Goal: Task Accomplishment & Management: Manage account settings

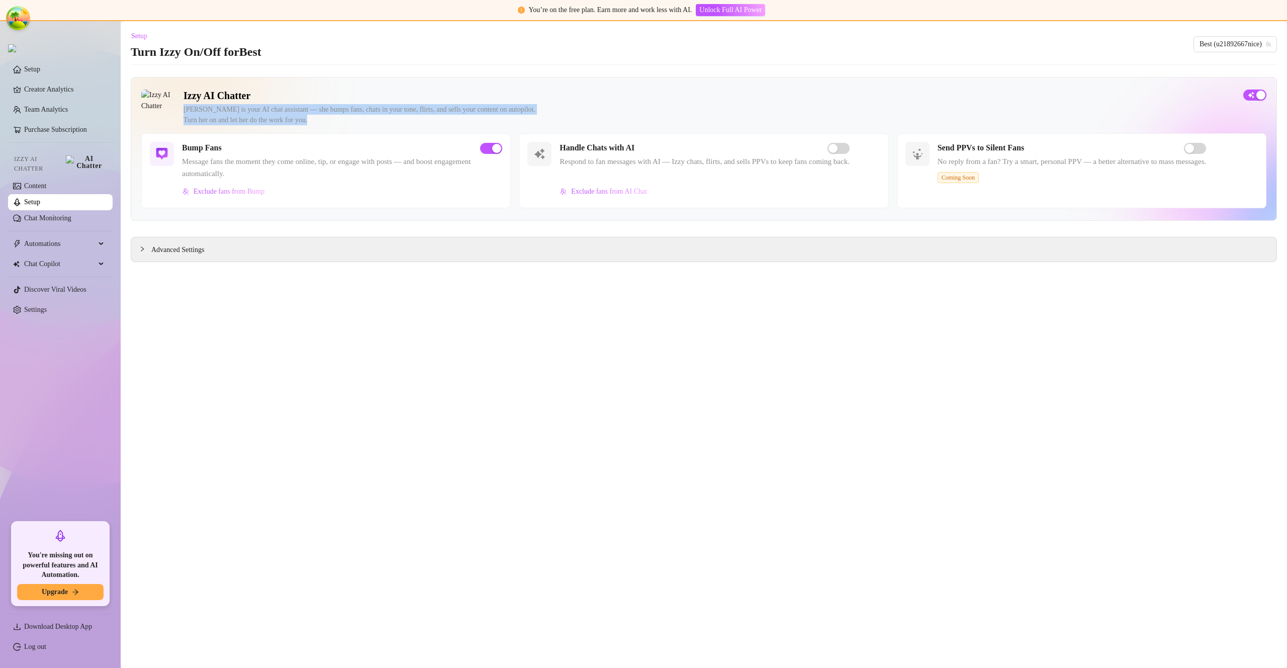
click at [698, 114] on div "Izzy is your AI chat assistant — she bumps fans, chats in your tone, flirts, an…" at bounding box center [710, 114] width 1052 height 21
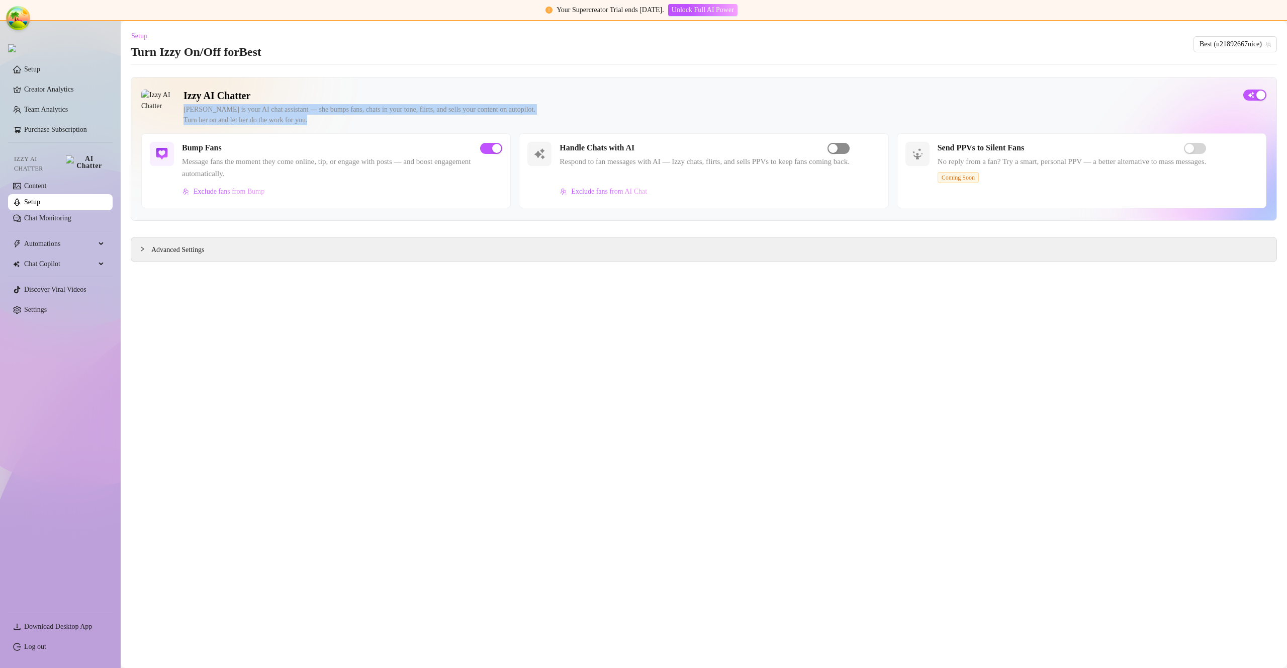
click at [850, 149] on span "button" at bounding box center [839, 148] width 22 height 11
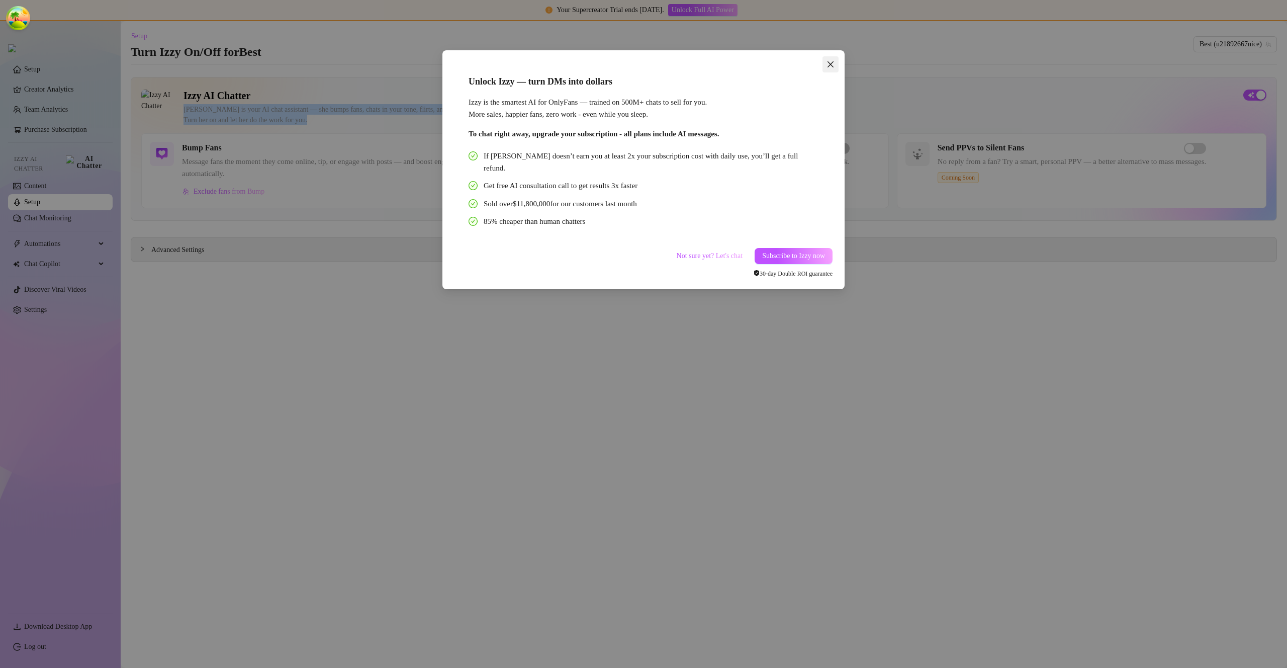
click at [830, 66] on icon "close" at bounding box center [831, 64] width 8 height 8
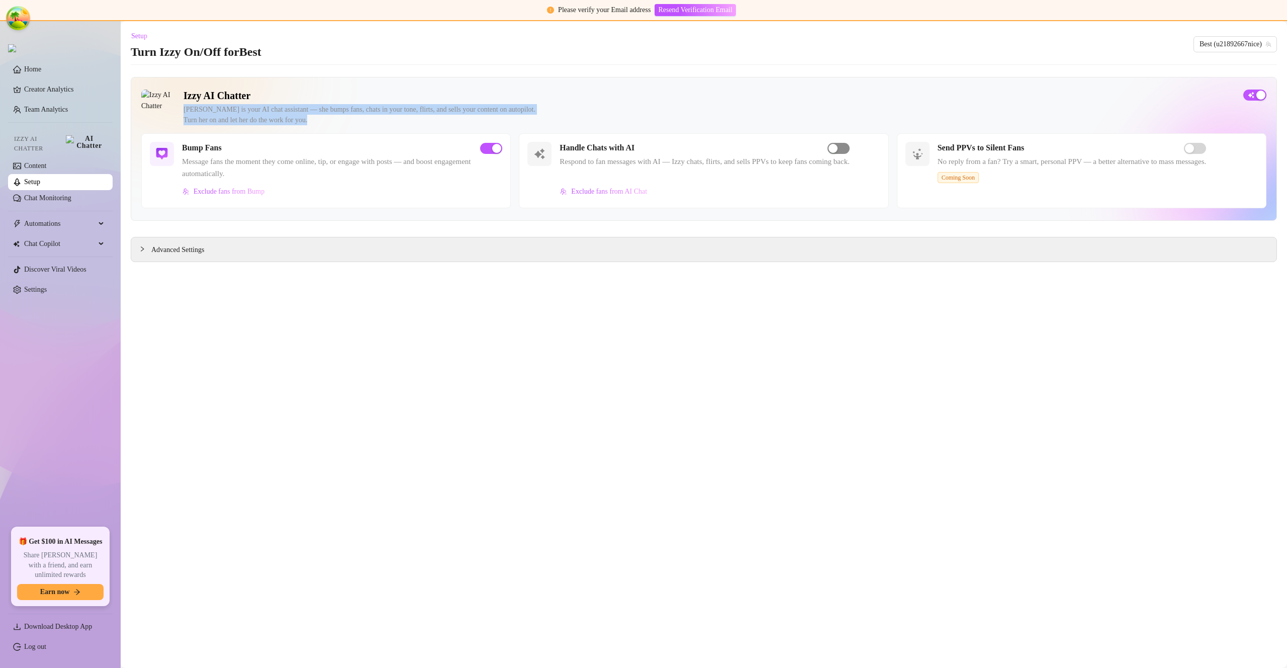
click at [850, 147] on span "button" at bounding box center [839, 148] width 22 height 11
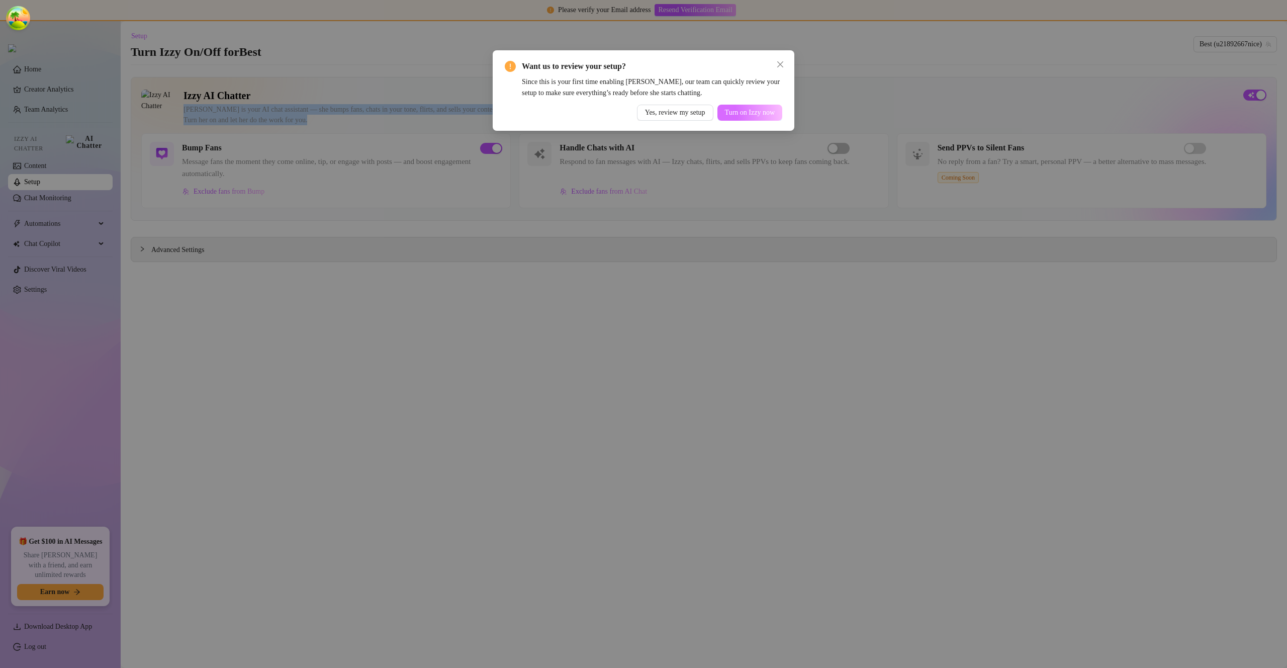
click at [740, 113] on span "Turn on Izzy now" at bounding box center [750, 113] width 50 height 8
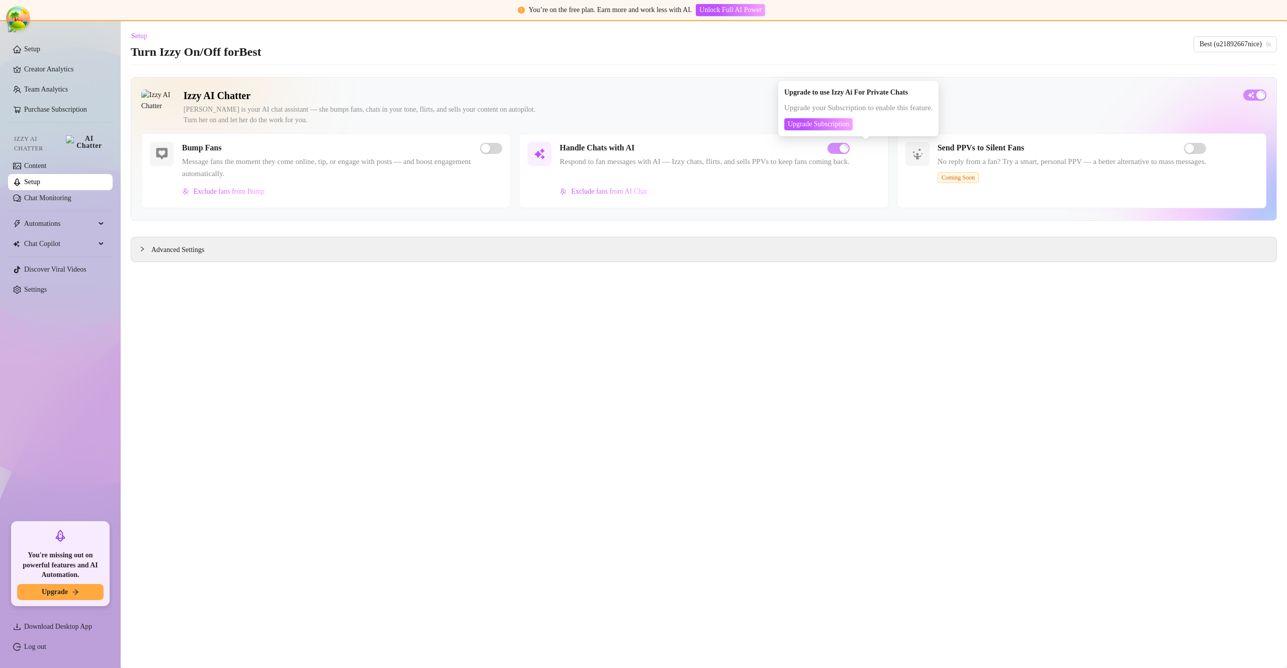
click at [797, 165] on span "Respond to fan messages with AI — Izzy chats, flirts, and sells PPVs to keep fa…" at bounding box center [705, 162] width 290 height 12
click at [850, 147] on span "button" at bounding box center [839, 148] width 22 height 11
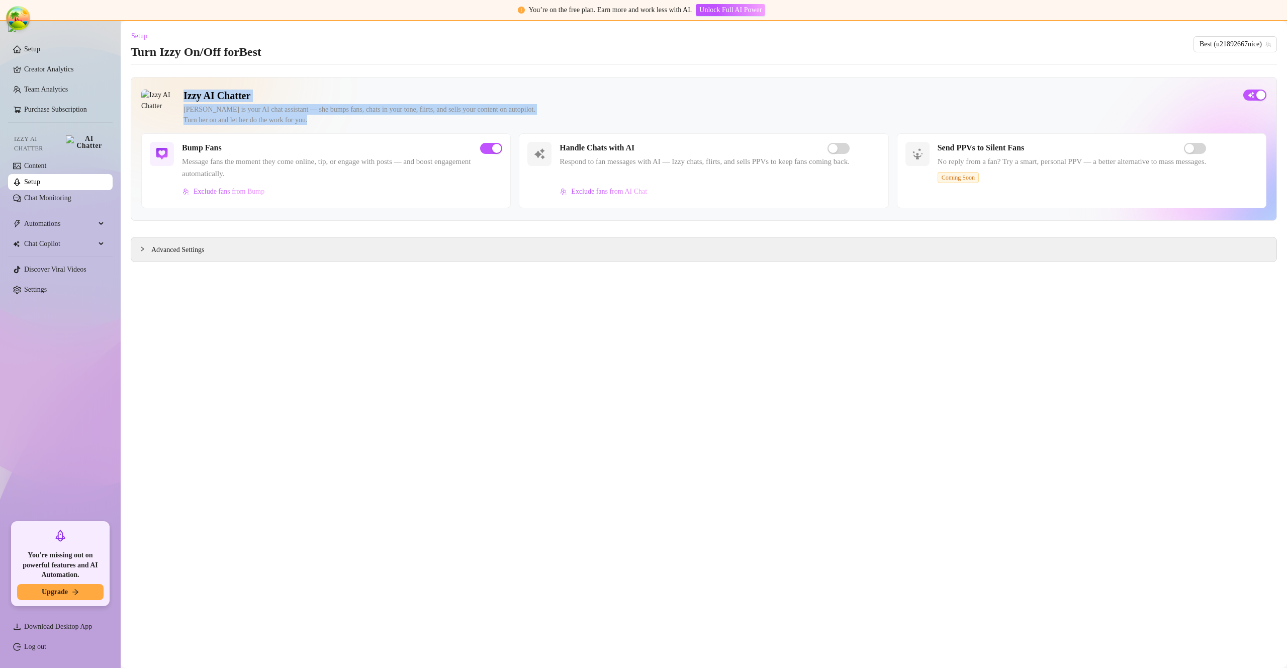
drag, startPoint x: 988, startPoint y: 131, endPoint x: 918, endPoint y: 88, distance: 81.9
click at [918, 88] on div "Izzy AI Chatter Izzy is your AI chat assistant — she bumps fans, chats in your …" at bounding box center [704, 149] width 1147 height 144
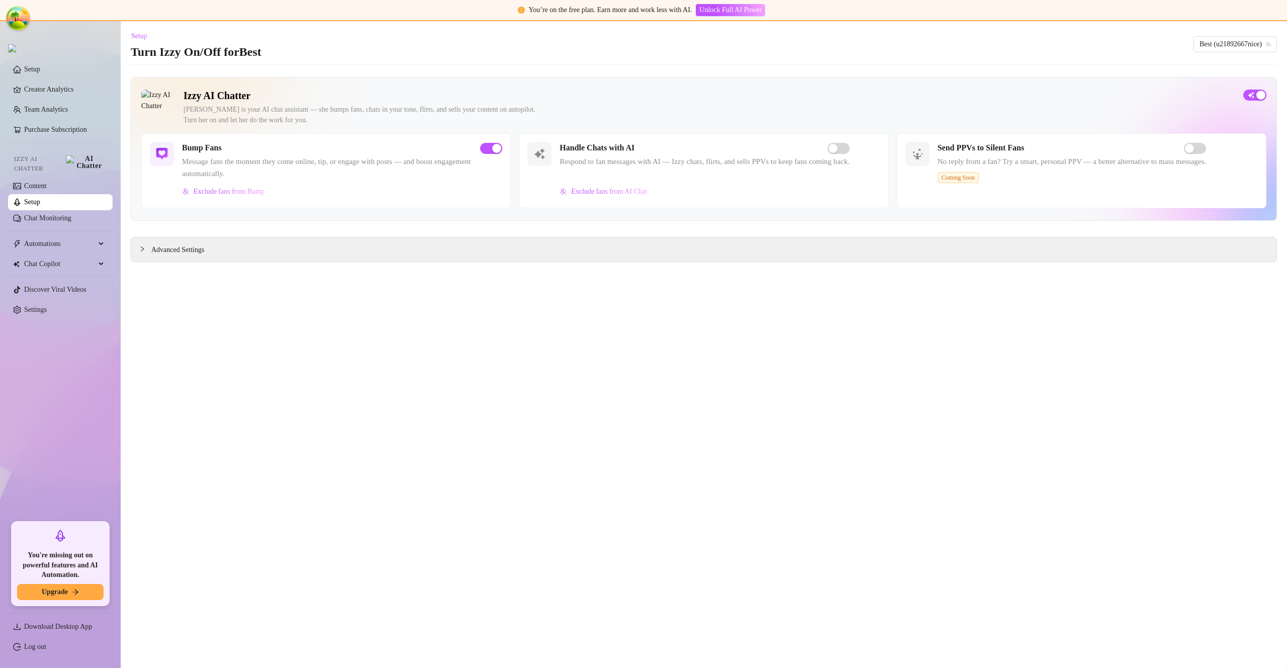
click at [658, 354] on main "Setup Turn Izzy On/Off for Best Best (u21892667nice) Izzy AI Chatter Izzy is yo…" at bounding box center [704, 344] width 1167 height 647
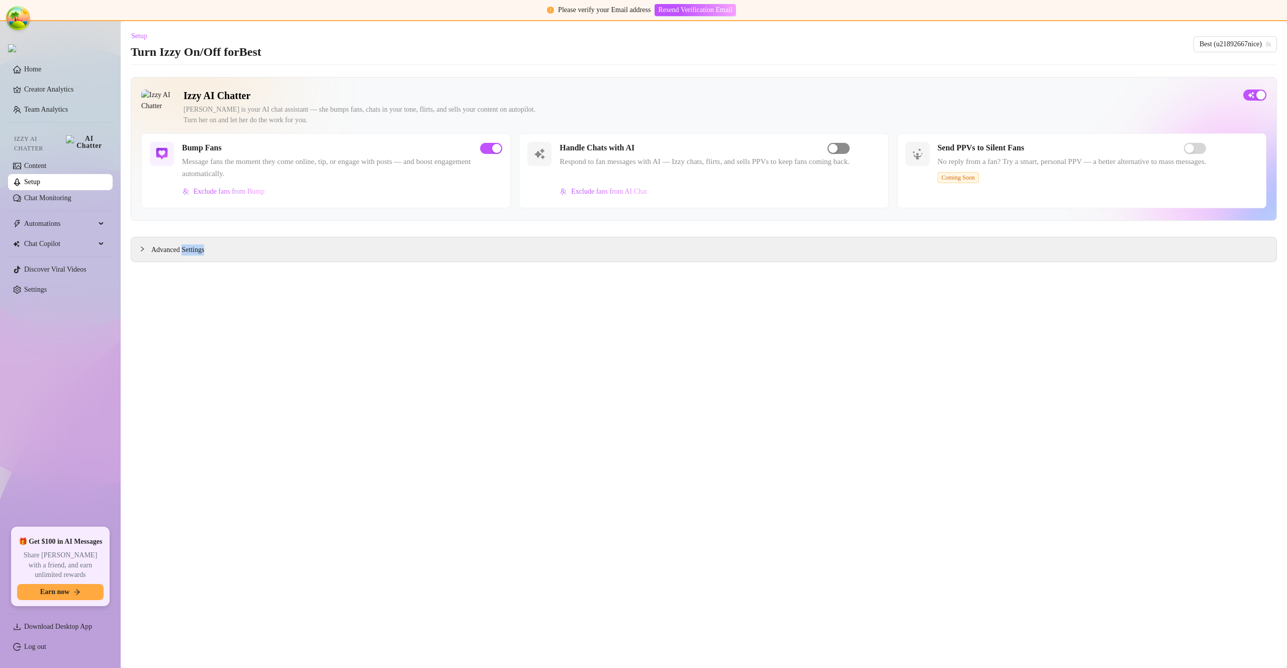
click at [838, 145] on div "button" at bounding box center [833, 148] width 9 height 9
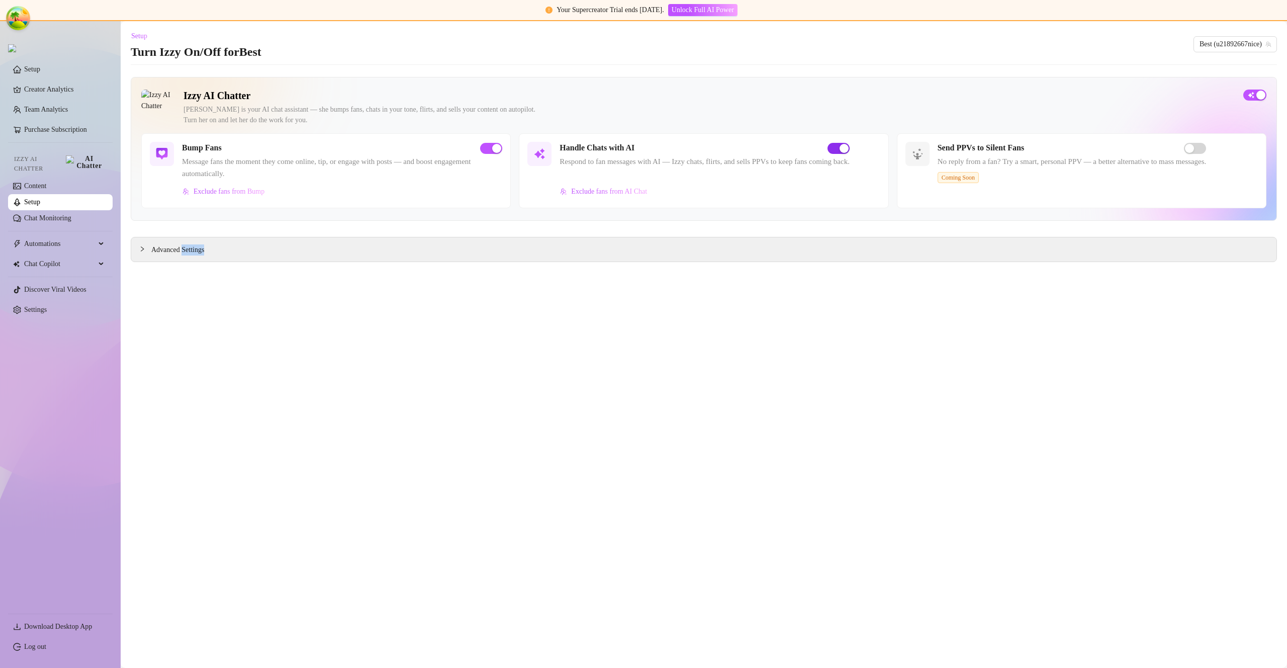
click at [850, 148] on button "button" at bounding box center [839, 148] width 22 height 11
click at [850, 147] on button "button" at bounding box center [839, 148] width 22 height 11
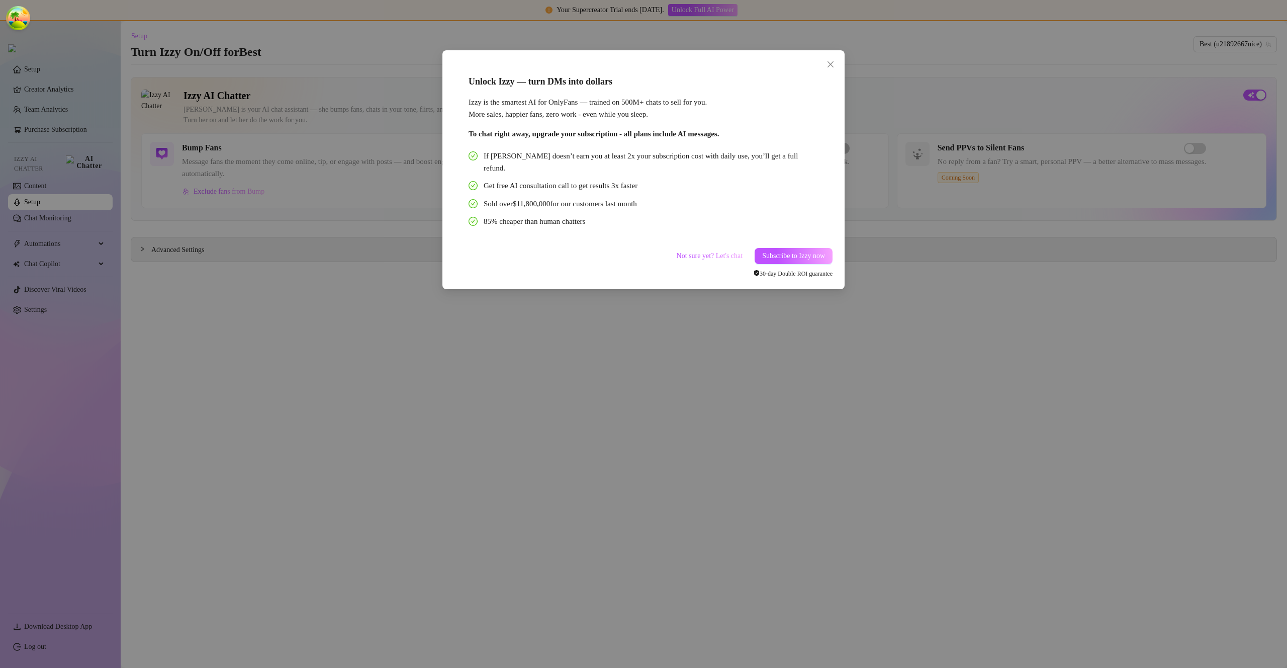
click at [834, 54] on div "Unlock Izzy — turn DMs into dollars Izzy is the smartest AI for OnlyFans — trai…" at bounding box center [644, 169] width 402 height 239
click at [830, 65] on icon "close" at bounding box center [831, 64] width 8 height 8
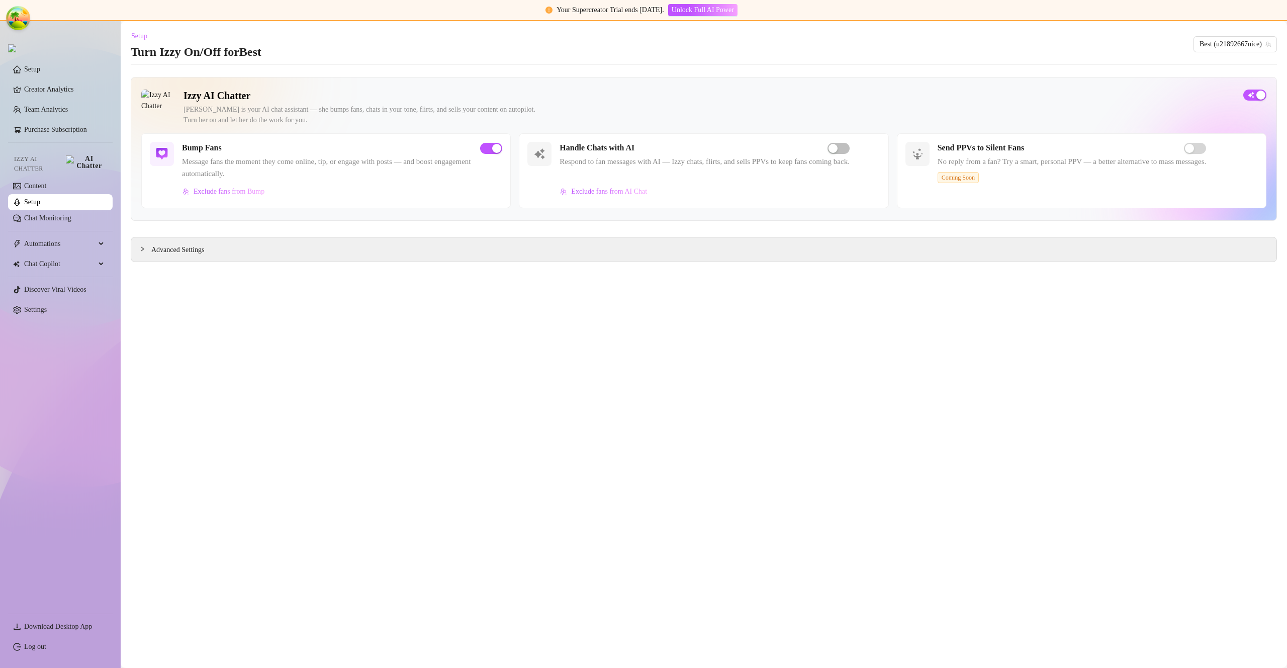
click at [39, 199] on link "Setup" at bounding box center [32, 202] width 16 height 8
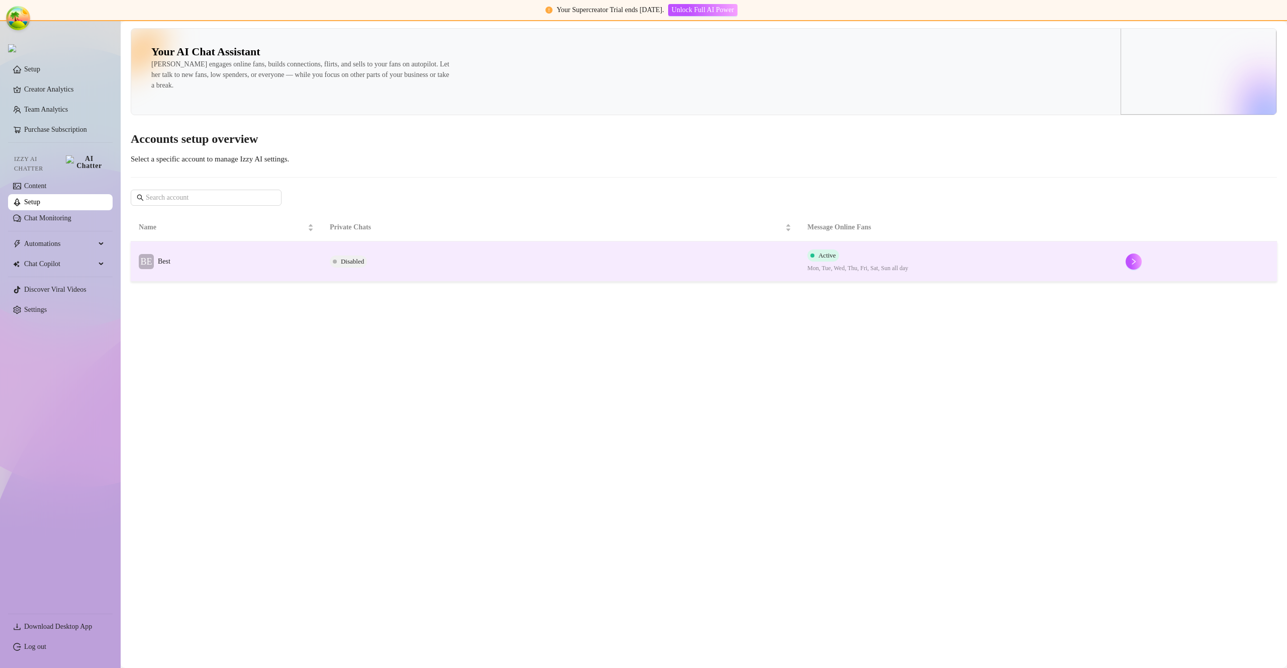
click at [188, 253] on td "BE Best" at bounding box center [226, 261] width 191 height 40
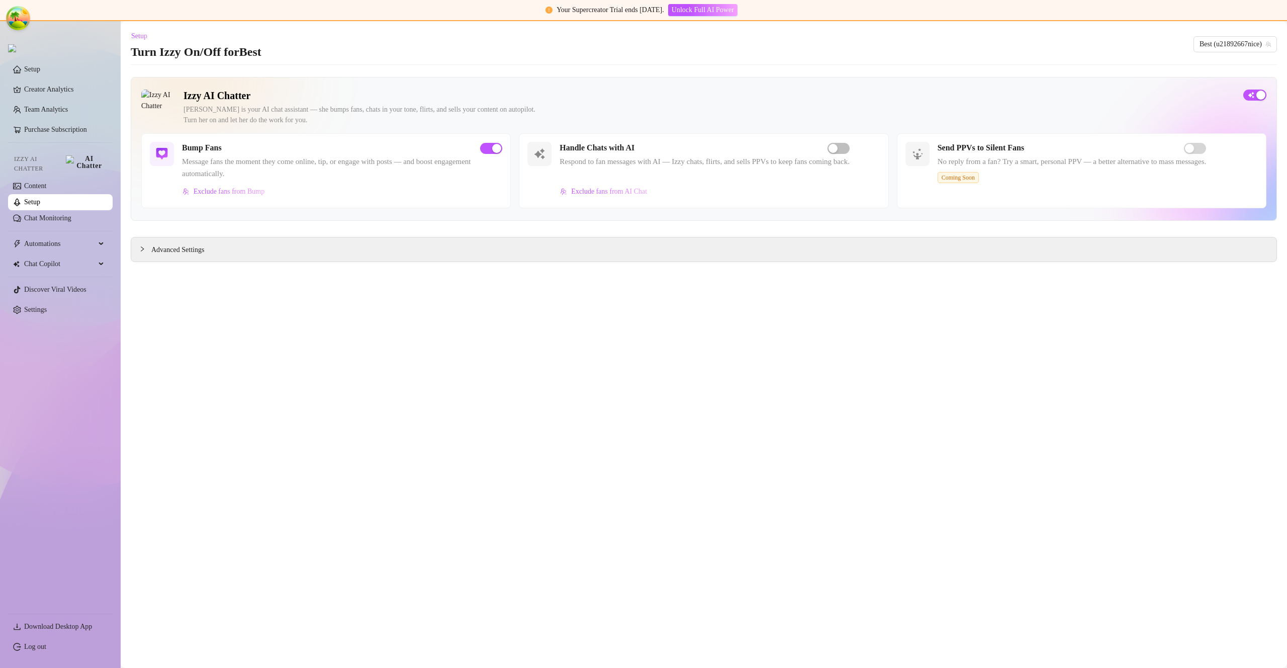
click at [40, 202] on link "Setup" at bounding box center [32, 202] width 16 height 8
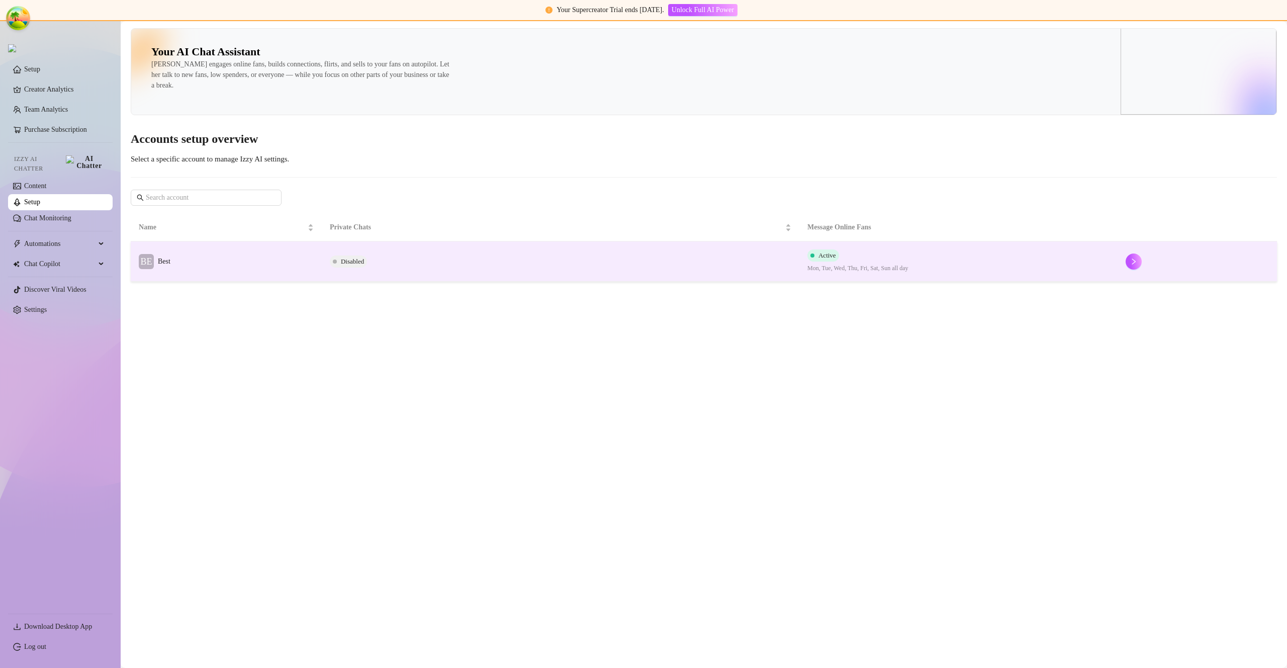
click at [183, 268] on td "BE Best" at bounding box center [226, 261] width 191 height 40
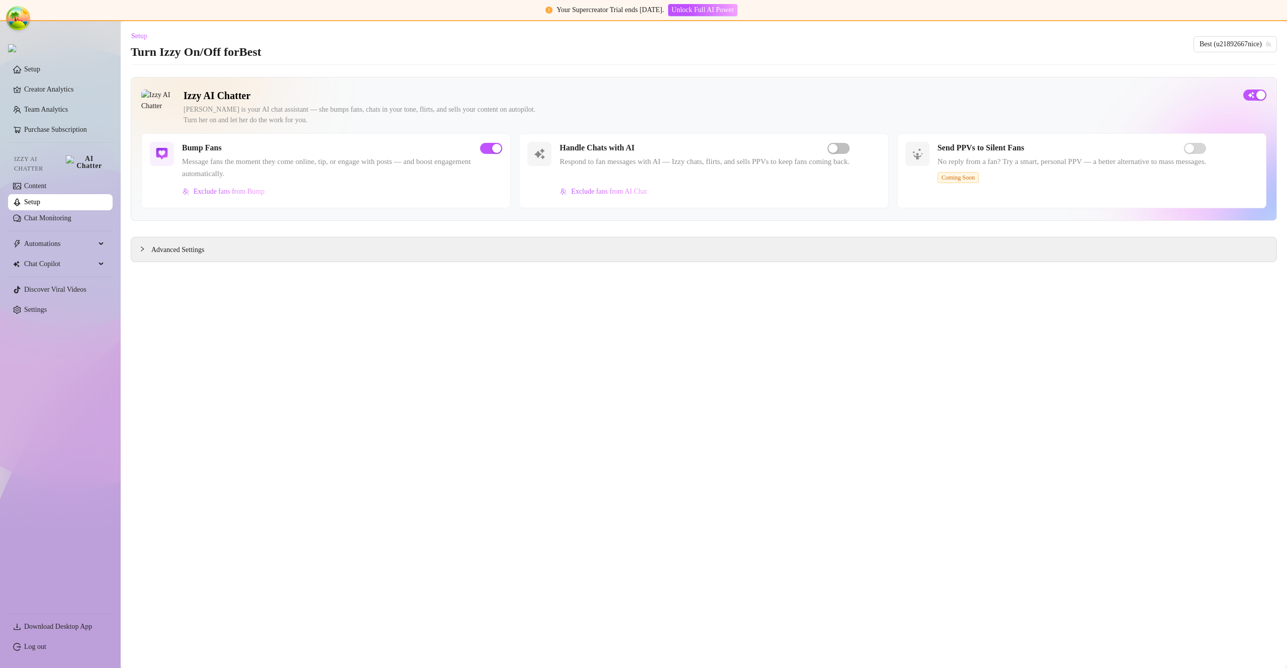
click at [491, 139] on div "Bump Fans Message fans the moment they come online, tip, or engage with posts —…" at bounding box center [326, 170] width 370 height 75
click at [493, 147] on div "button" at bounding box center [496, 148] width 9 height 9
click at [40, 201] on link "Setup" at bounding box center [32, 202] width 16 height 8
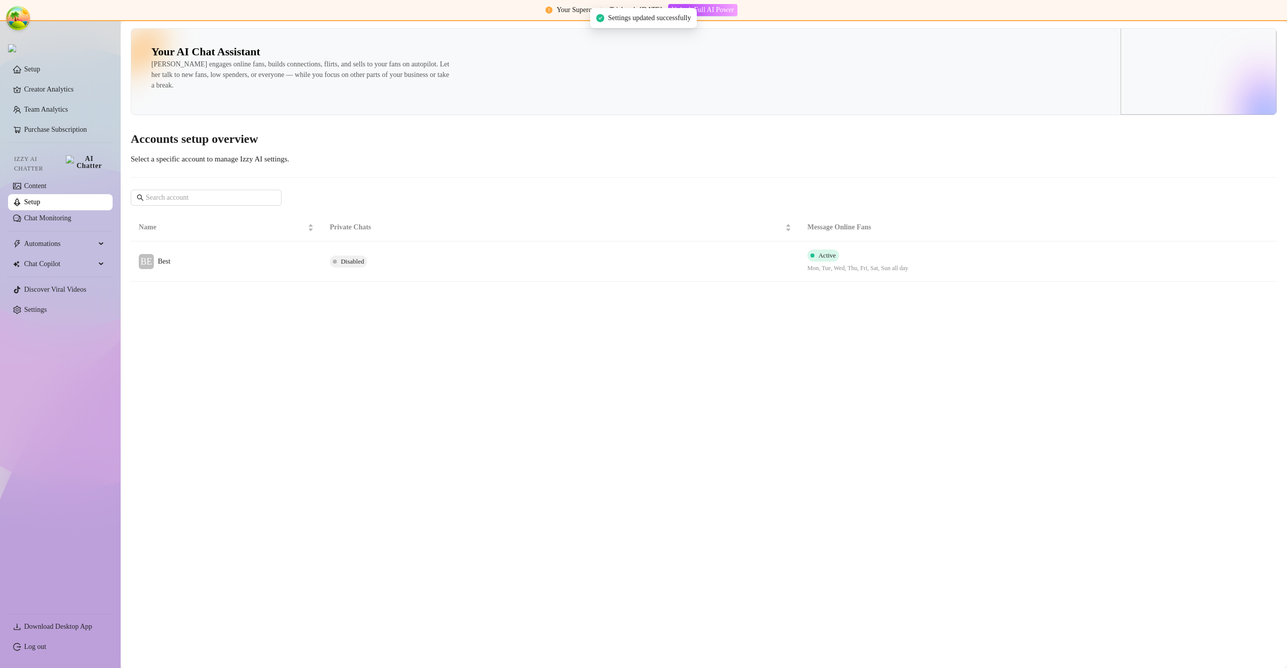
click at [40, 201] on link "Setup" at bounding box center [32, 202] width 16 height 8
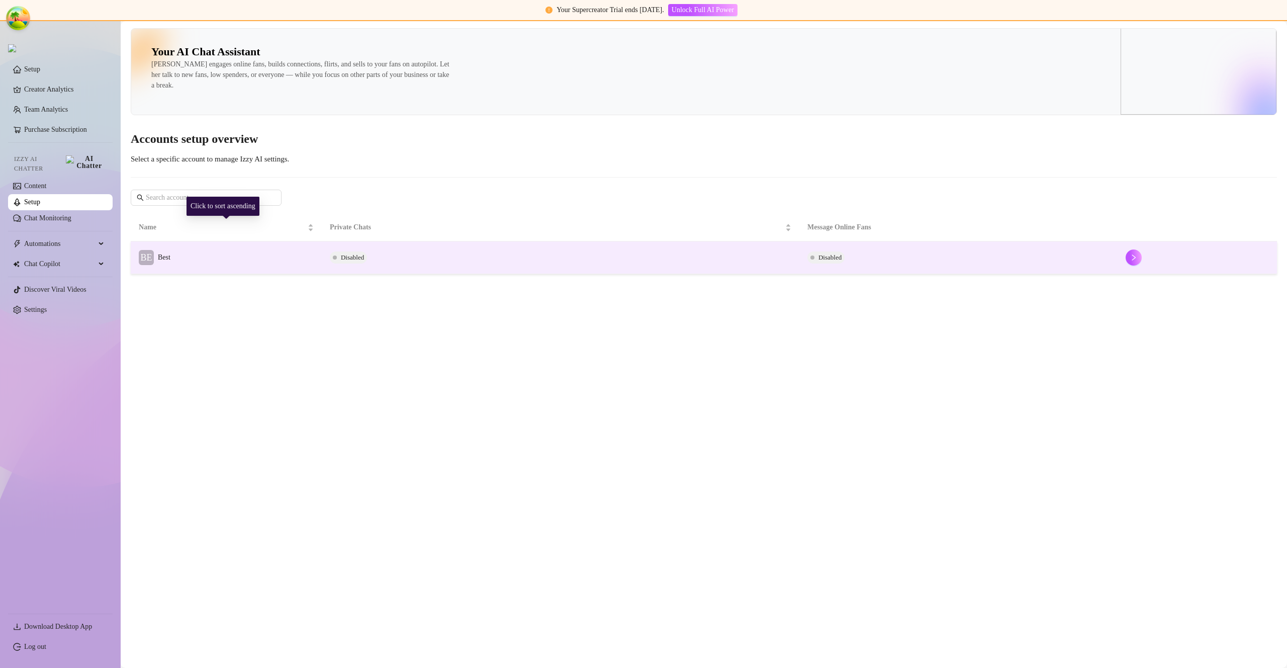
click at [185, 255] on td "BE Best" at bounding box center [226, 257] width 191 height 33
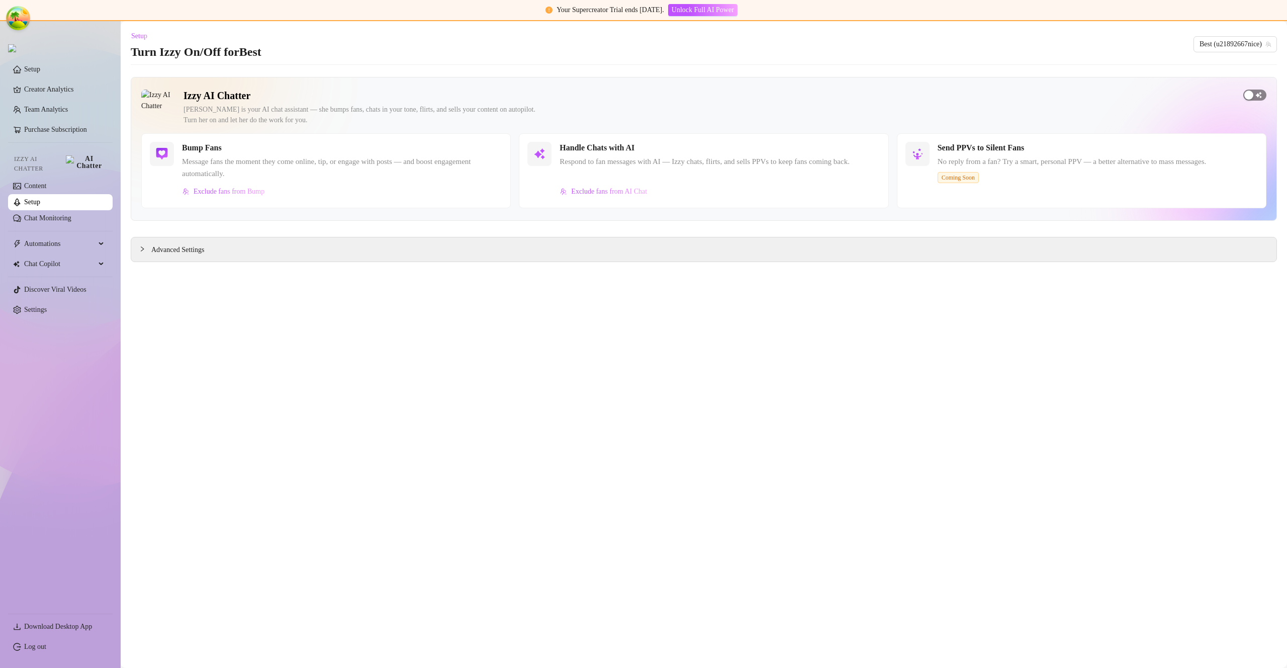
click at [1255, 97] on span "button" at bounding box center [1255, 95] width 23 height 11
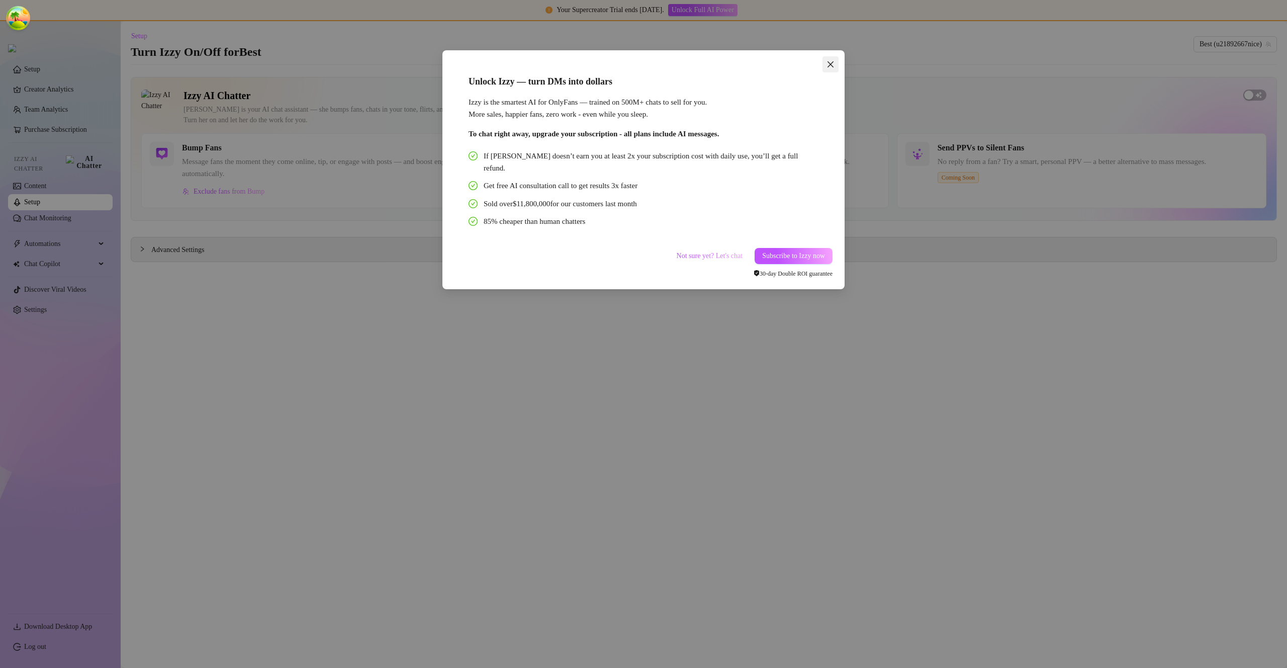
click at [828, 61] on icon "close" at bounding box center [831, 64] width 6 height 6
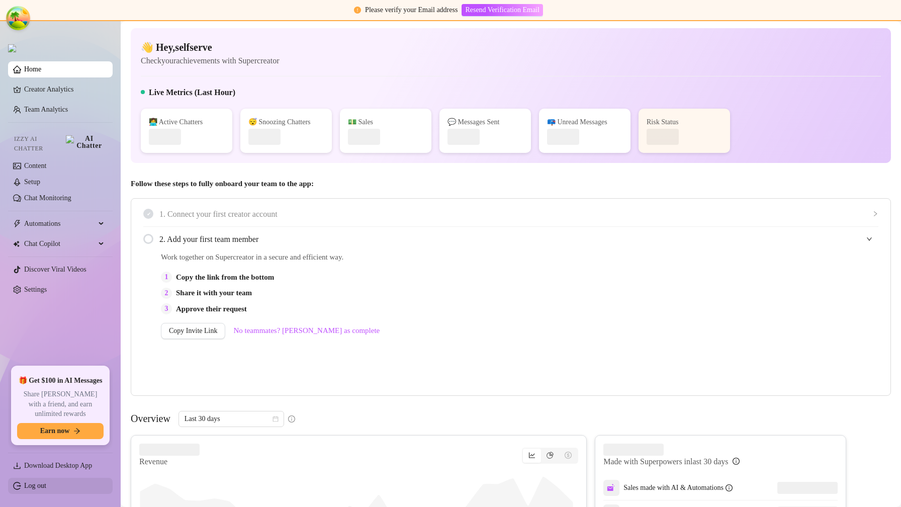
click at [46, 488] on link "Log out" at bounding box center [35, 486] width 22 height 8
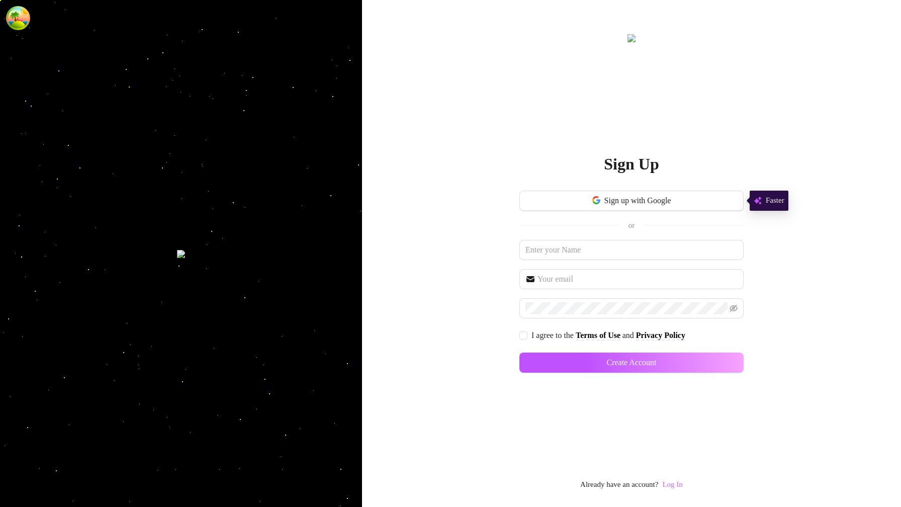
click at [670, 485] on link "Log In" at bounding box center [672, 484] width 20 height 8
click at [673, 486] on link "Log In" at bounding box center [672, 484] width 20 height 8
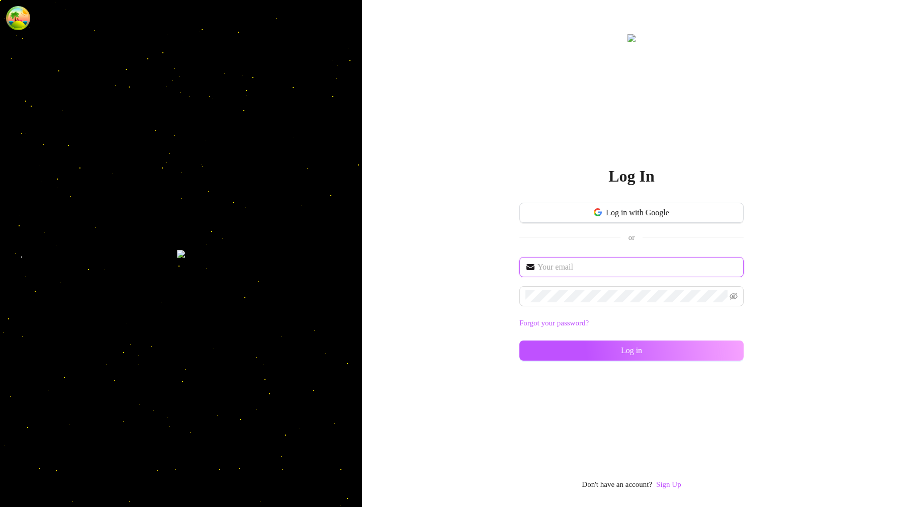
click at [610, 266] on input "text" at bounding box center [638, 267] width 200 height 12
type input "[EMAIL_ADDRESS][DOMAIN_NAME]"
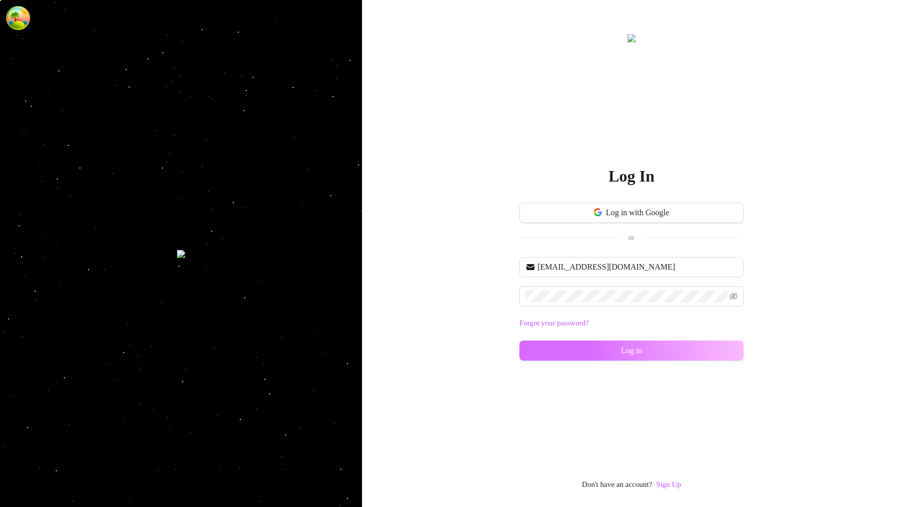
click at [726, 343] on button "Log in" at bounding box center [631, 350] width 224 height 20
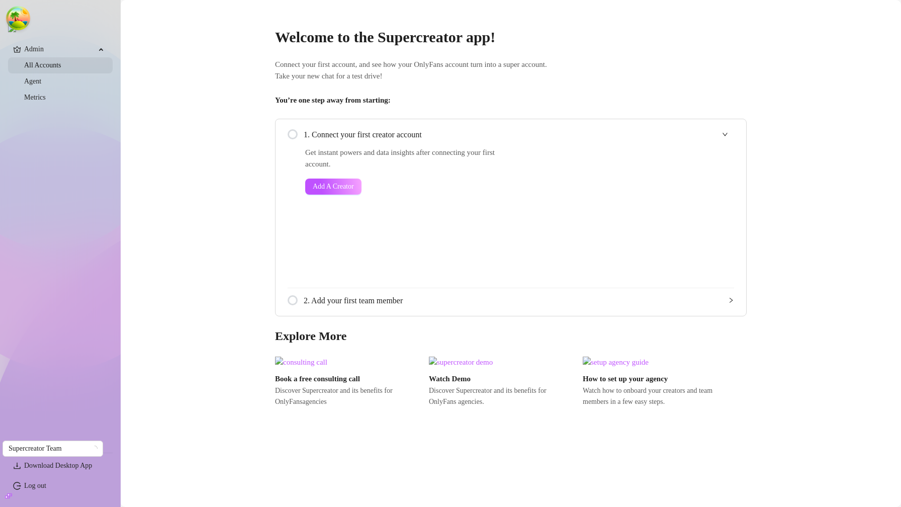
click at [45, 69] on link "All Accounts" at bounding box center [42, 65] width 37 height 8
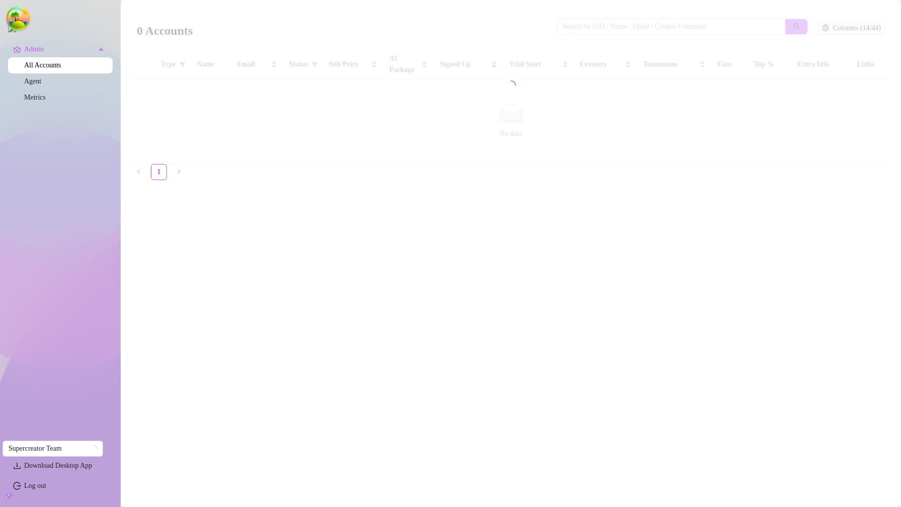
click at [625, 25] on div at bounding box center [511, 85] width 760 height 157
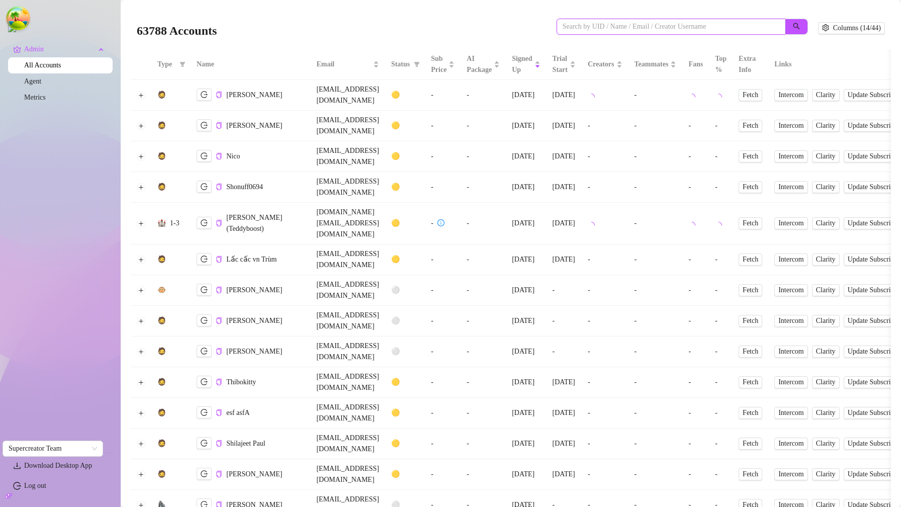
click at [636, 25] on input "search" at bounding box center [667, 26] width 209 height 11
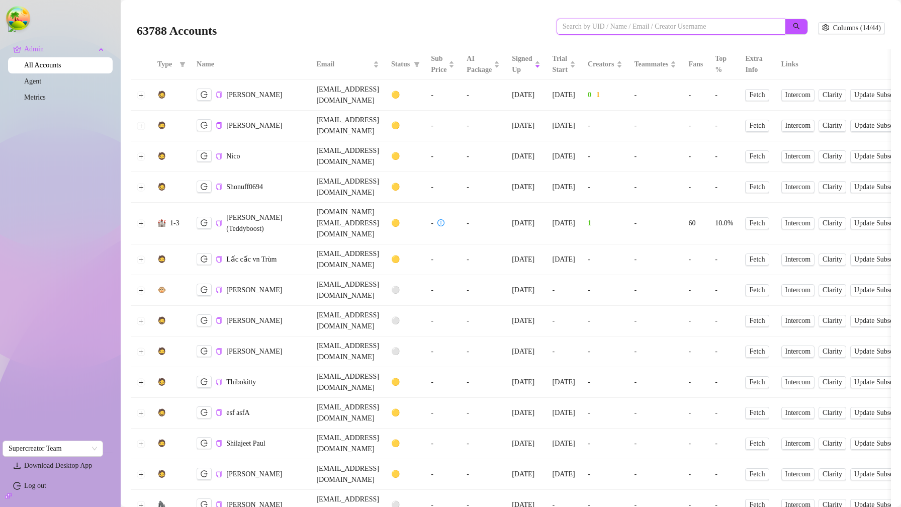
paste input "askribaibu@gmail.com"
type input "askribaibu@gmail.com"
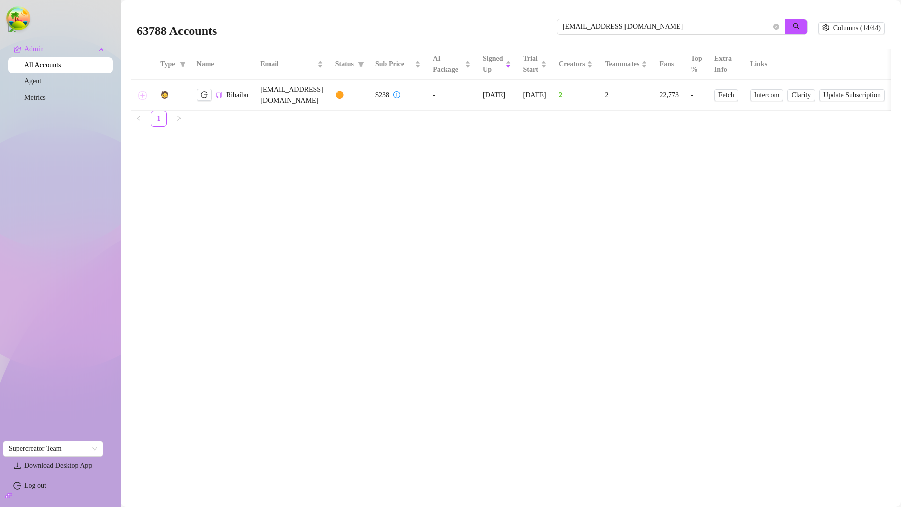
click at [141, 92] on button "Expand row" at bounding box center [143, 95] width 8 height 8
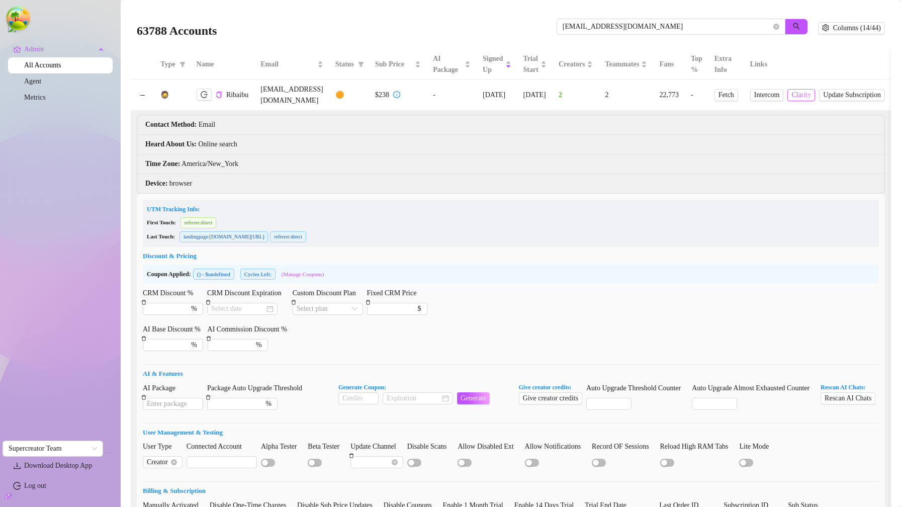
click at [811, 90] on span "Clarity" at bounding box center [801, 95] width 20 height 11
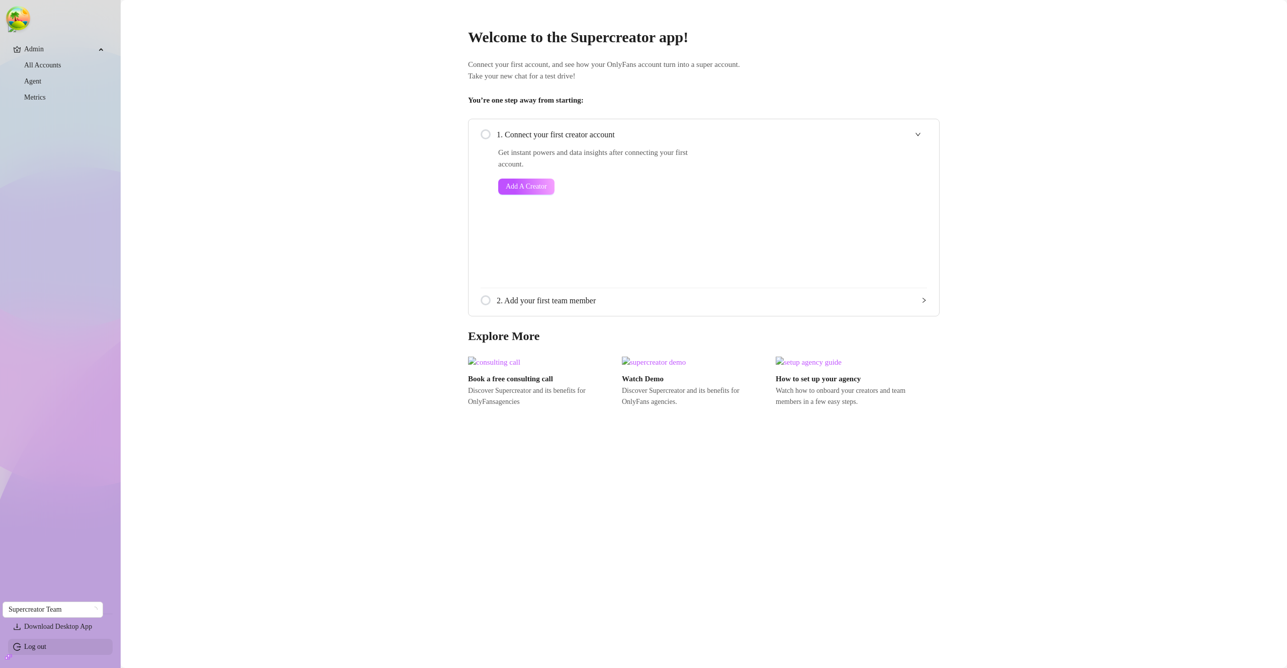
click at [40, 645] on link "Log out" at bounding box center [35, 647] width 22 height 8
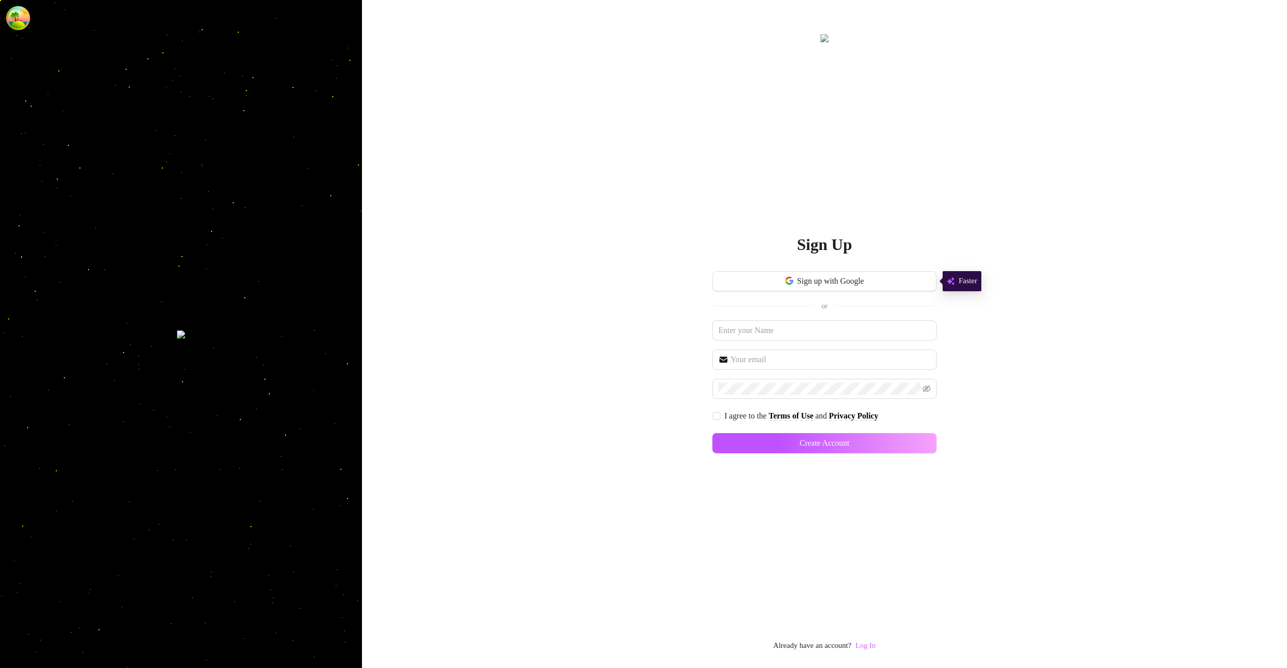
click at [866, 646] on link "Log In" at bounding box center [865, 645] width 20 height 8
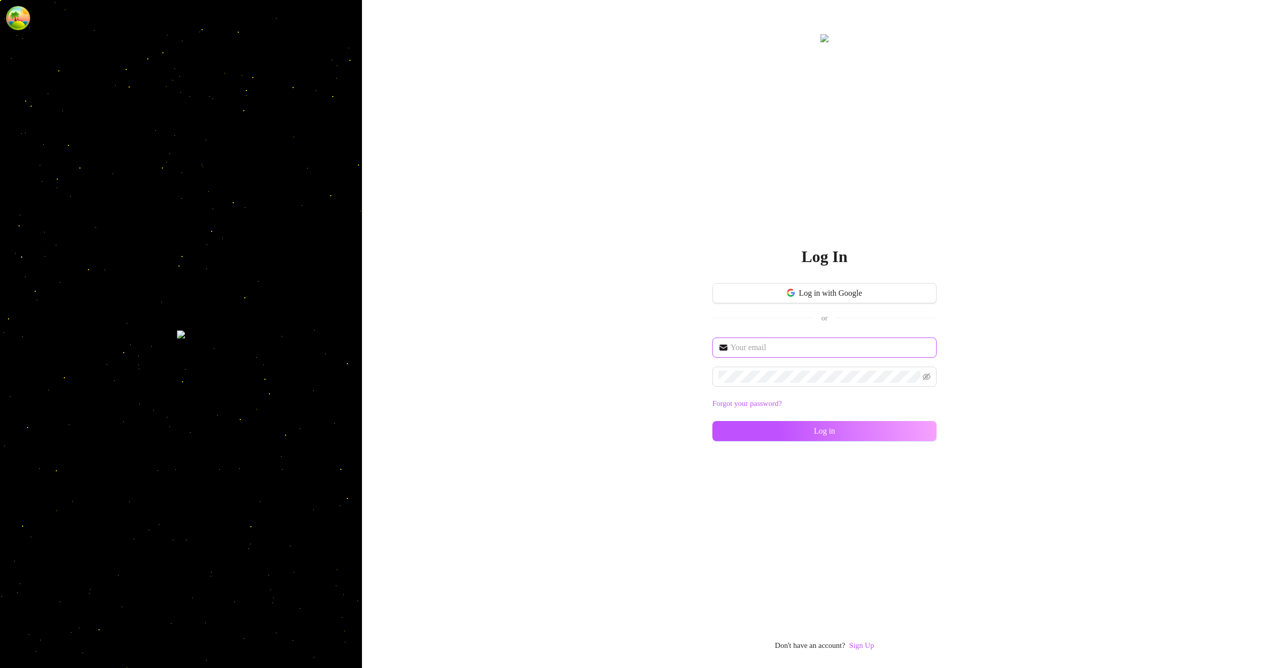
click at [781, 346] on input "text" at bounding box center [831, 347] width 200 height 12
type input "[EMAIL_ADDRESS][DOMAIN_NAME]"
click at [906, 436] on button "Log in" at bounding box center [825, 431] width 224 height 20
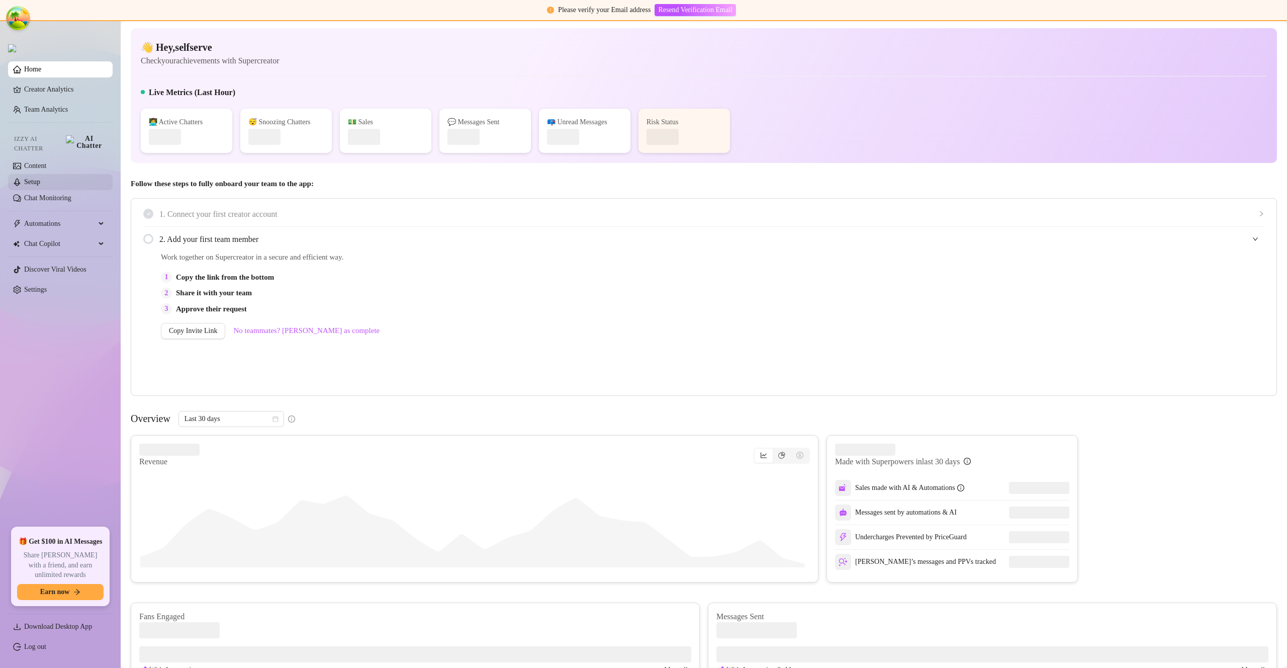
click at [40, 178] on link "Setup" at bounding box center [32, 182] width 16 height 8
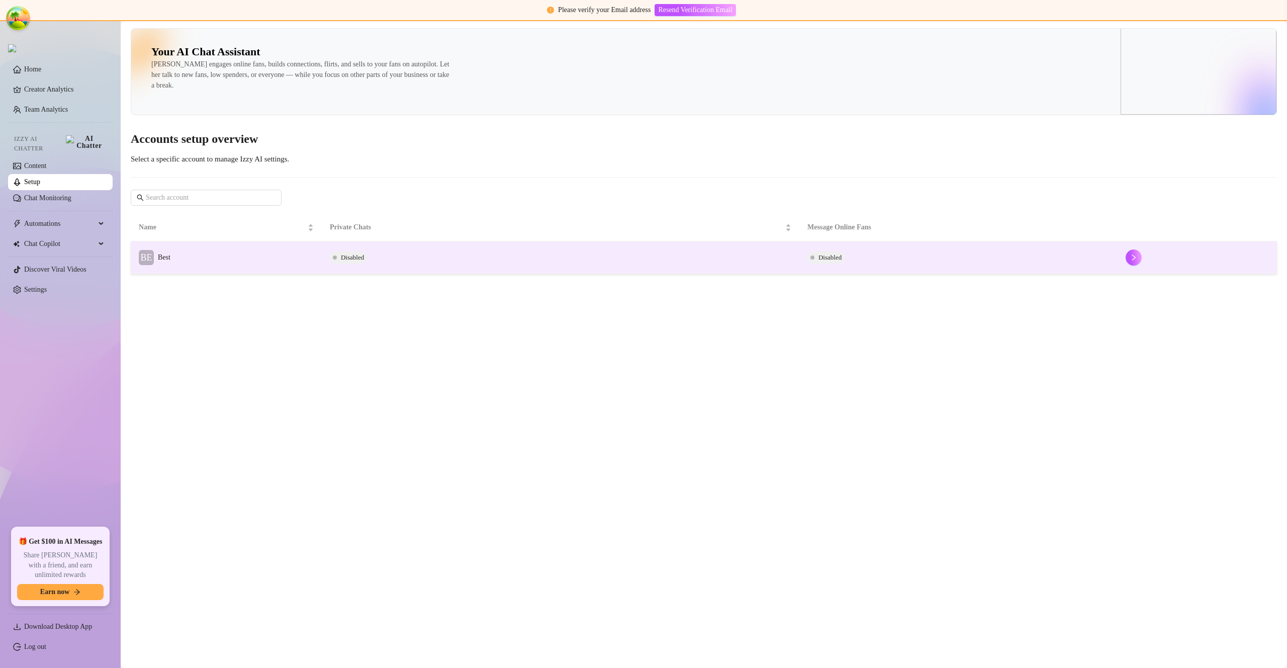
click at [169, 254] on span "Best" at bounding box center [164, 257] width 13 height 8
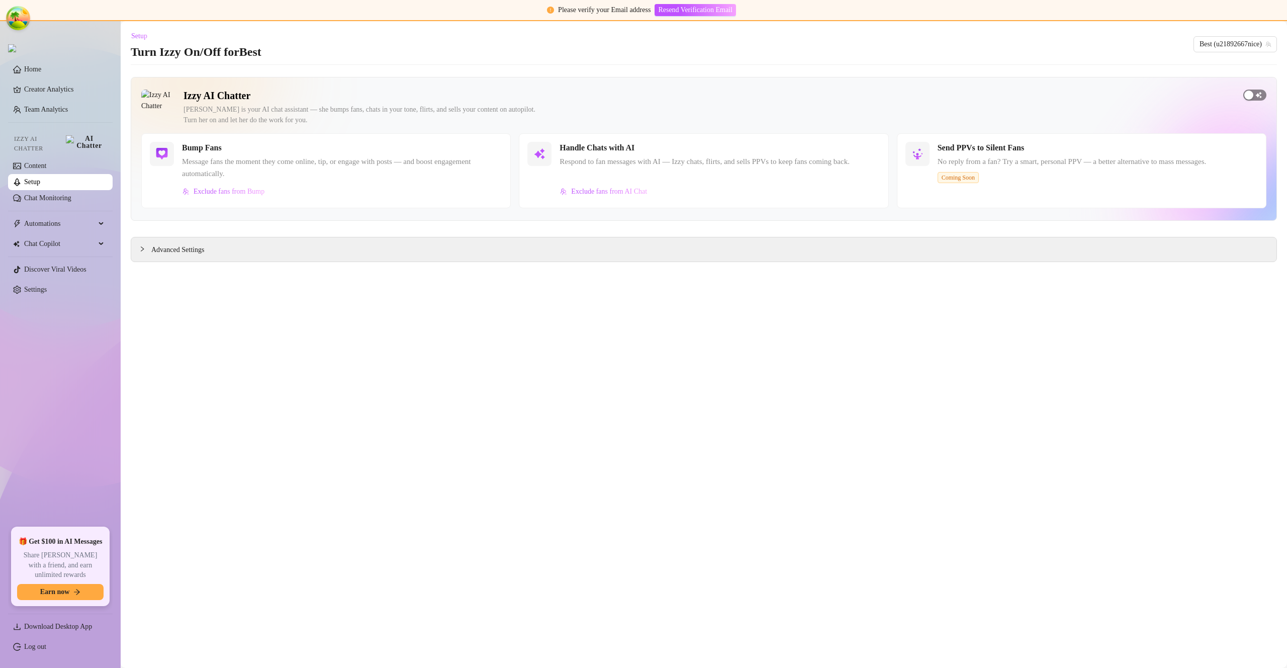
click at [1250, 96] on div "button" at bounding box center [1249, 95] width 9 height 9
click at [490, 146] on button "button" at bounding box center [491, 148] width 22 height 11
click at [849, 150] on div "button" at bounding box center [844, 148] width 9 height 9
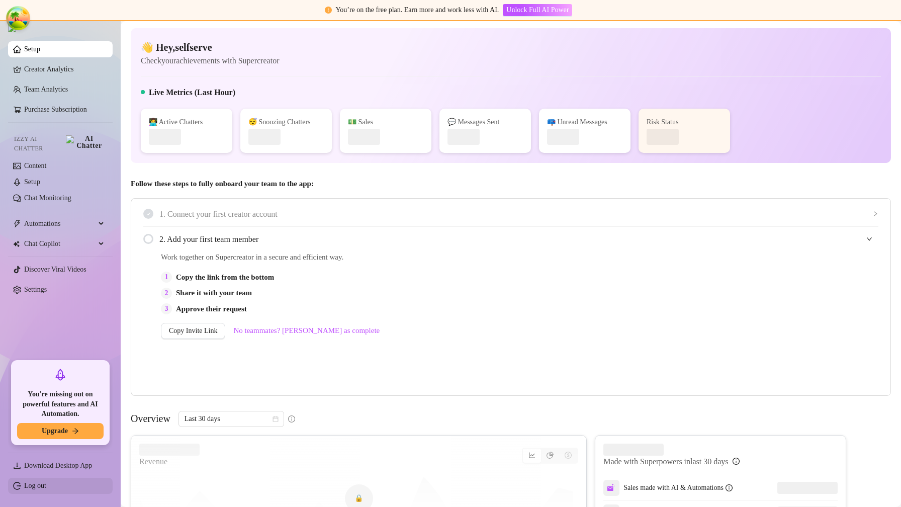
click at [46, 485] on link "Log out" at bounding box center [35, 486] width 22 height 8
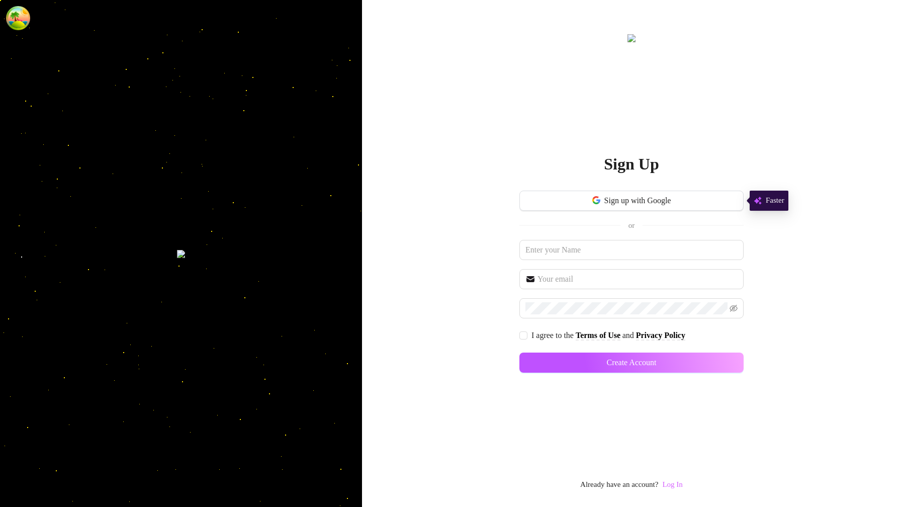
click at [678, 482] on link "Log In" at bounding box center [672, 484] width 20 height 8
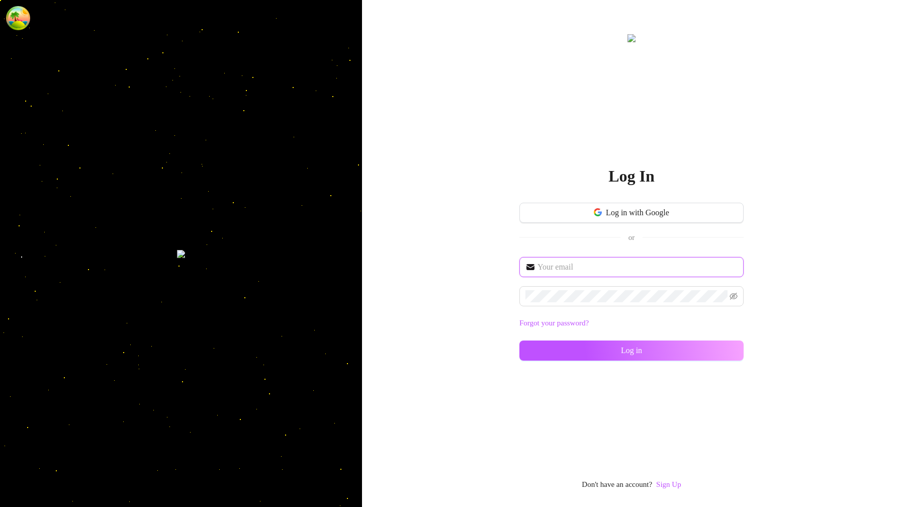
click at [589, 270] on input "text" at bounding box center [638, 267] width 200 height 12
type input "[EMAIL_ADDRESS][DOMAIN_NAME]"
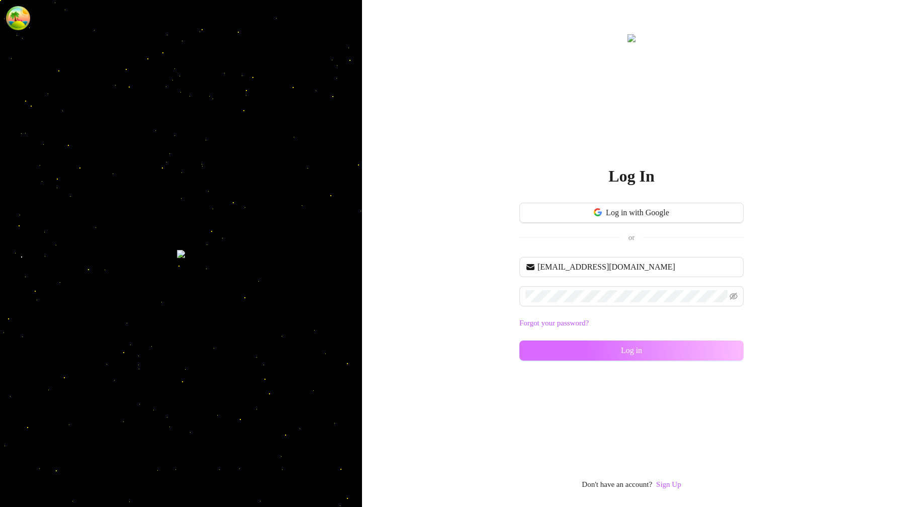
click at [707, 354] on button "Log in" at bounding box center [631, 350] width 224 height 20
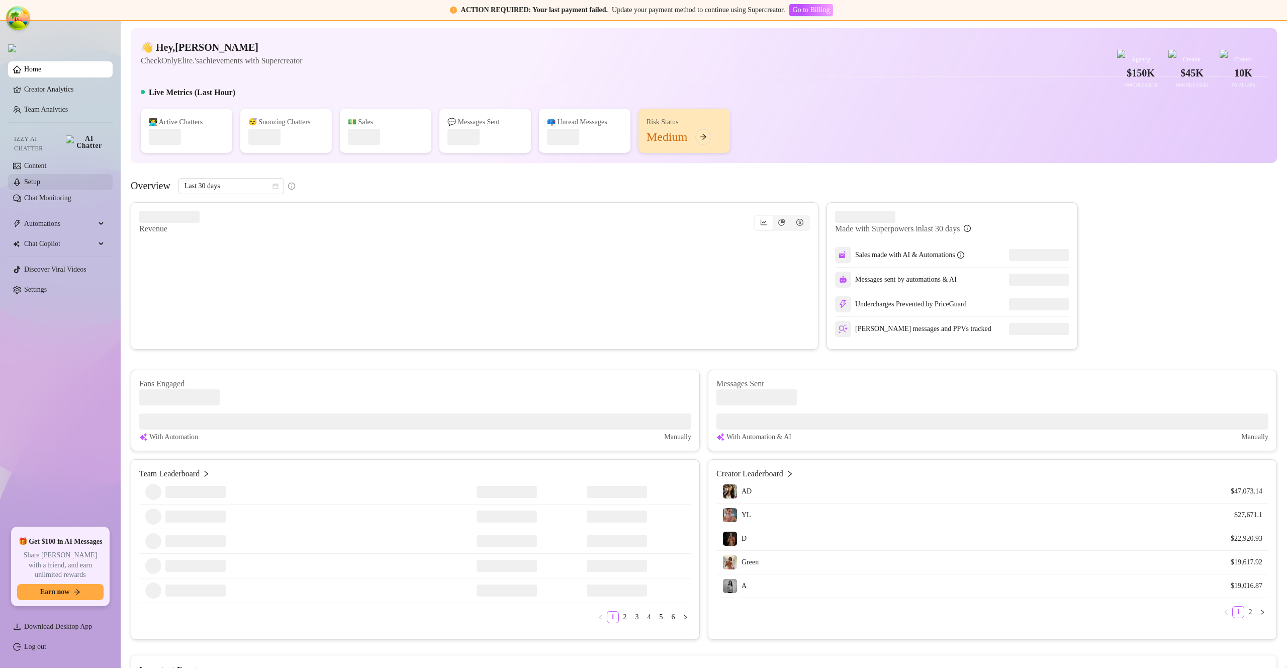
click at [40, 178] on link "Setup" at bounding box center [32, 182] width 16 height 8
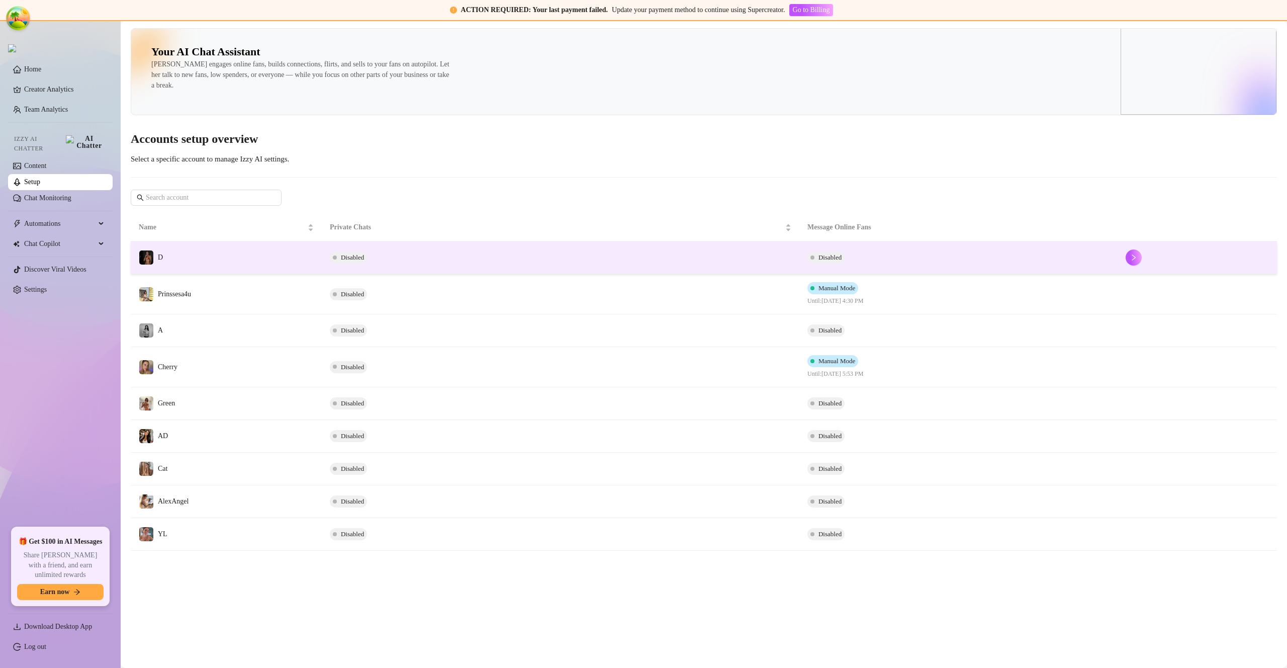
click at [219, 255] on td "D" at bounding box center [226, 257] width 191 height 33
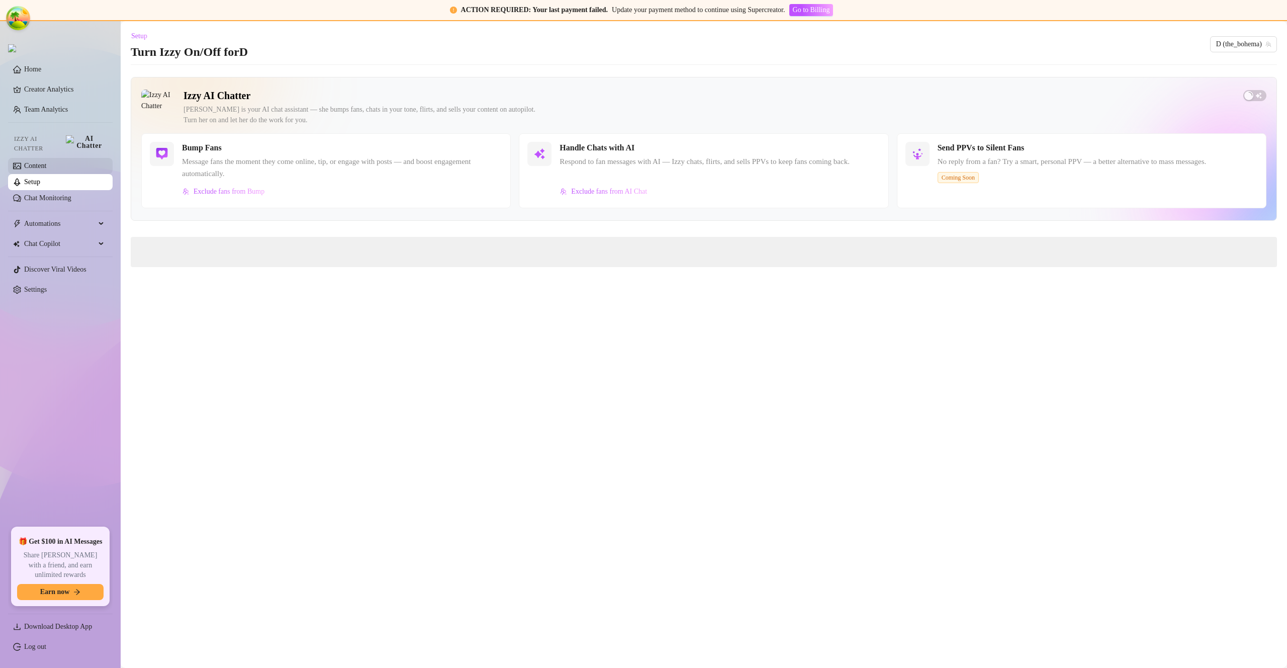
click at [46, 162] on link "Content" at bounding box center [35, 166] width 22 height 8
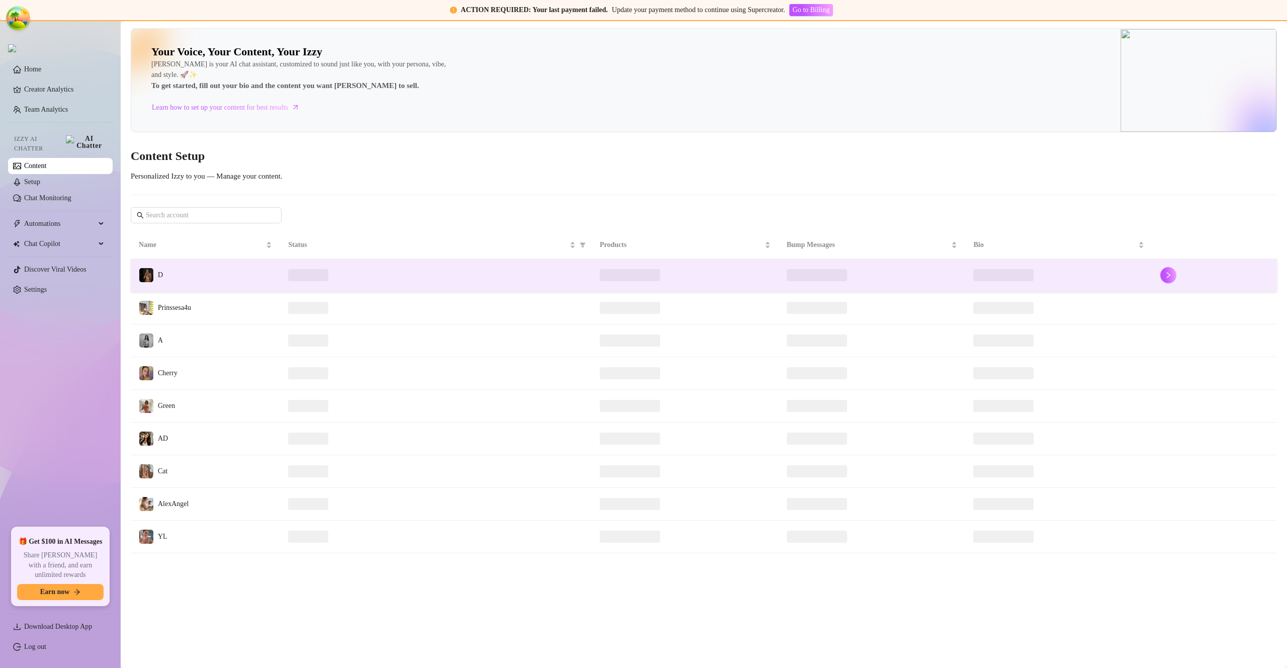
click at [190, 279] on td "D" at bounding box center [205, 275] width 149 height 33
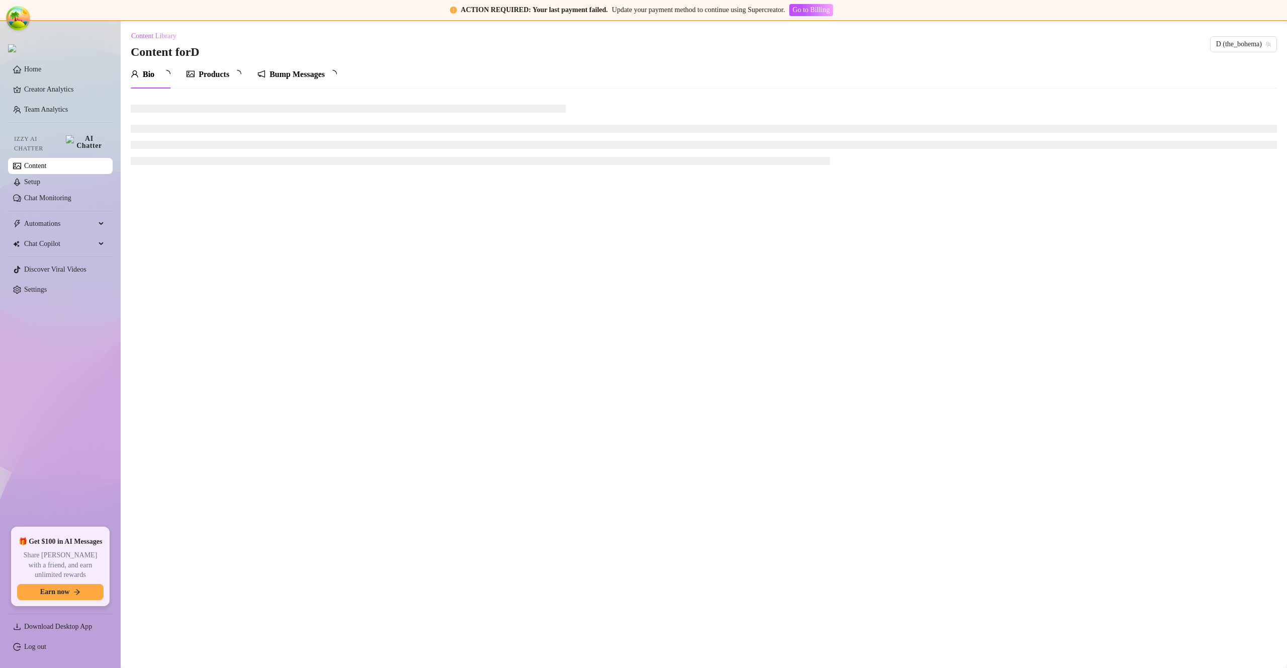
click at [219, 74] on div "Products" at bounding box center [214, 74] width 31 height 12
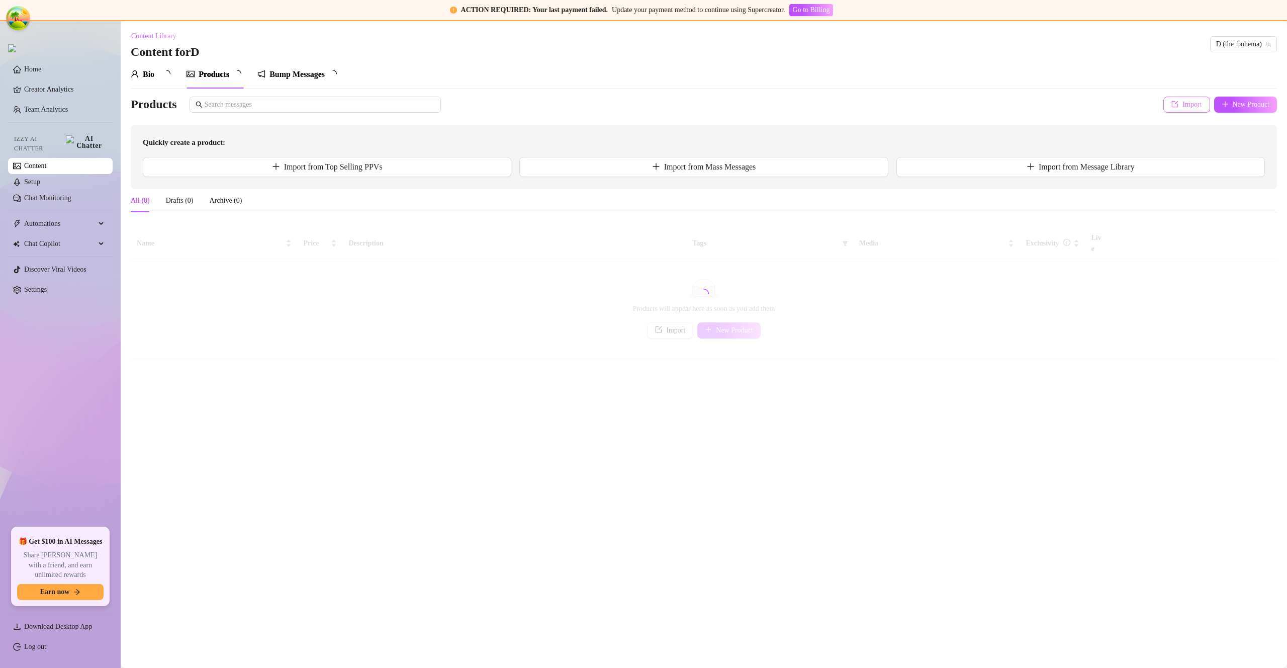
click at [901, 101] on button "Import" at bounding box center [1187, 105] width 46 height 16
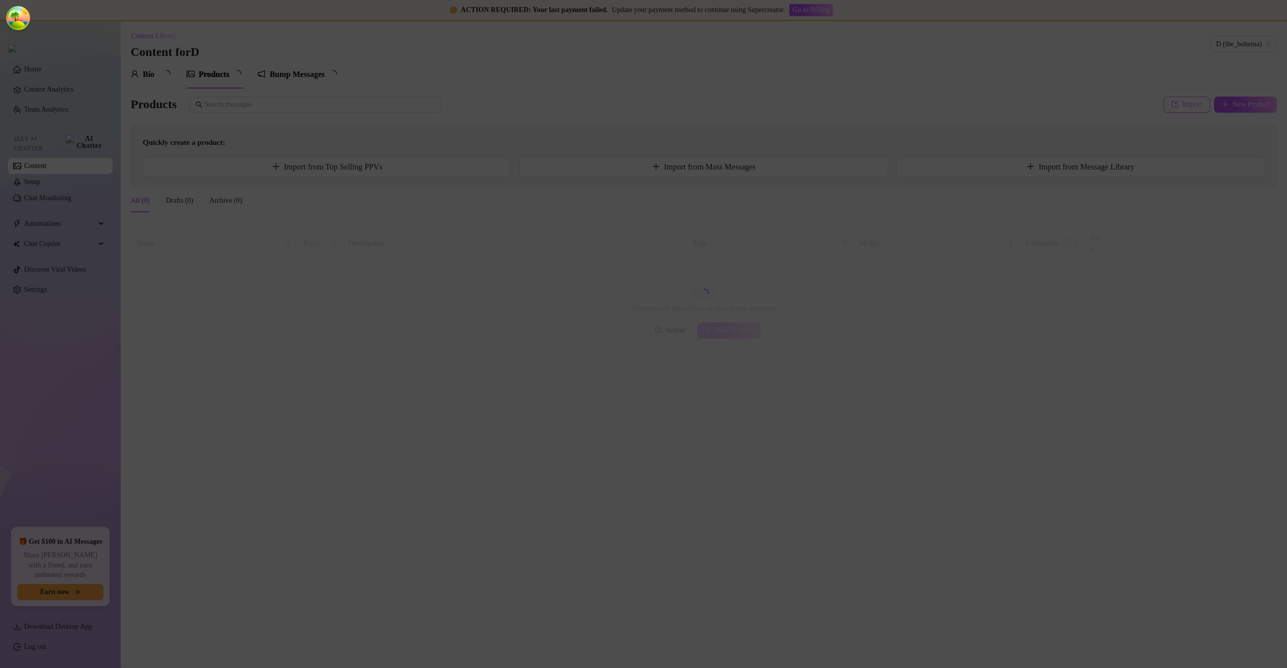
type textarea "Type your message here..."
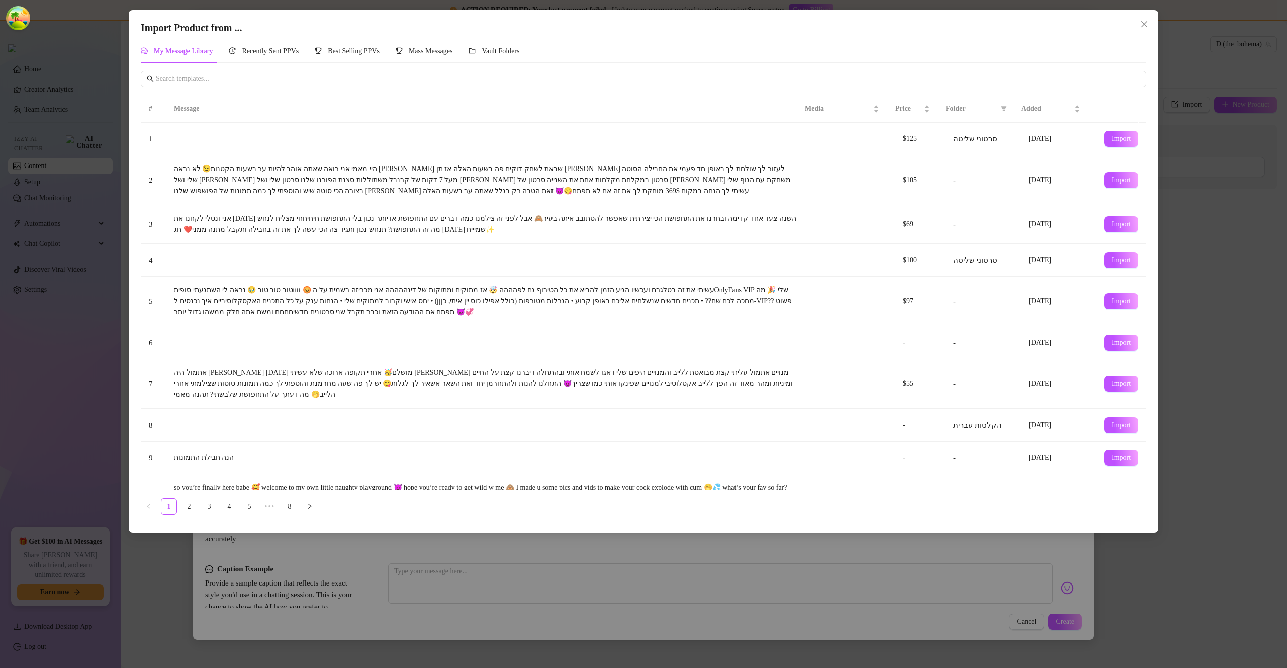
click at [901, 178] on span "Import" at bounding box center [1121, 180] width 19 height 8
click at [901, 180] on div "Import Product from ... My Message Library Recently Sent PPVs Best Selling PPVs…" at bounding box center [643, 334] width 1287 height 668
type textarea "היי מאמי אני רואה שאתה אוהב להיות ער בשעות הקטנות😉 לא נראה לי שבאת לשחק דוקים פ…"
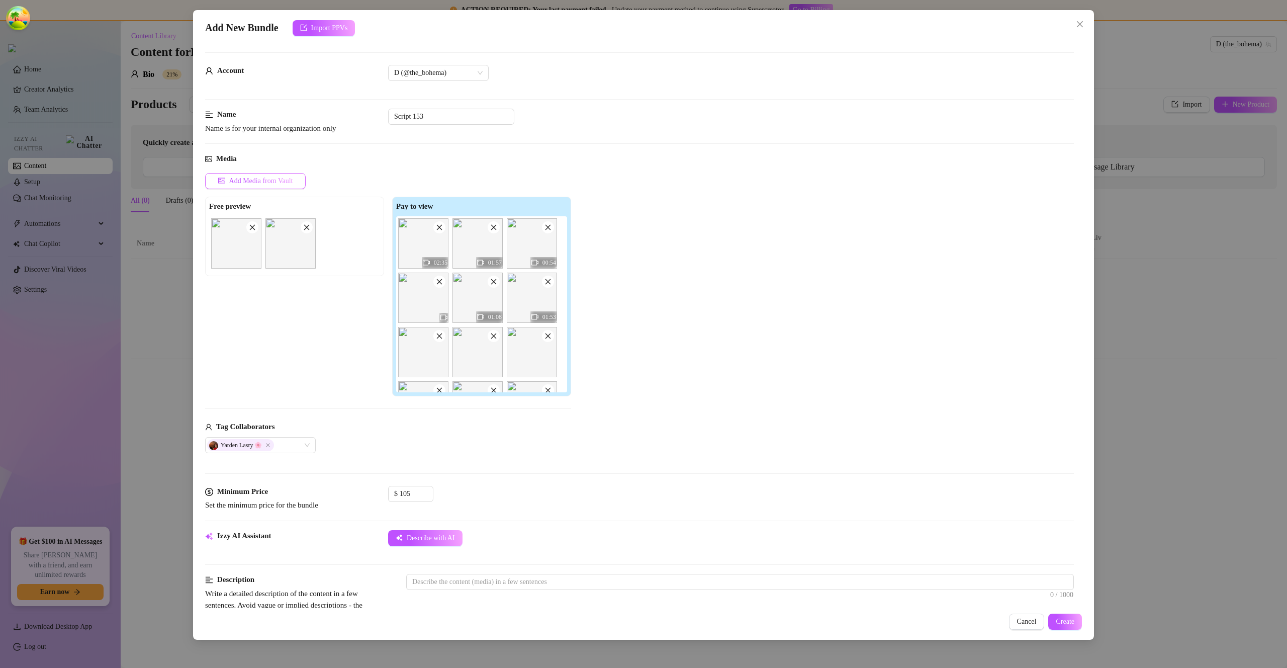
click at [283, 185] on button "Add Media from Vault" at bounding box center [255, 181] width 101 height 16
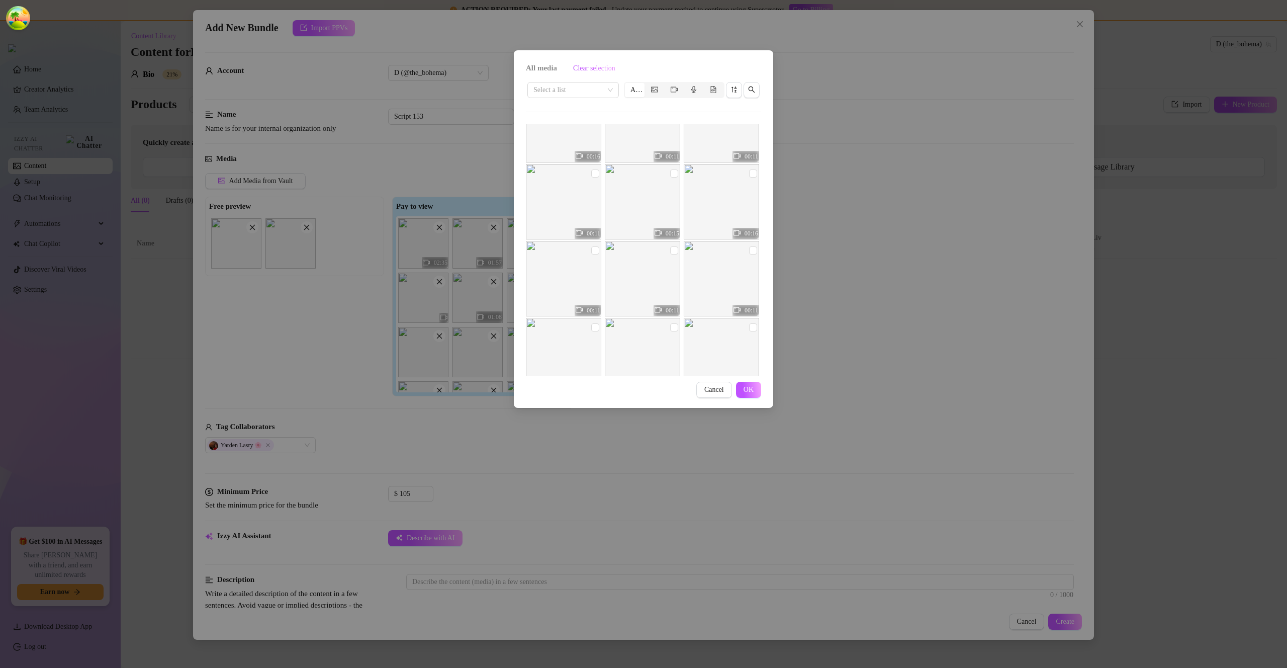
scroll to position [995, 0]
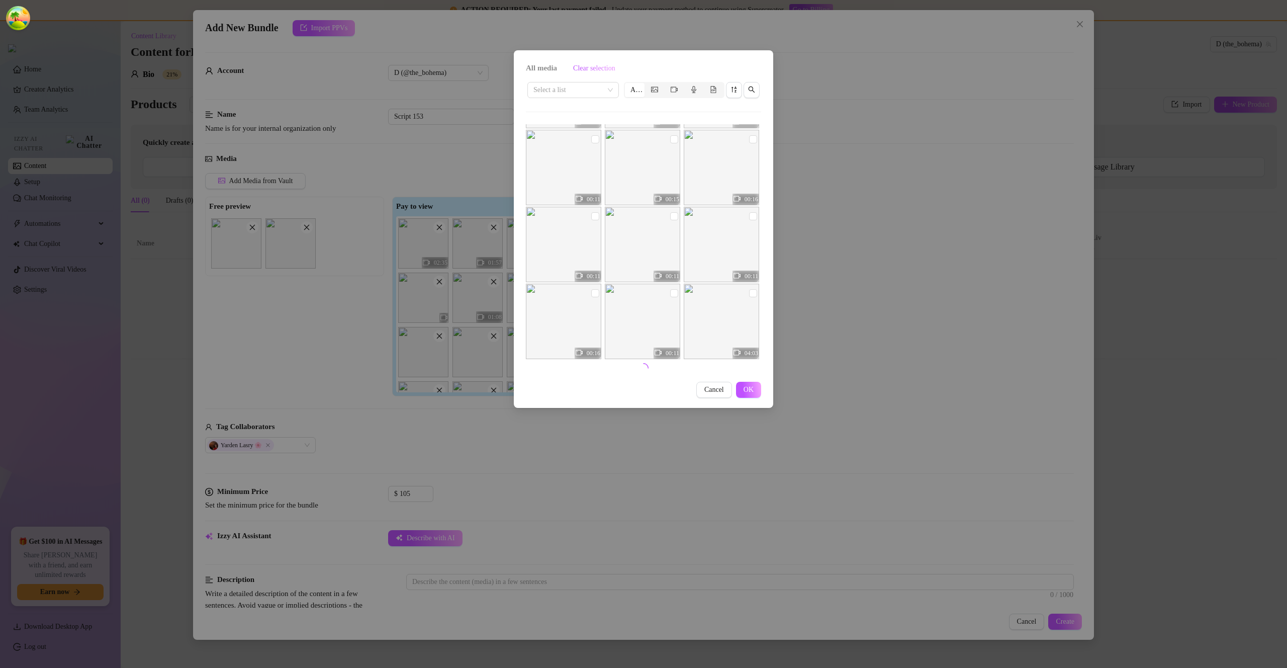
click at [629, 248] on img at bounding box center [642, 244] width 75 height 75
checkbox input "true"
click at [637, 148] on img at bounding box center [642, 167] width 75 height 75
checkbox input "true"
click at [571, 166] on img at bounding box center [563, 167] width 75 height 75
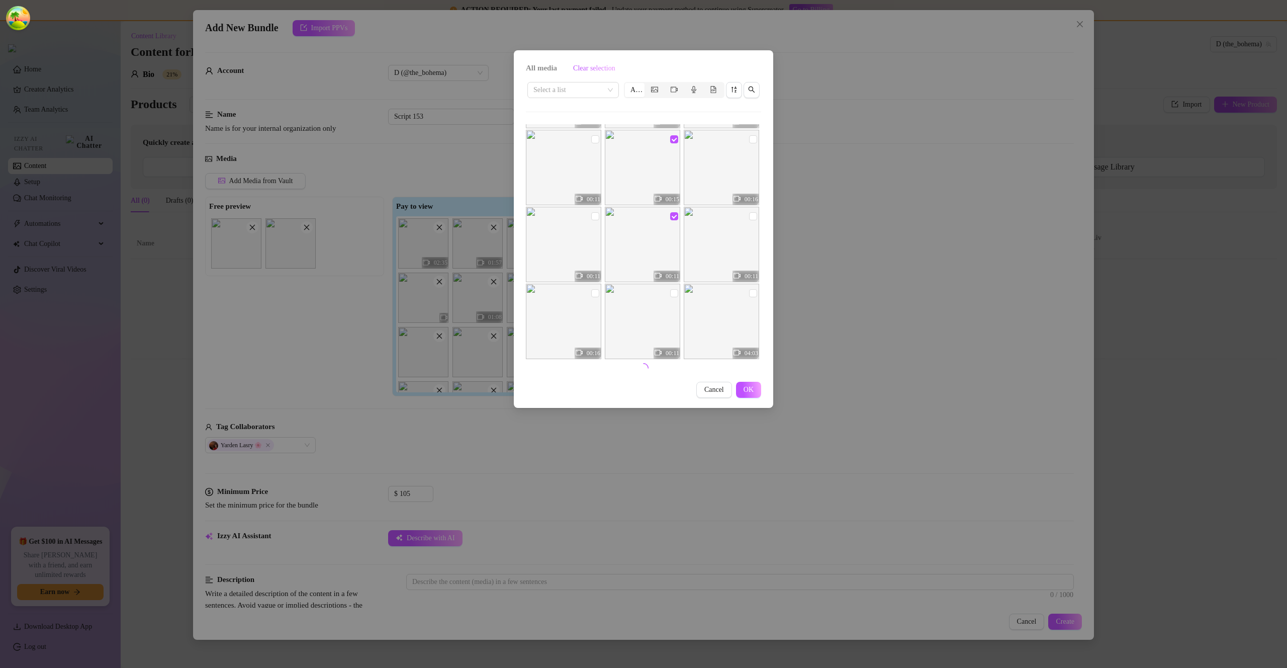
checkbox input "true"
click at [735, 160] on img at bounding box center [721, 167] width 75 height 75
checkbox input "true"
click at [570, 174] on img at bounding box center [563, 167] width 75 height 75
checkbox input "false"
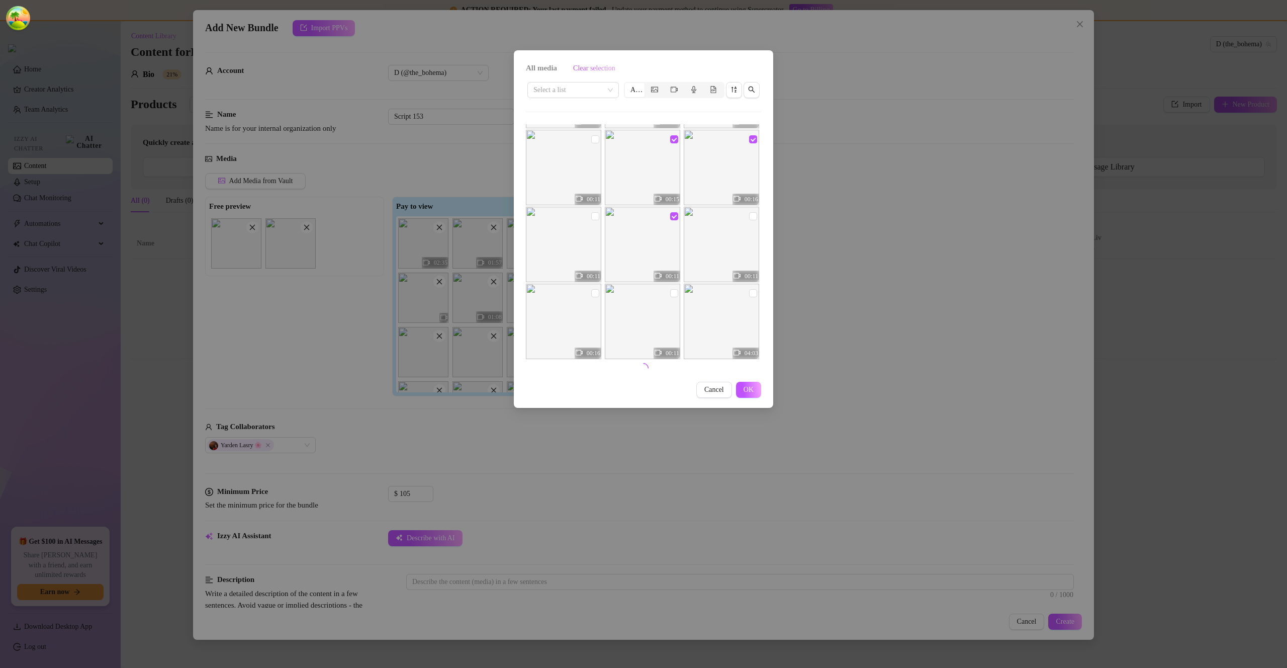
drag, startPoint x: 644, startPoint y: 167, endPoint x: 683, endPoint y: 165, distance: 38.8
click at [644, 167] on img at bounding box center [642, 167] width 75 height 75
checkbox input "false"
click at [727, 165] on img at bounding box center [721, 167] width 75 height 75
checkbox input "false"
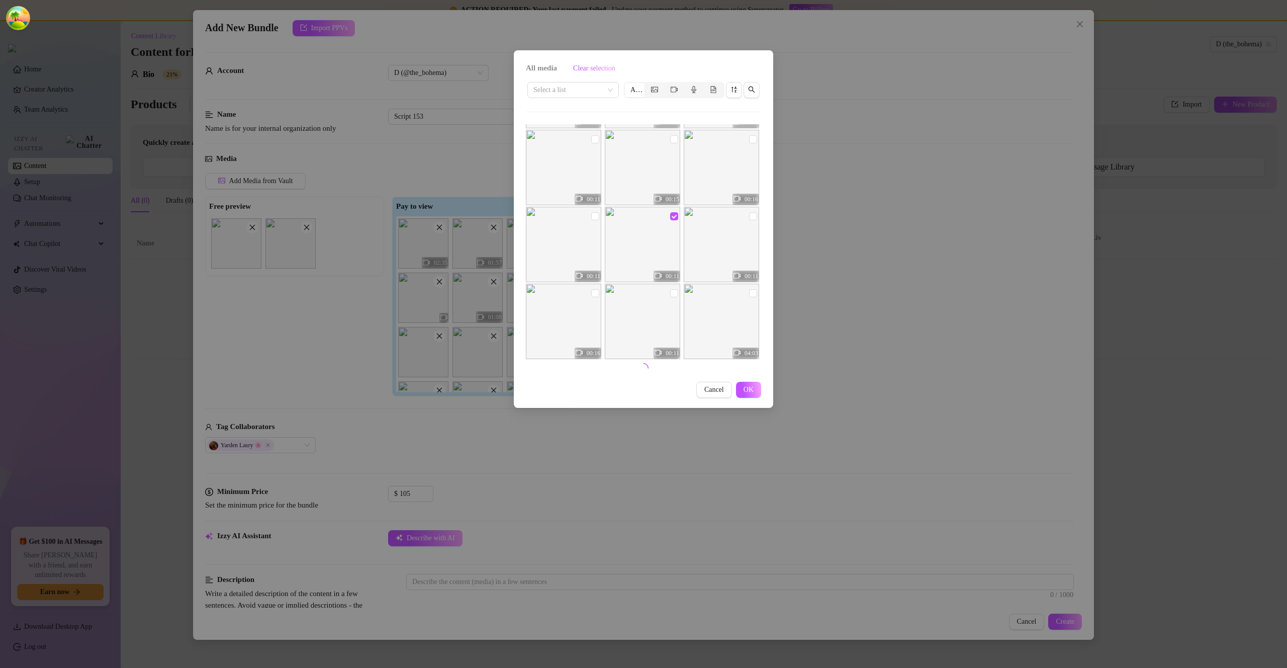
click at [649, 246] on img at bounding box center [642, 244] width 75 height 75
checkbox input "false"
click at [595, 219] on input "checkbox" at bounding box center [595, 216] width 8 height 8
click at [586, 230] on img at bounding box center [563, 244] width 75 height 75
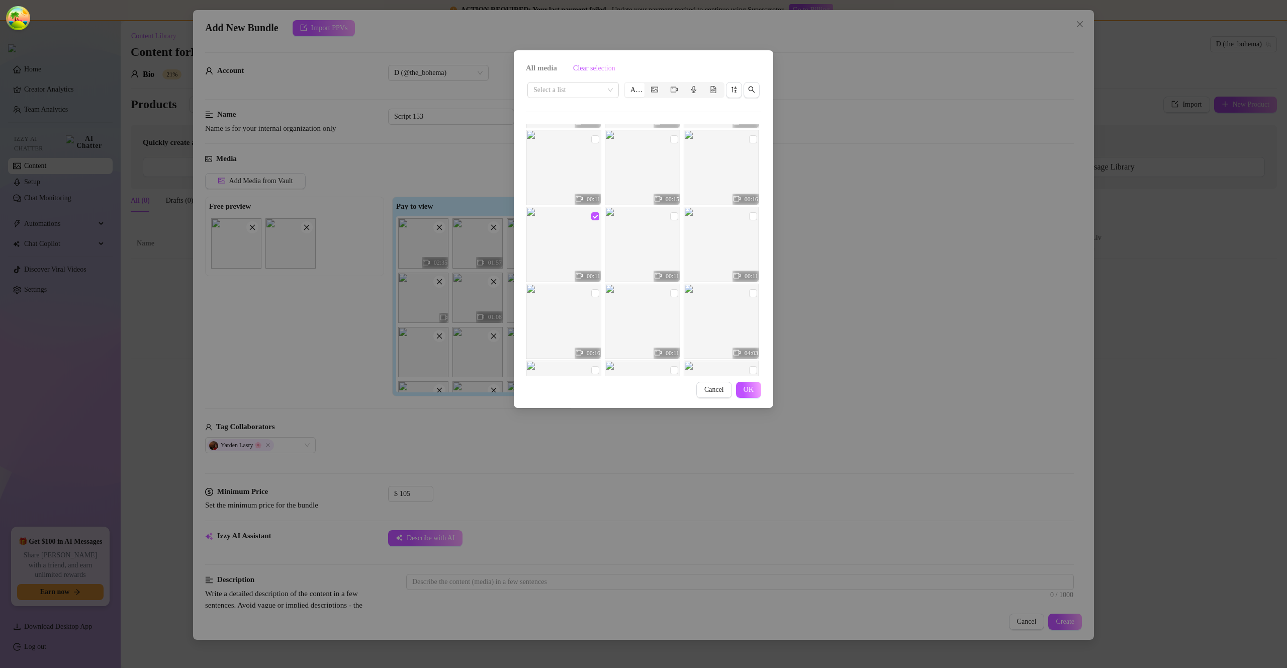
click at [586, 230] on img at bounding box center [563, 244] width 75 height 75
checkbox input "false"
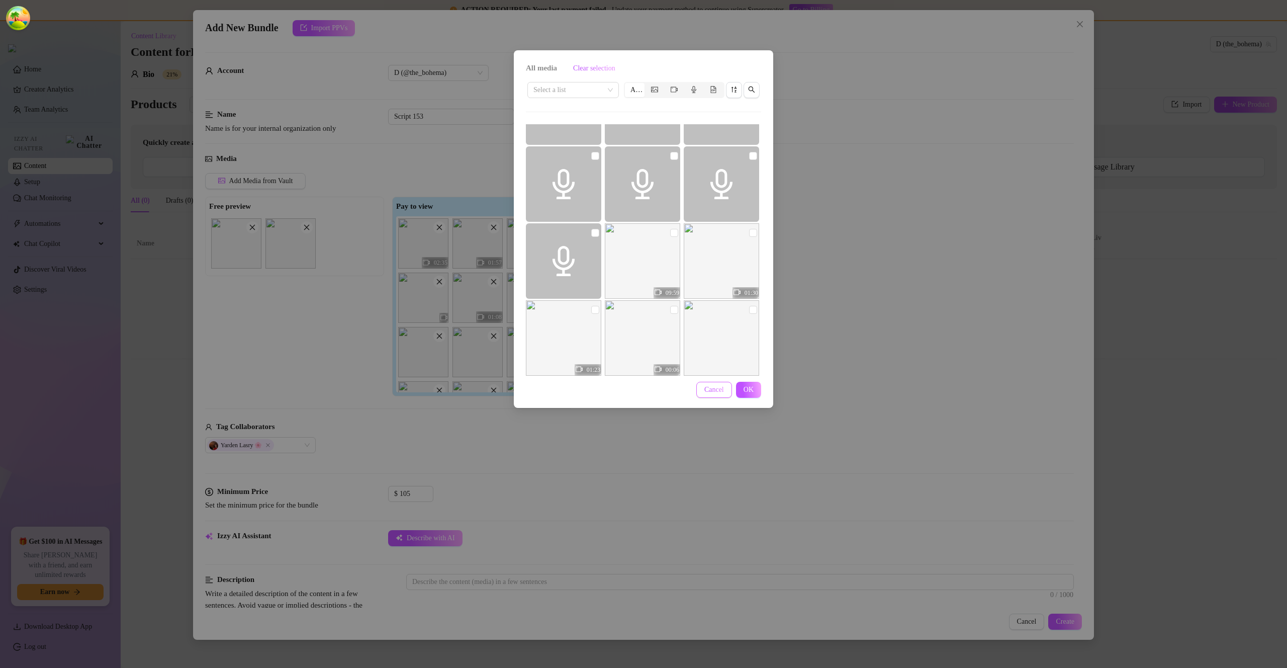
click at [712, 388] on span "Cancel" at bounding box center [715, 390] width 20 height 8
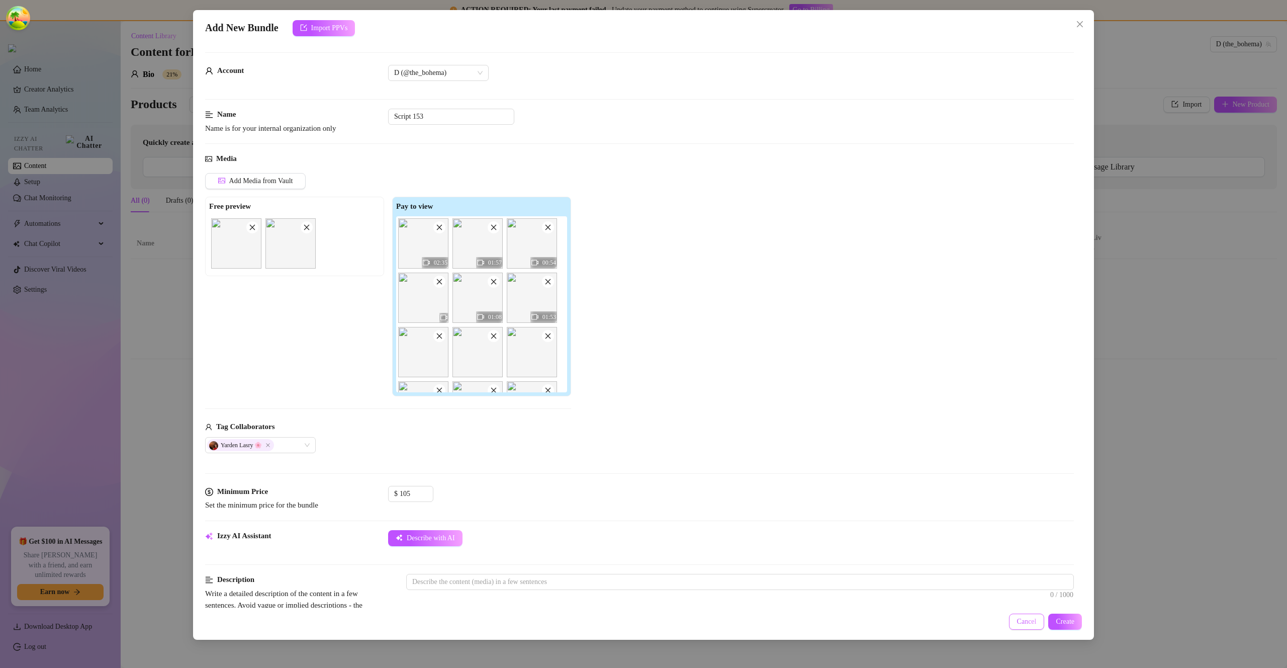
click at [901, 506] on button "Cancel" at bounding box center [1027, 621] width 36 height 16
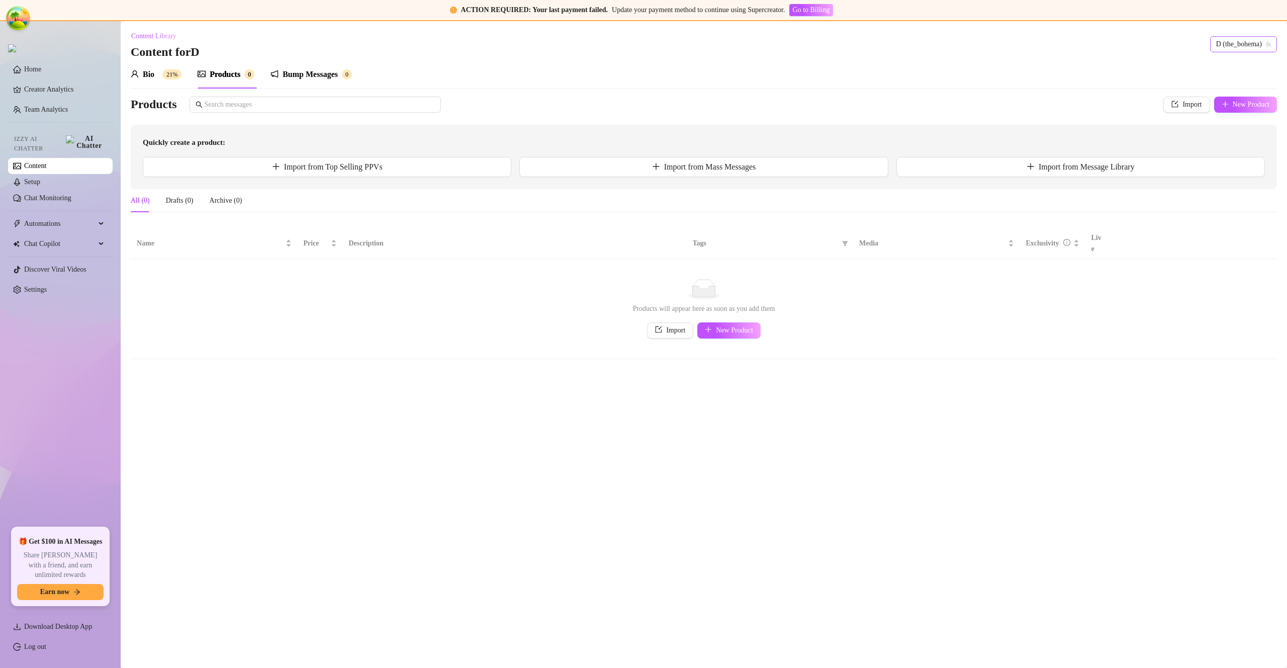
click at [901, 49] on span "D (the_bohema)" at bounding box center [1243, 44] width 55 height 15
click at [901, 201] on span "( yardenlasry )" at bounding box center [1226, 201] width 38 height 11
click at [901, 104] on span "Import" at bounding box center [1192, 105] width 19 height 8
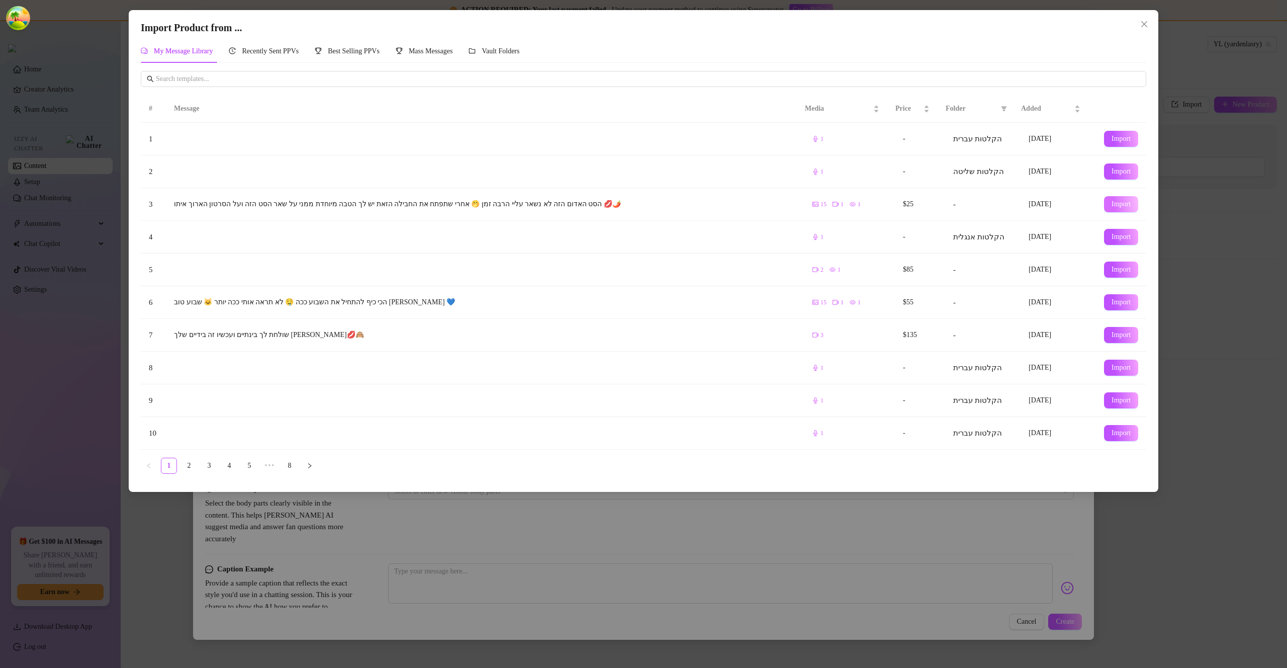
click at [901, 202] on button "Import" at bounding box center [1121, 204] width 34 height 16
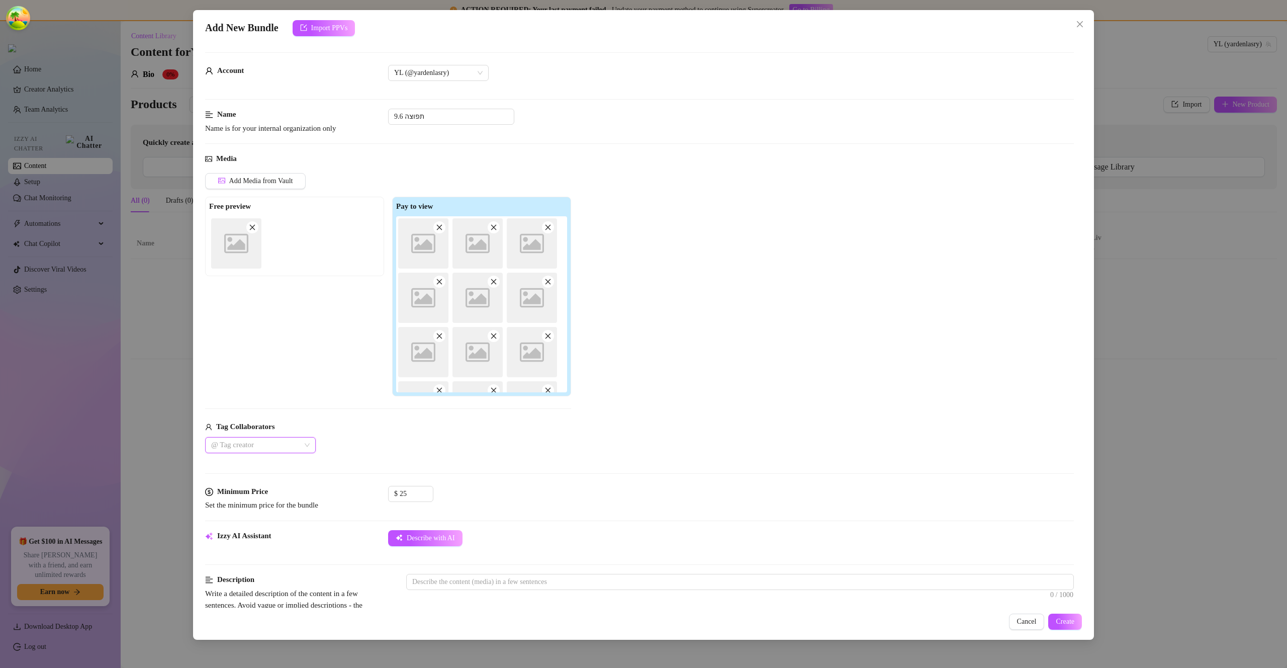
type textarea "הסט האדום הזה לא נשאר עליי הרבה זמן 🤭 אחרי שתפתח את החבילה הזאת יש לך הטבה מיוח…"
click at [296, 184] on button "Add Media from Vault" at bounding box center [255, 181] width 101 height 16
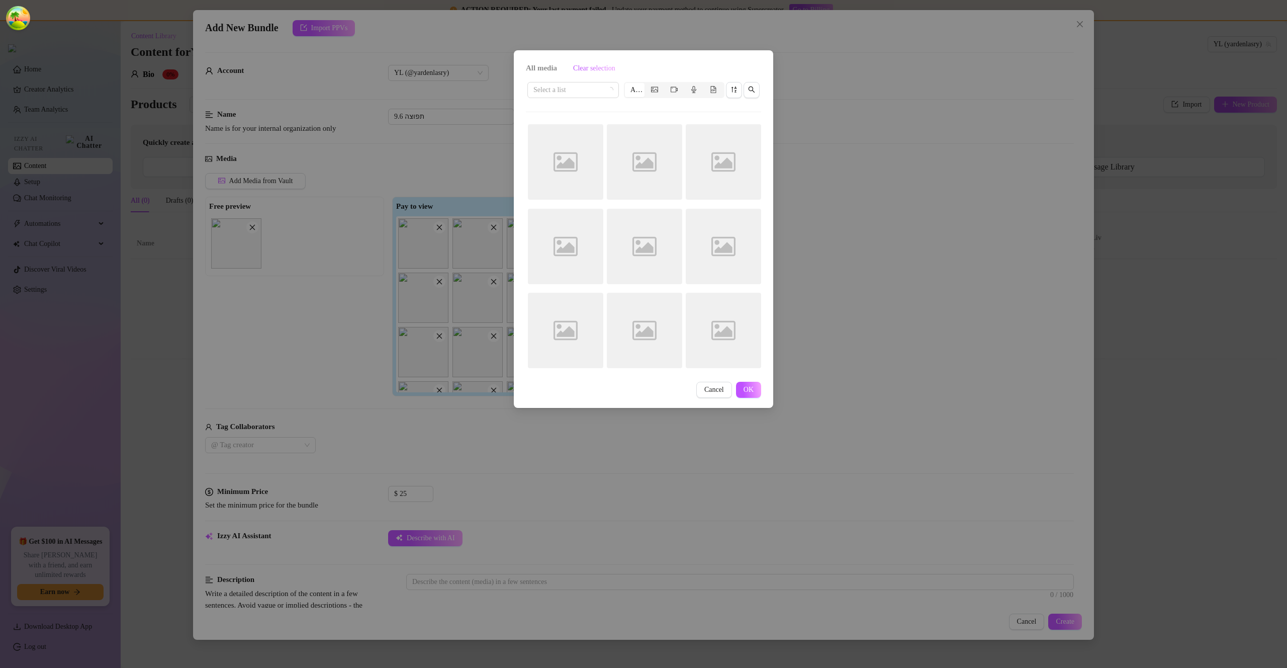
click at [386, 168] on div "All media Clear selection Select a list All Image placeholder Image placeholder…" at bounding box center [643, 334] width 1287 height 668
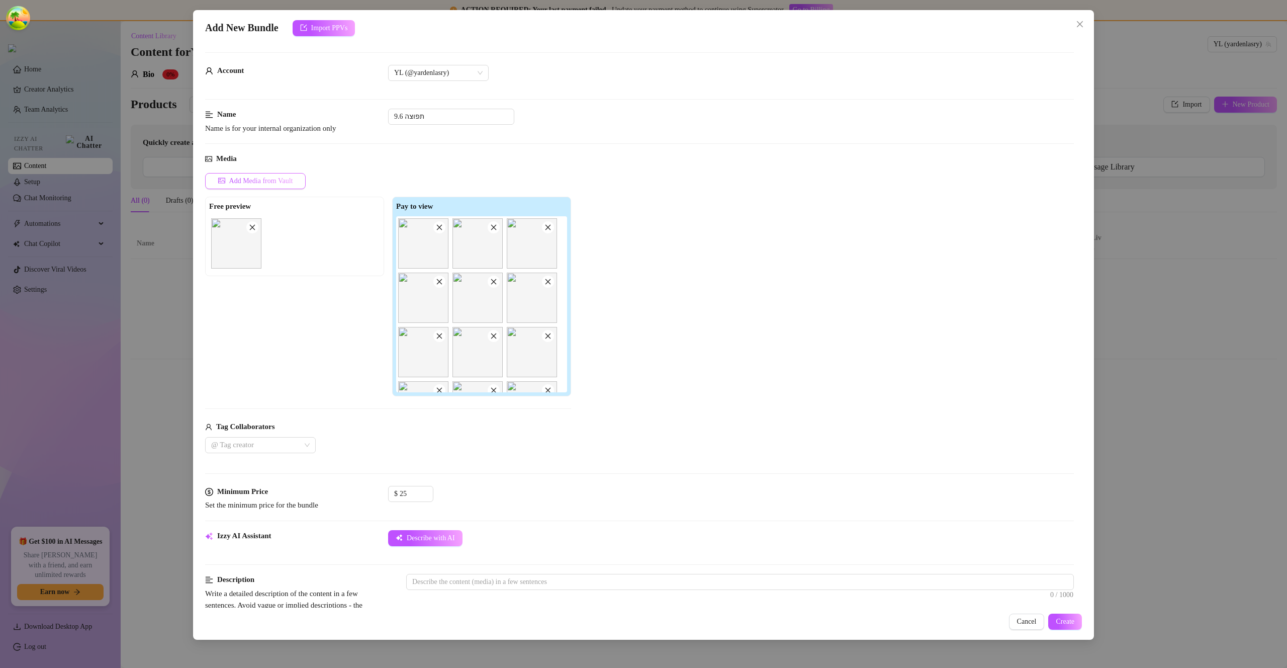
click at [302, 175] on button "Add Media from Vault" at bounding box center [255, 181] width 101 height 16
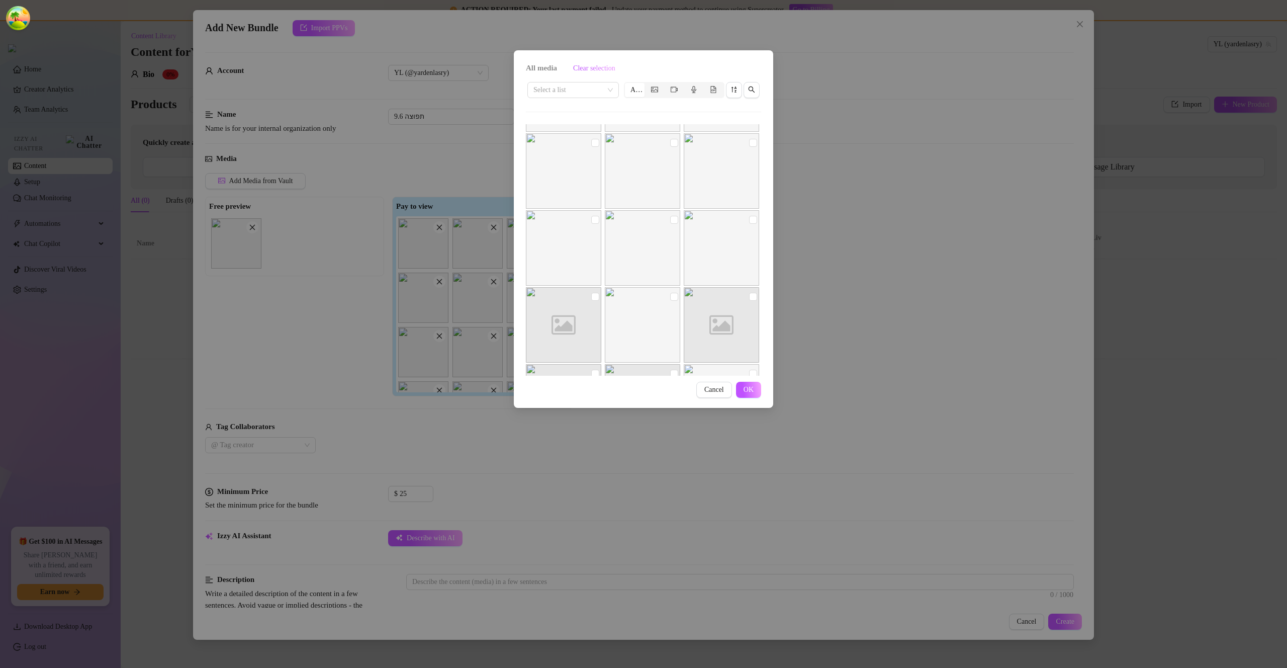
scroll to position [1280, 0]
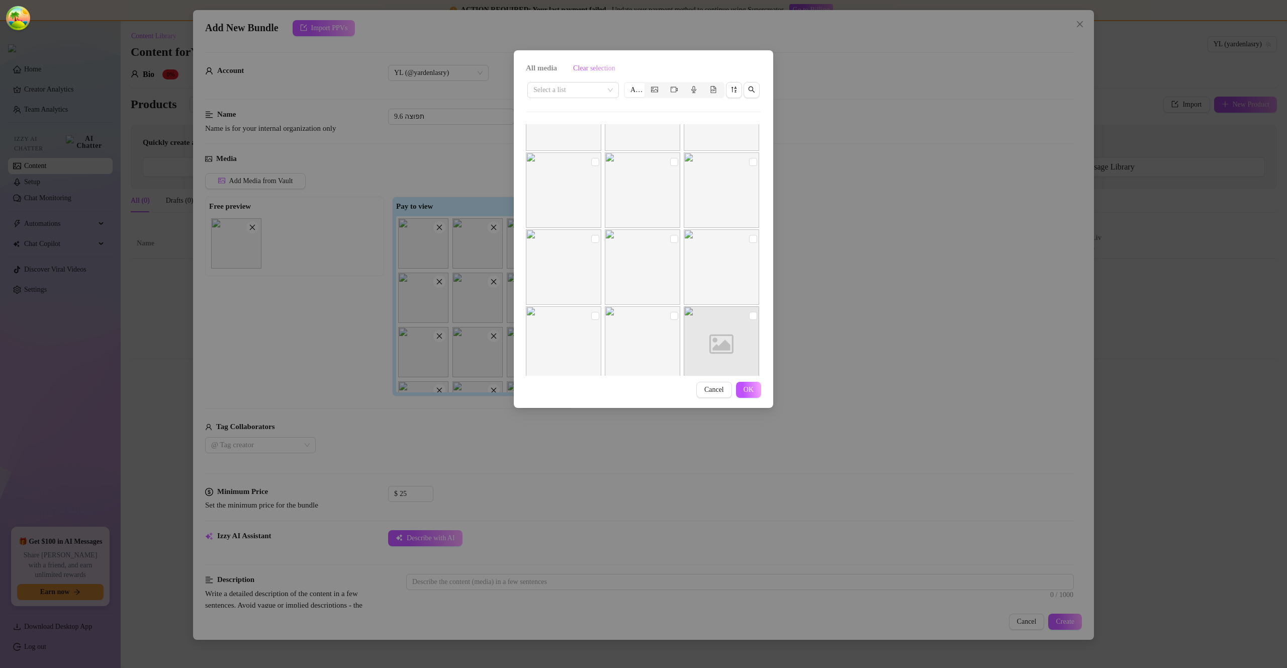
click at [625, 159] on img at bounding box center [642, 189] width 75 height 75
checkbox input "true"
click at [712, 205] on img at bounding box center [721, 189] width 75 height 75
checkbox input "true"
click at [574, 191] on img at bounding box center [563, 189] width 75 height 75
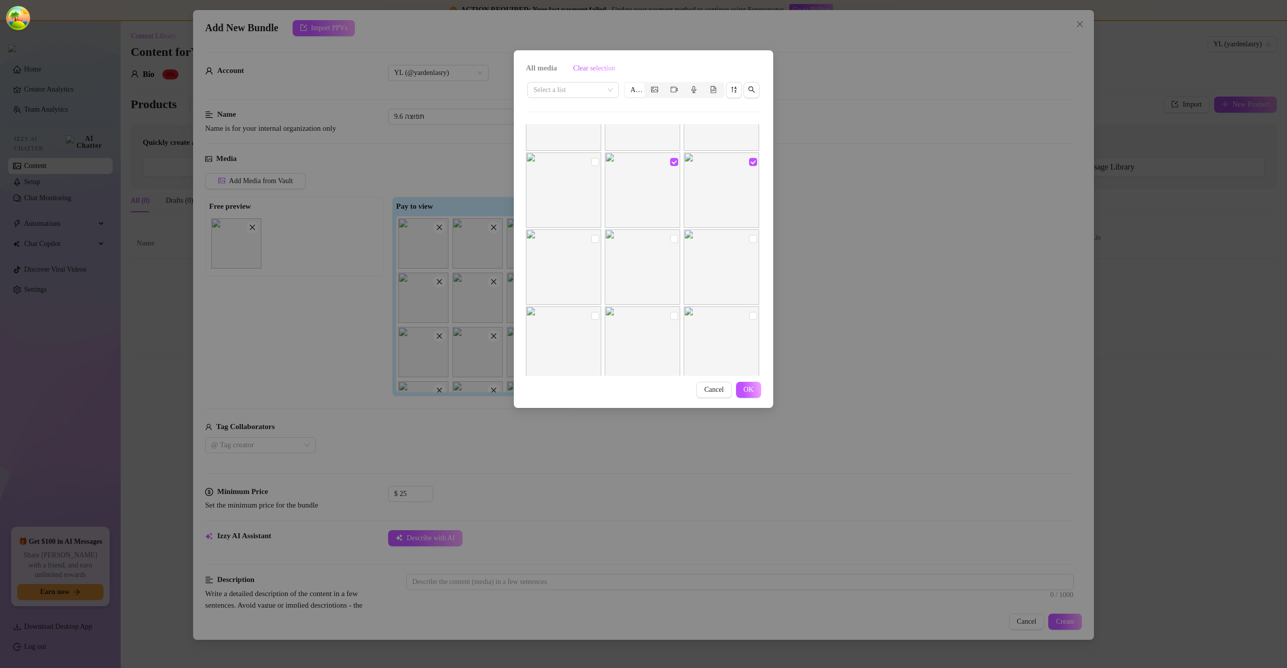
checkbox input "true"
click at [578, 260] on img at bounding box center [563, 266] width 75 height 75
click at [578, 261] on img at bounding box center [563, 266] width 75 height 75
checkbox input "false"
click at [572, 190] on img at bounding box center [563, 189] width 75 height 75
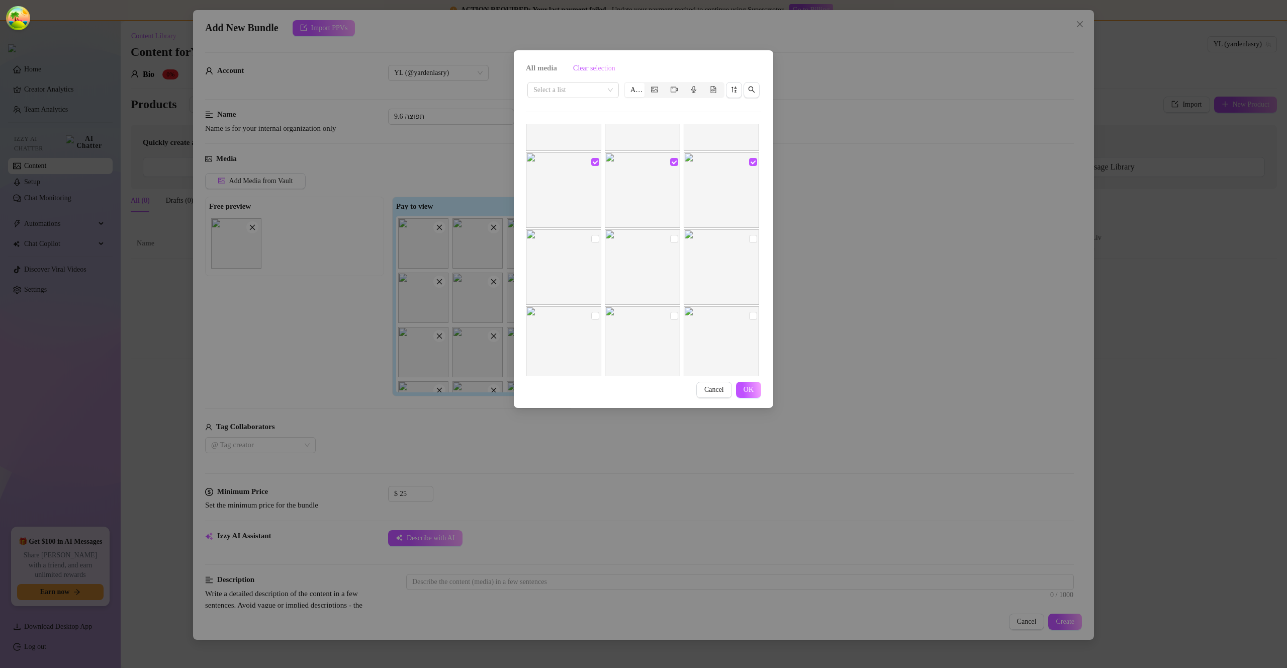
checkbox input "false"
click at [658, 192] on img at bounding box center [642, 189] width 75 height 75
checkbox input "false"
click at [713, 190] on img at bounding box center [721, 189] width 75 height 75
checkbox input "false"
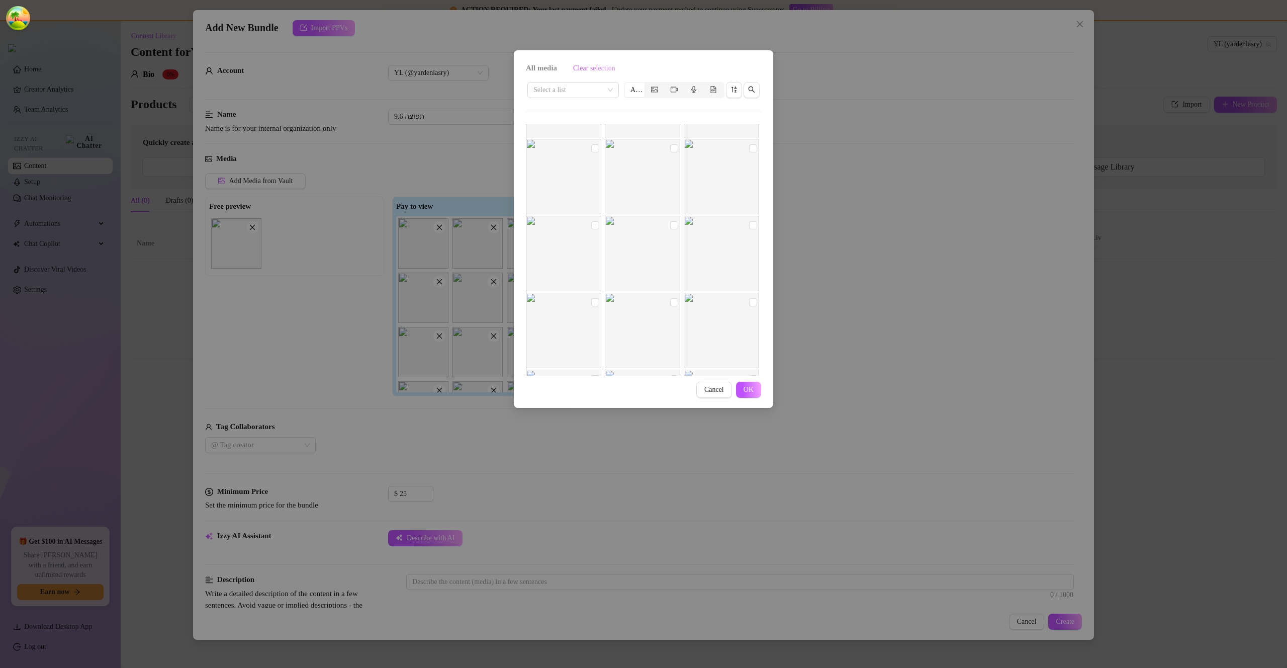
scroll to position [805, 0]
click at [705, 391] on span "Cancel" at bounding box center [715, 390] width 20 height 8
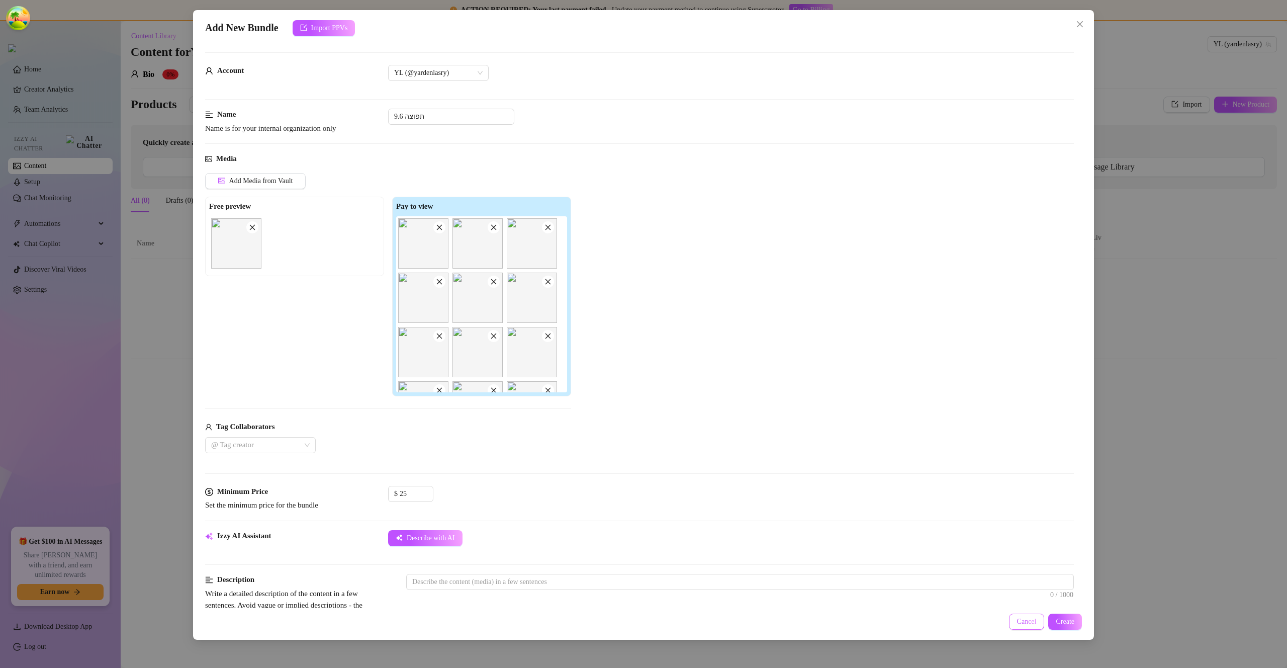
click at [901, 506] on button "Cancel" at bounding box center [1027, 621] width 36 height 16
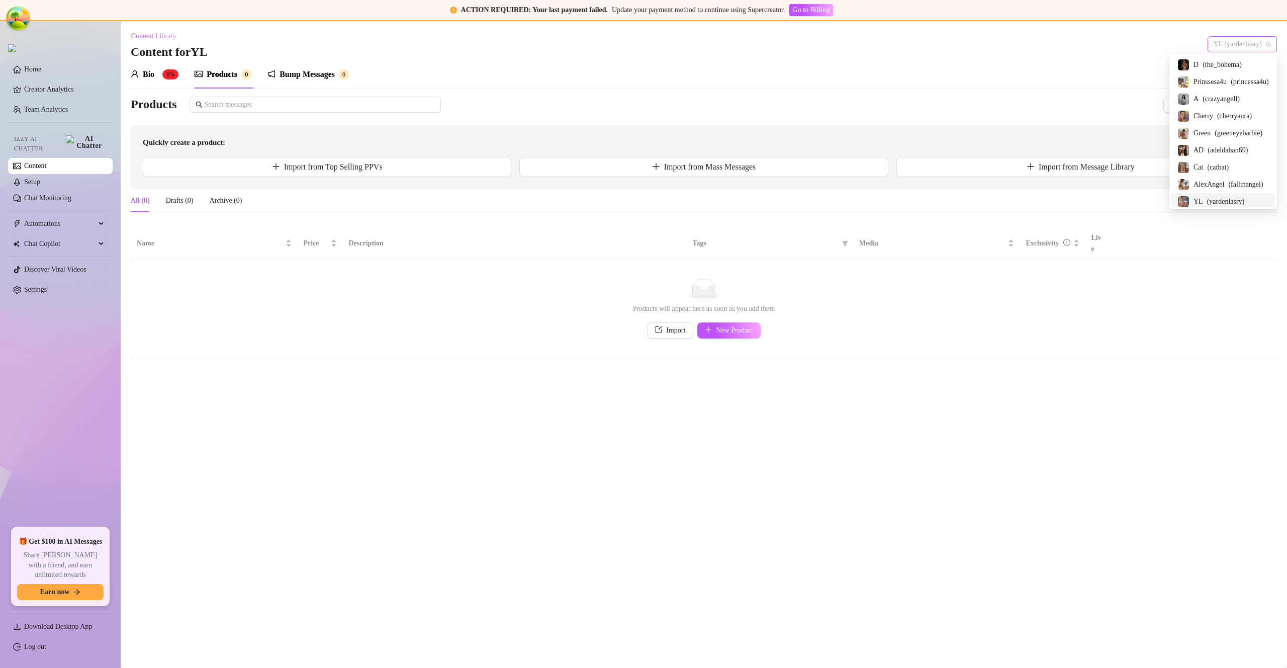
click at [901, 37] on span "YL (yardenlasry)" at bounding box center [1242, 44] width 57 height 15
click at [901, 109] on span "( cherryaura )" at bounding box center [1234, 113] width 35 height 11
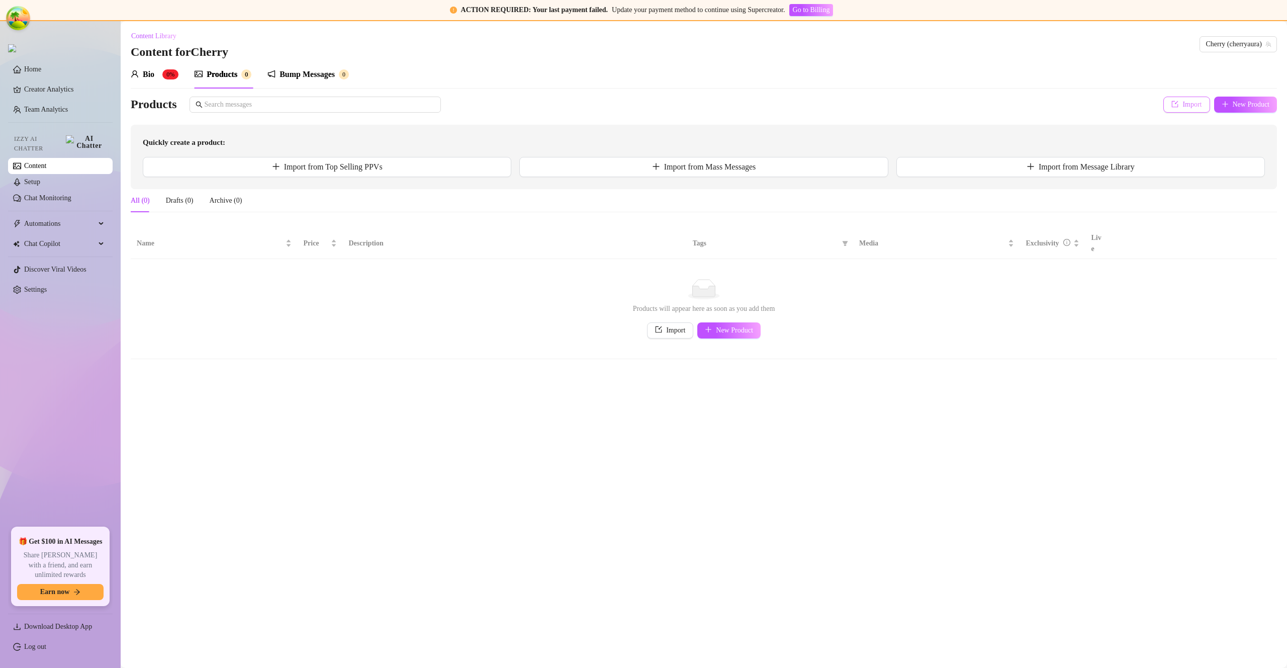
click at [901, 105] on span "Import" at bounding box center [1192, 105] width 19 height 8
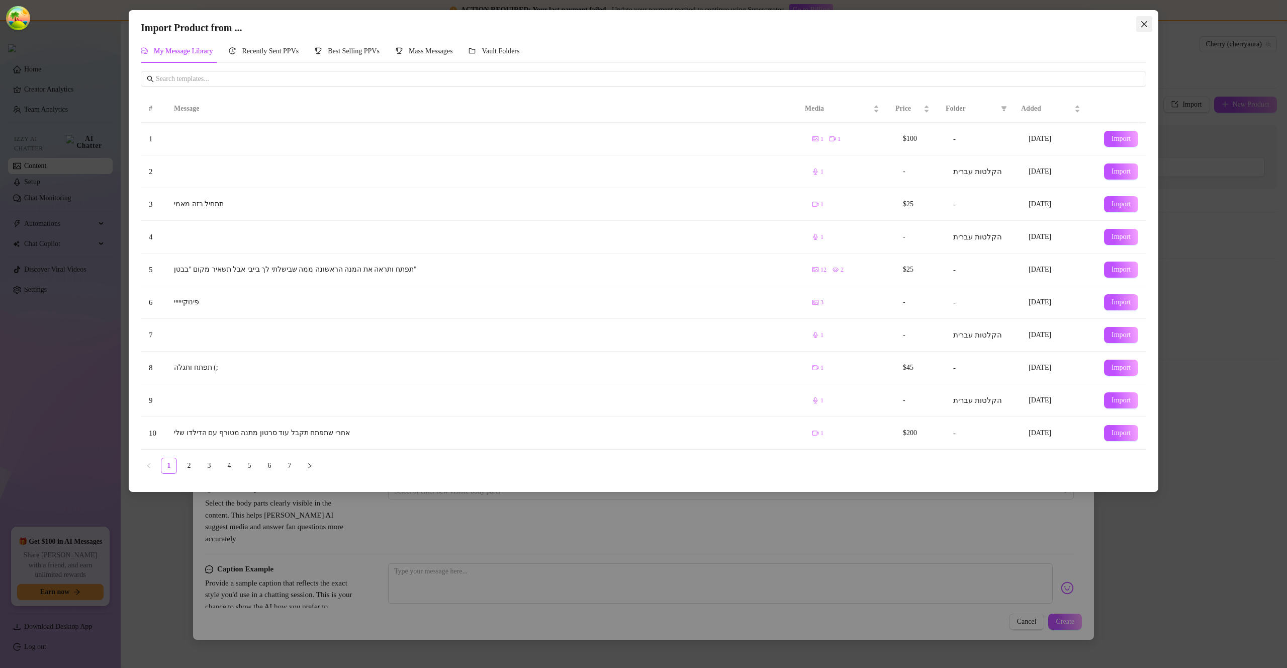
click at [901, 22] on span "Close" at bounding box center [1144, 24] width 16 height 8
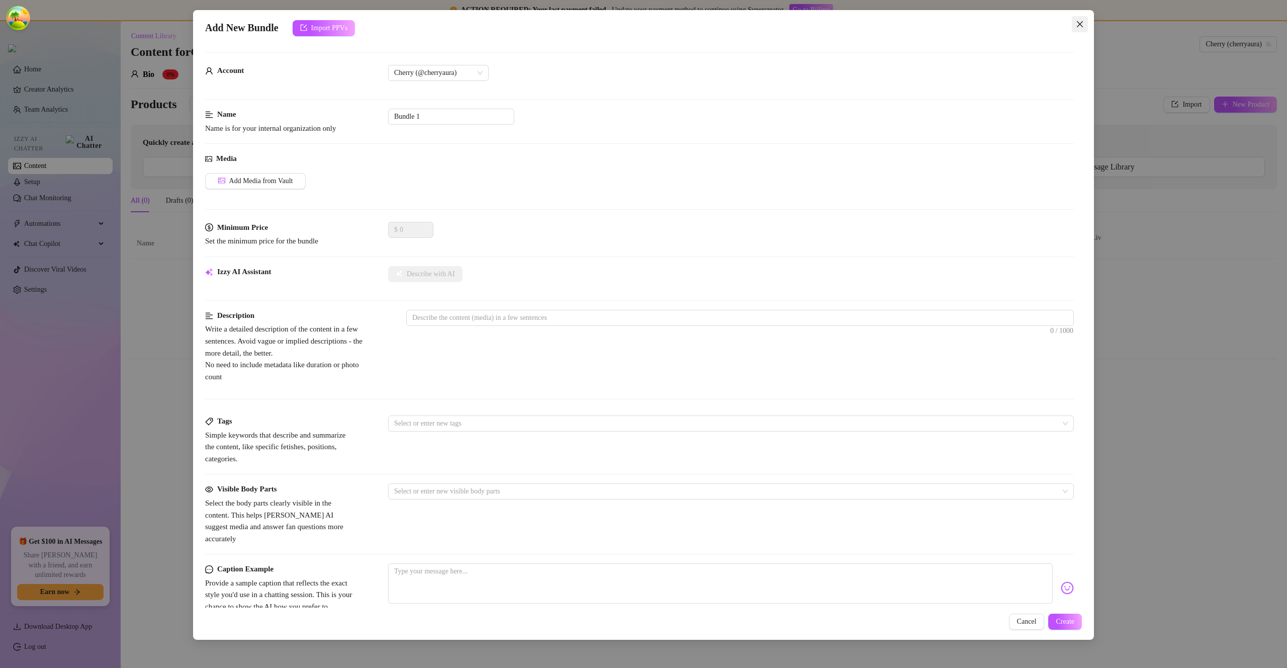
click at [901, 20] on icon "close" at bounding box center [1080, 24] width 8 height 8
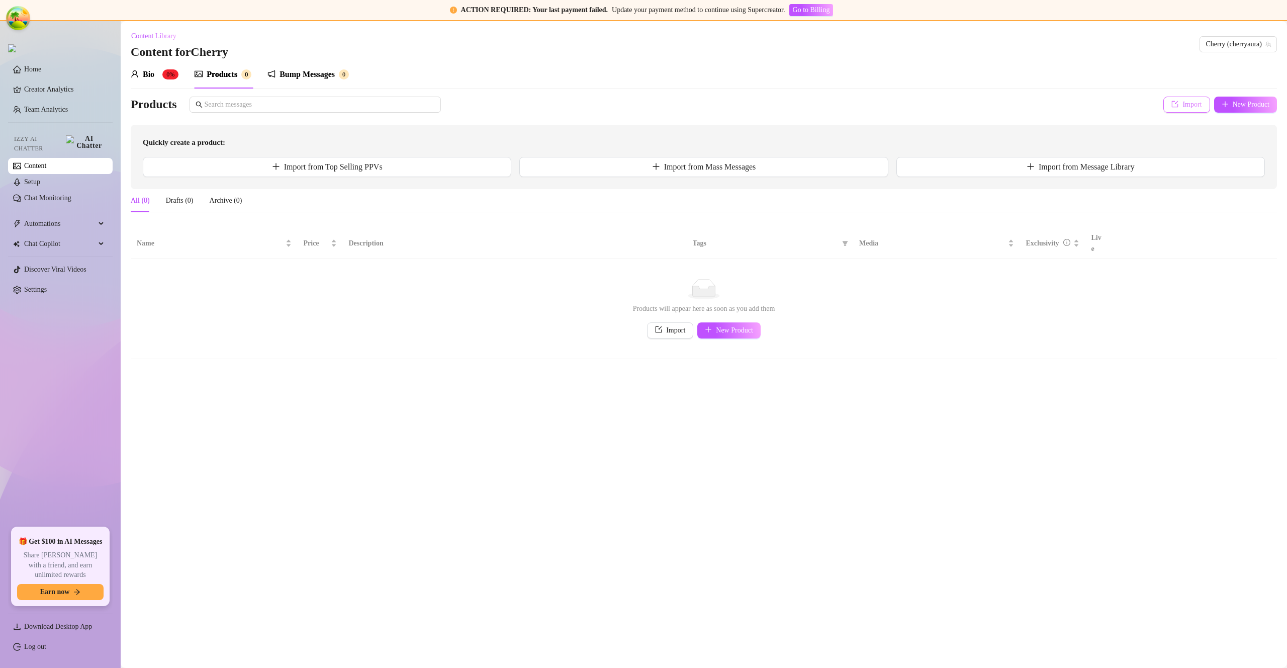
click at [901, 98] on button "Import" at bounding box center [1187, 105] width 46 height 16
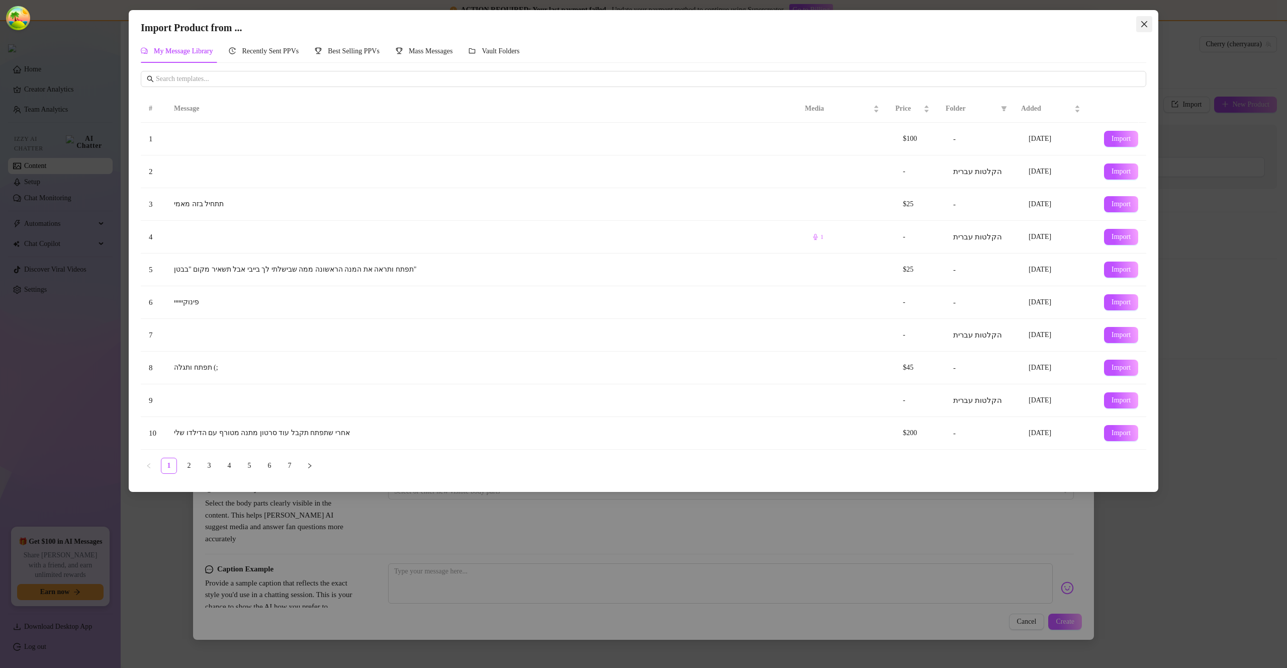
click at [901, 21] on icon "close" at bounding box center [1144, 24] width 8 height 8
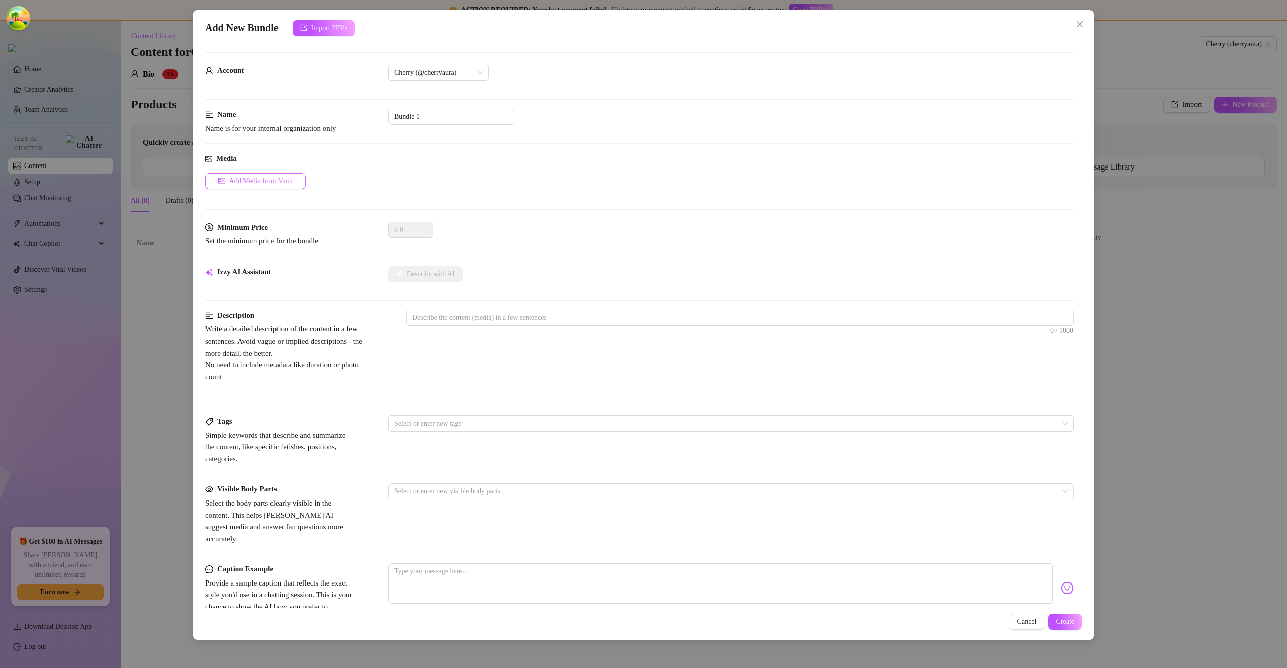
click at [260, 187] on button "Add Media from Vault" at bounding box center [255, 181] width 101 height 16
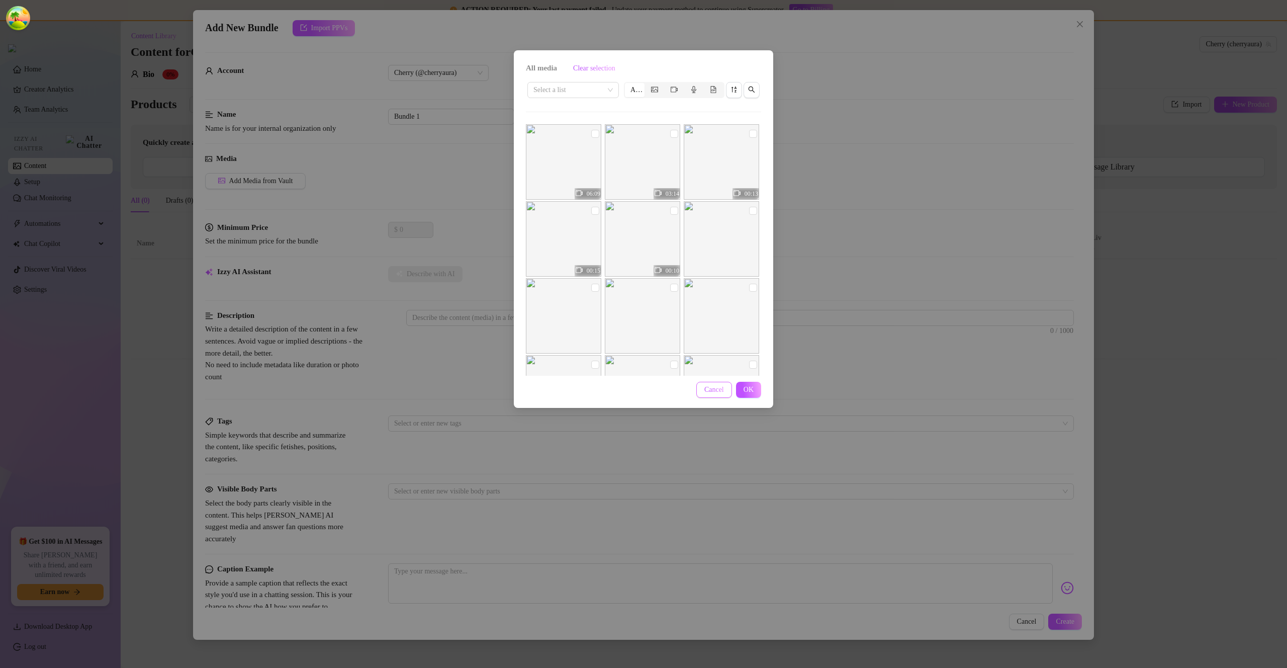
click at [730, 385] on button "Cancel" at bounding box center [714, 390] width 36 height 16
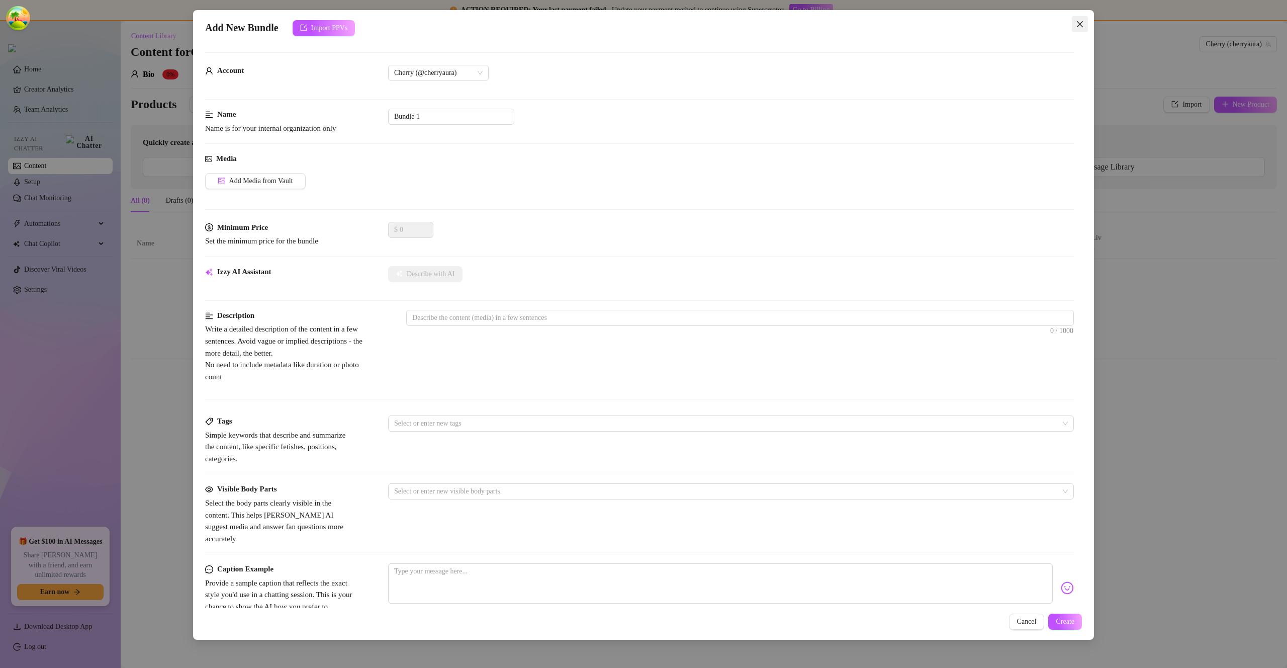
click at [901, 19] on button "Close" at bounding box center [1080, 24] width 16 height 16
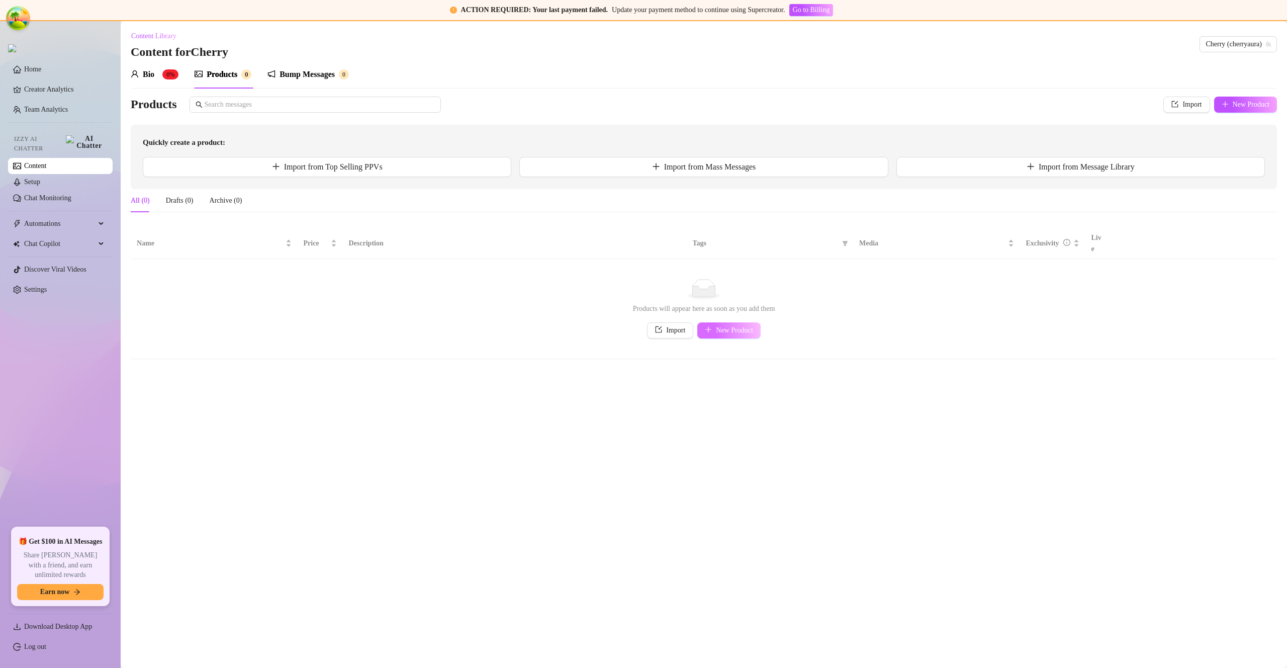
click at [742, 326] on span "New Product" at bounding box center [734, 330] width 37 height 8
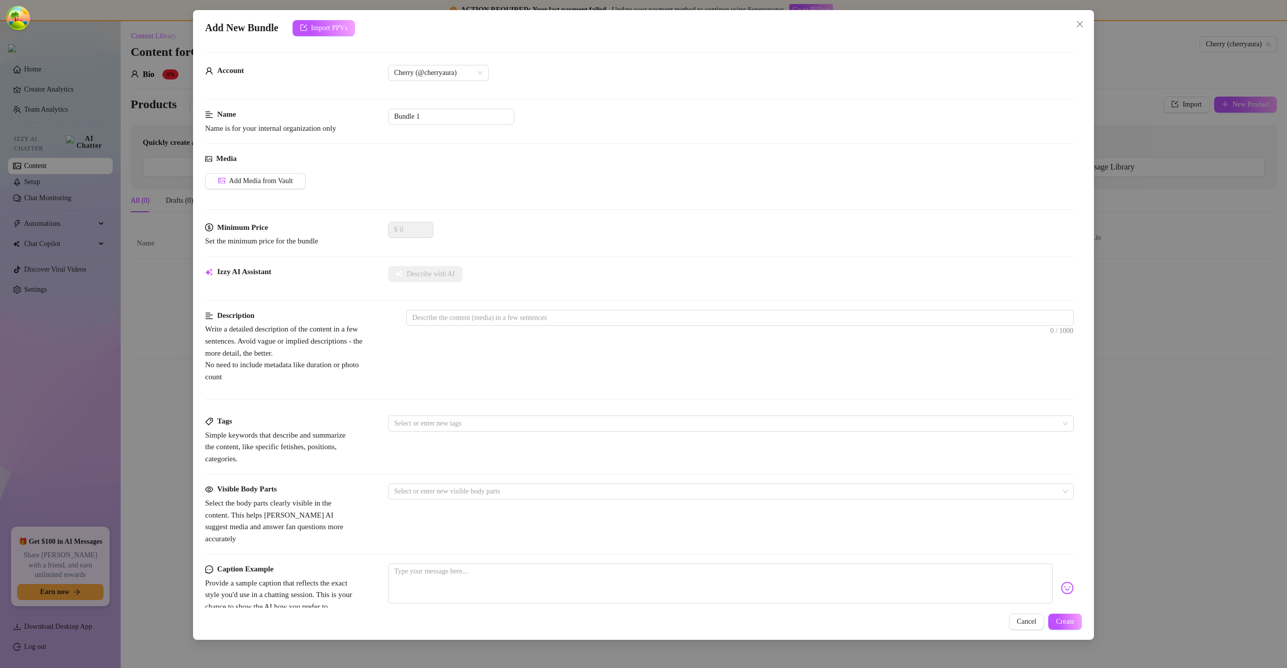
drag, startPoint x: 1150, startPoint y: 221, endPoint x: 1148, endPoint y: 213, distance: 8.2
click at [901, 221] on div "Add New Bundle Import PPVs Account Cherry (@cherryaura) Name Name is for your i…" at bounding box center [643, 334] width 1287 height 668
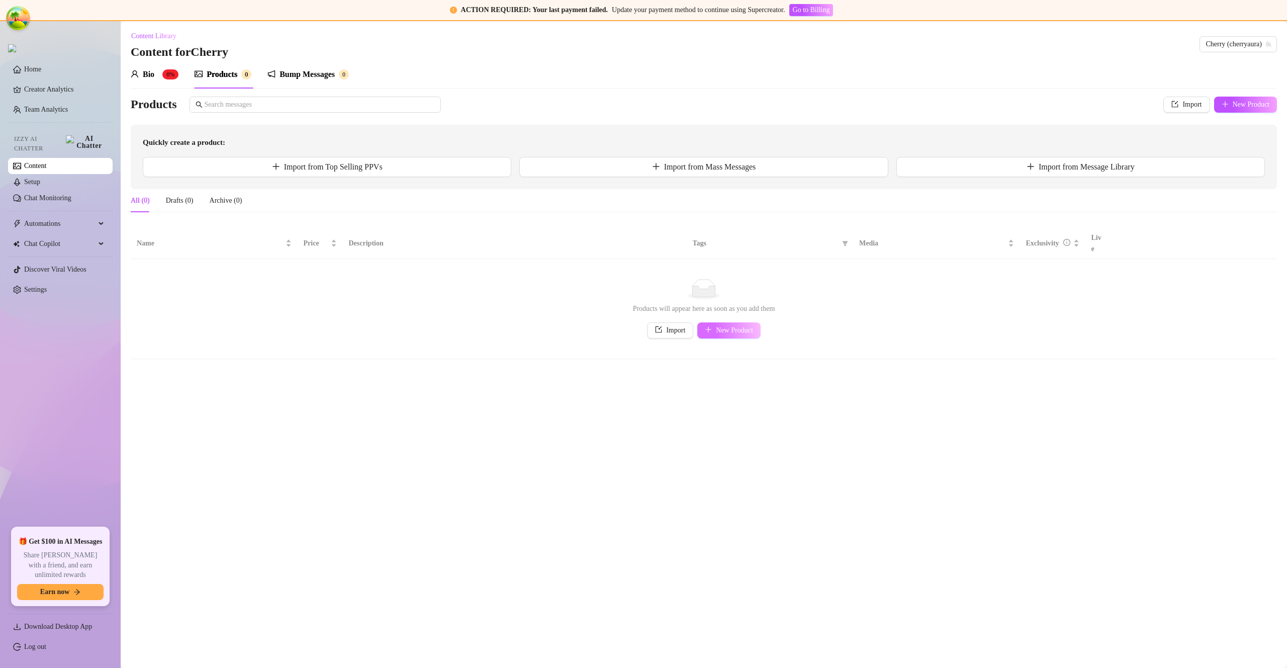
click at [729, 326] on span "New Product" at bounding box center [734, 330] width 37 height 8
type textarea "Type your message here..."
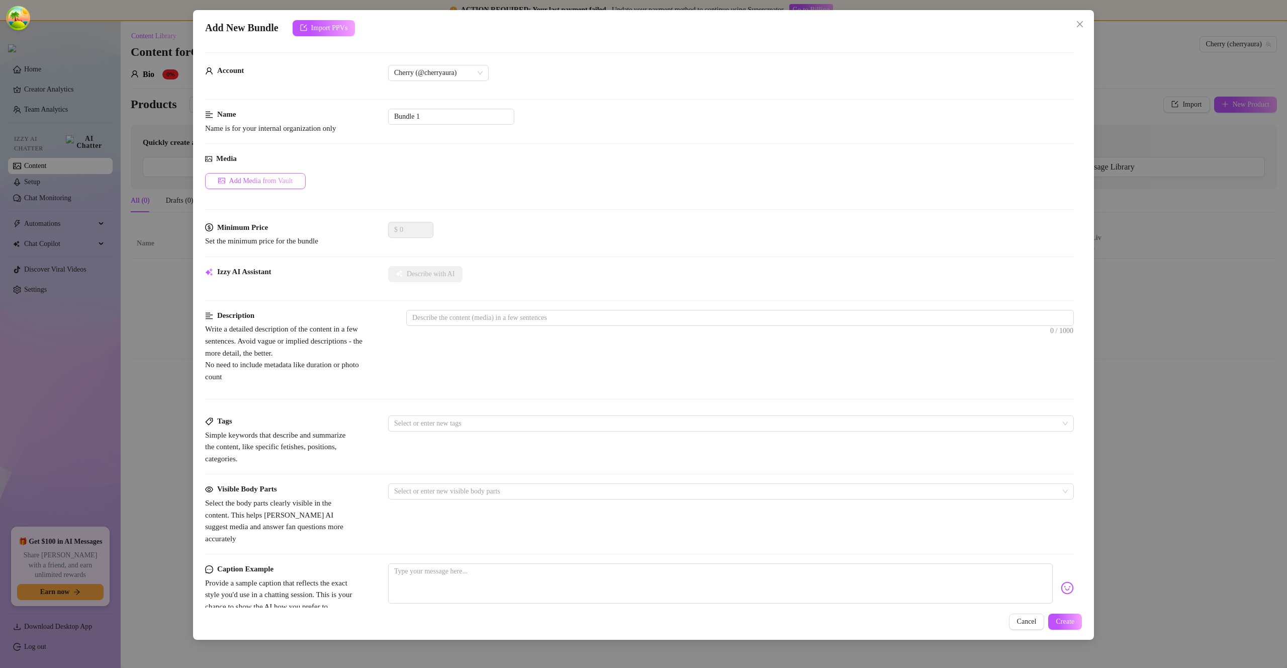
click at [271, 184] on span "Add Media from Vault" at bounding box center [261, 181] width 64 height 8
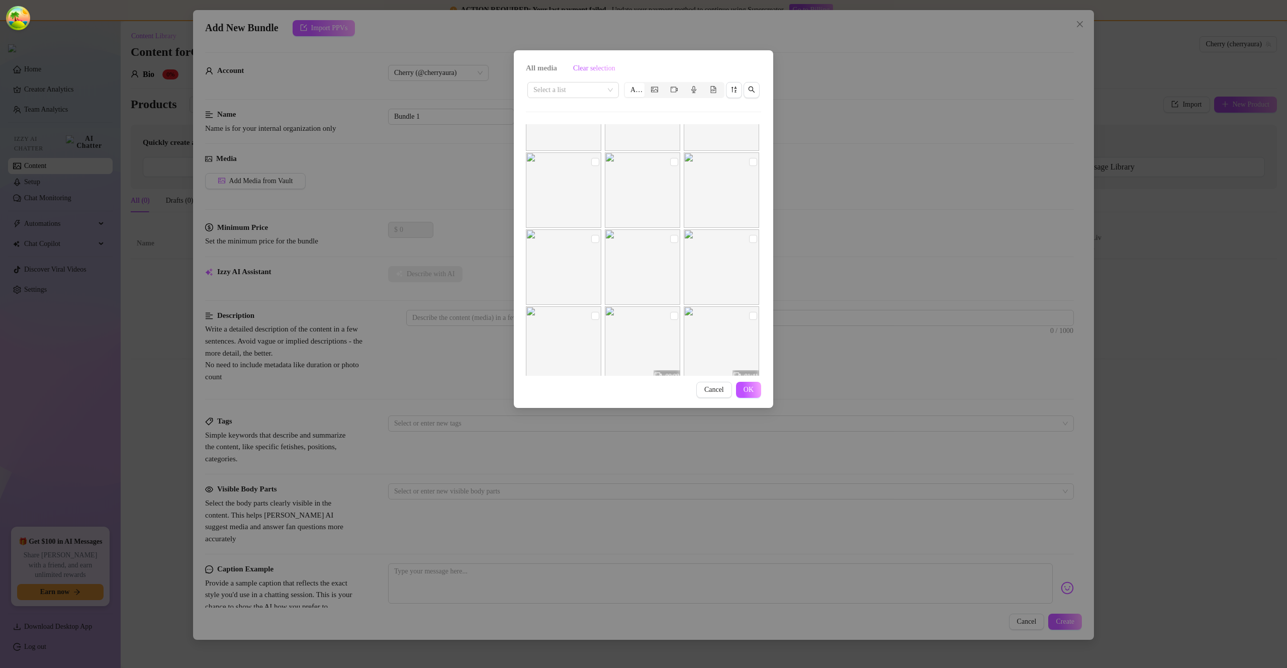
scroll to position [64, 0]
click at [622, 364] on img at bounding box center [642, 328] width 75 height 75
checkbox input "true"
click at [630, 266] on img at bounding box center [642, 251] width 75 height 75
checkbox input "true"
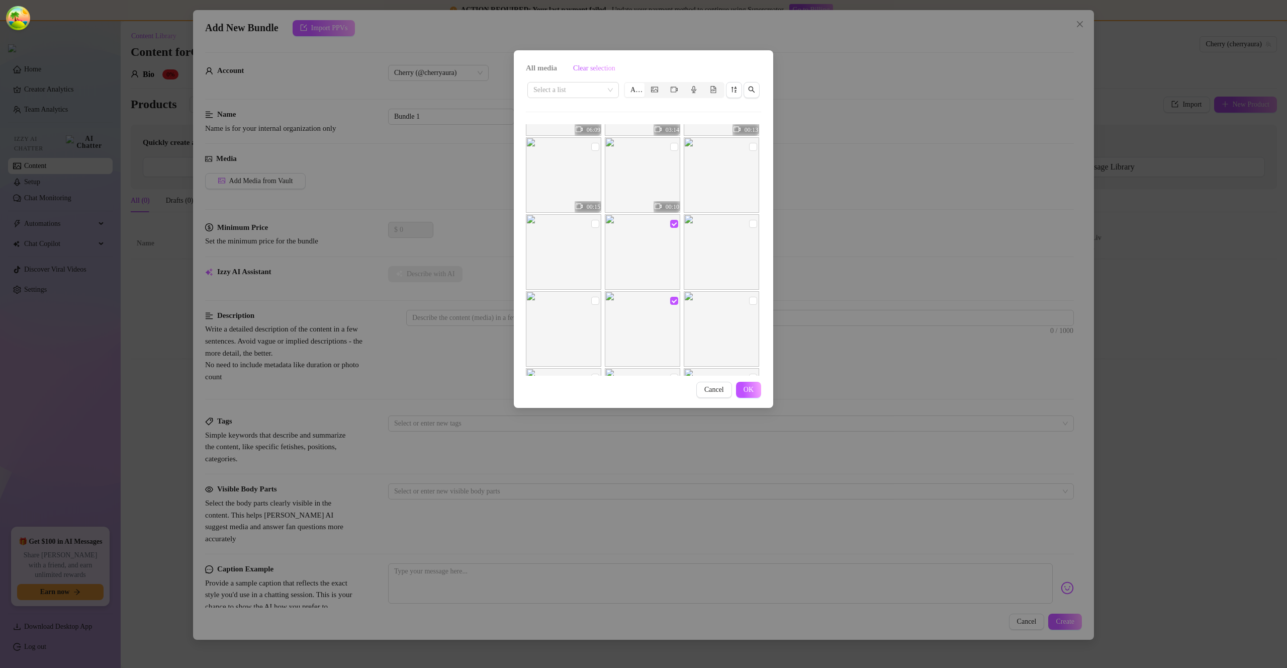
click at [716, 390] on span "Cancel" at bounding box center [715, 390] width 20 height 8
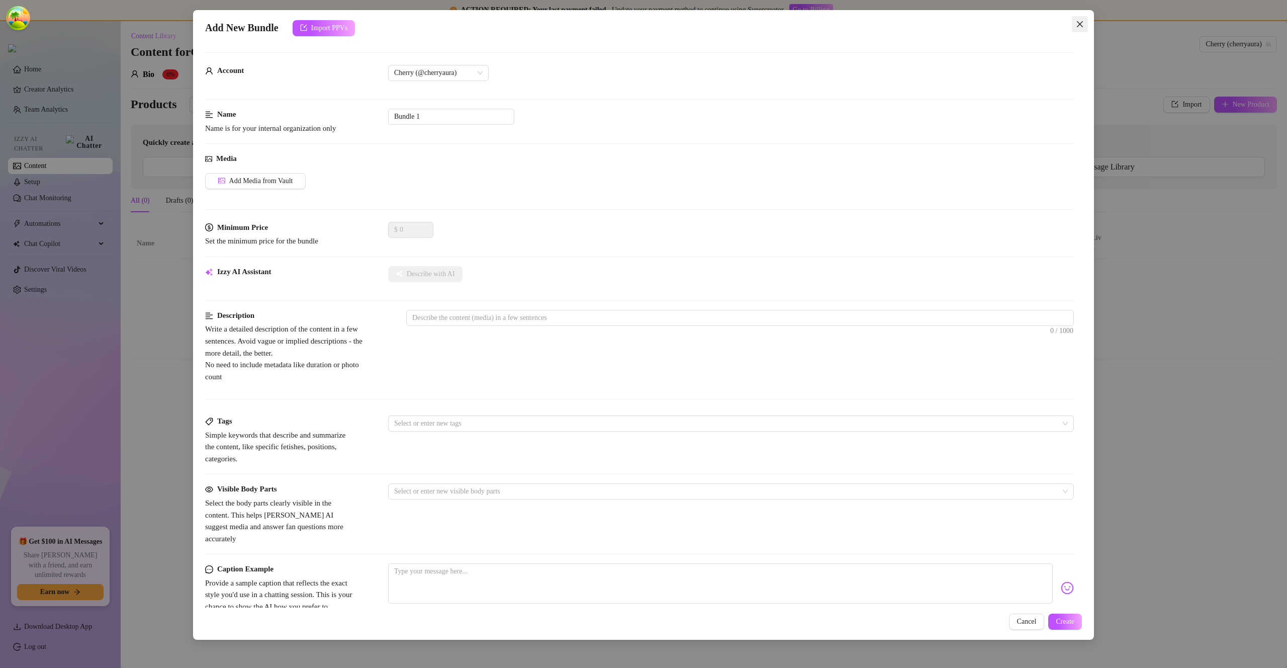
click at [901, 20] on icon "close" at bounding box center [1080, 24] width 8 height 8
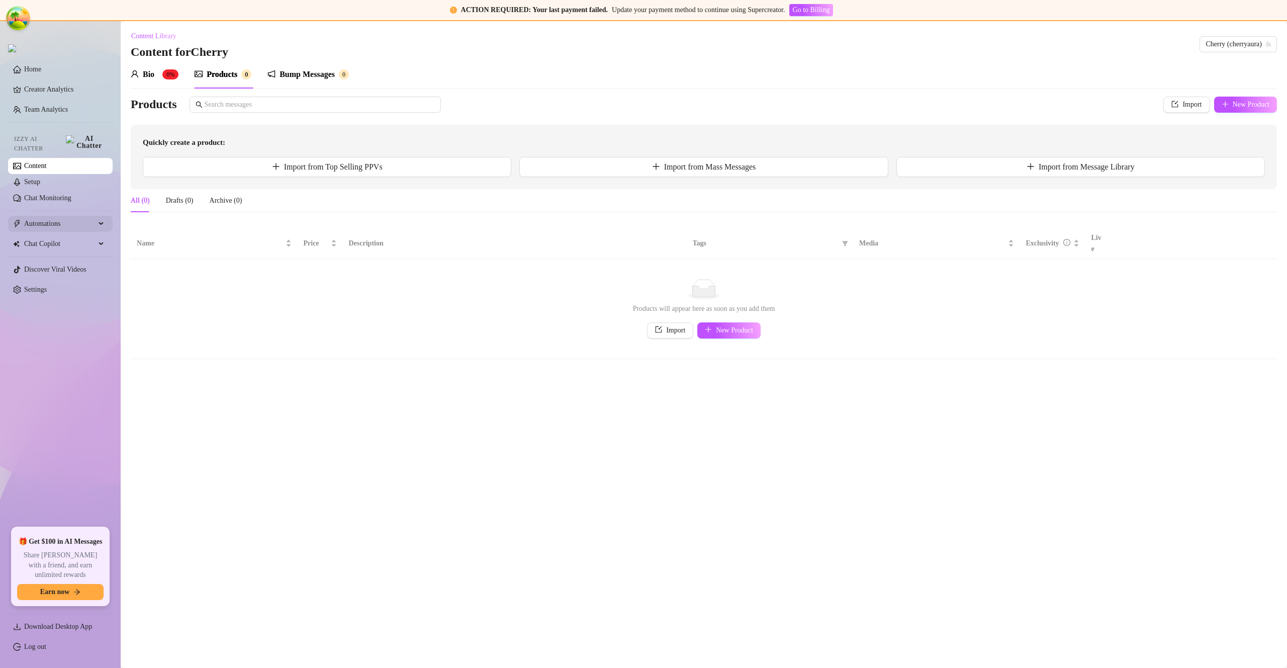
click at [53, 224] on span "Automations" at bounding box center [59, 224] width 71 height 16
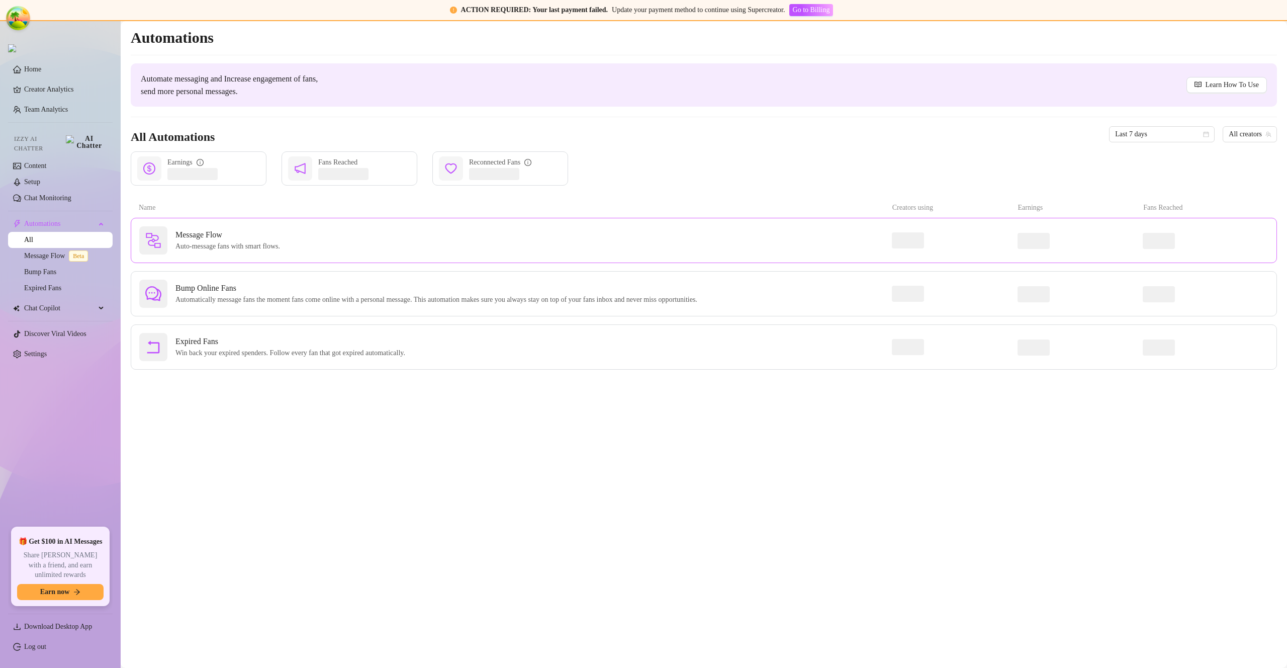
click at [239, 247] on span "Auto-message fans with smart flows." at bounding box center [229, 246] width 109 height 11
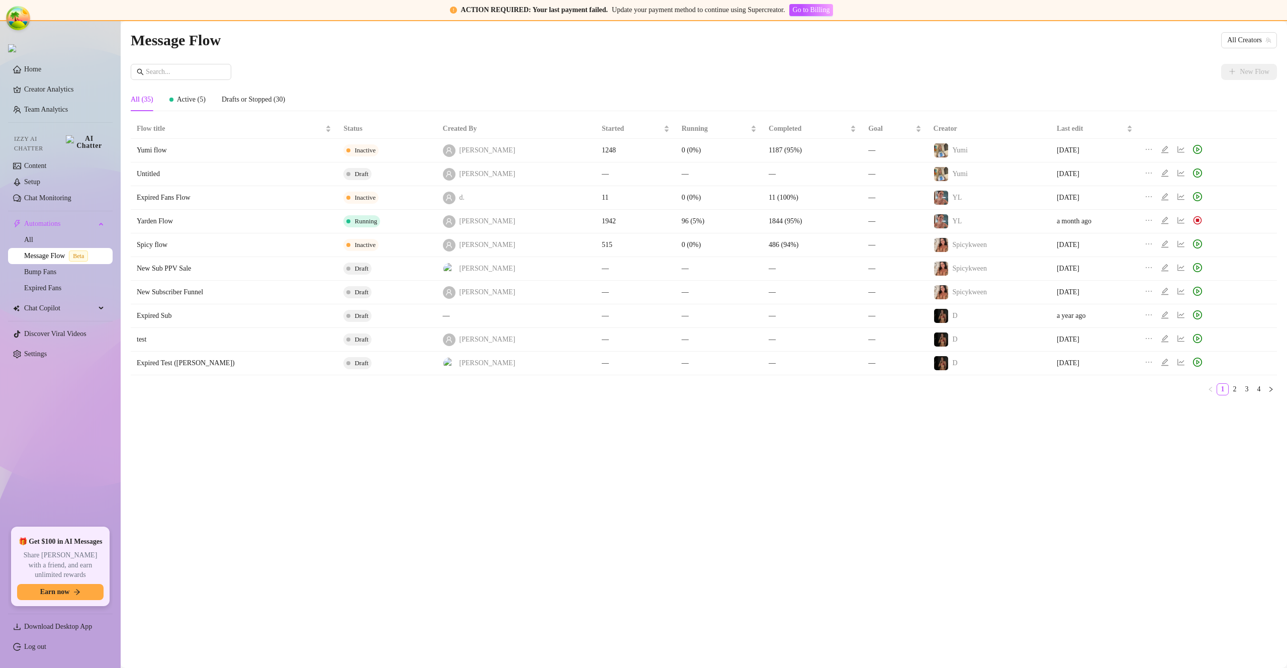
click at [901, 197] on icon "edit" at bounding box center [1165, 196] width 7 height 7
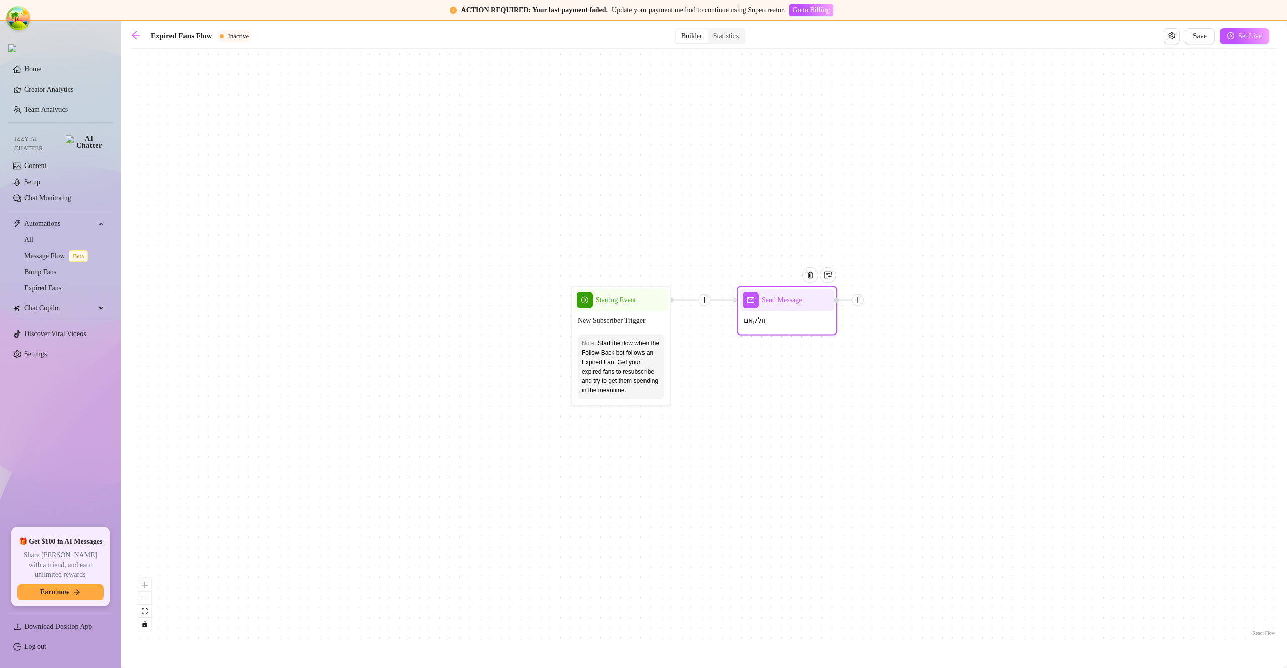
click at [810, 308] on div "Send Message" at bounding box center [787, 300] width 95 height 22
click at [803, 313] on div "וולקאם" at bounding box center [787, 321] width 95 height 21
type textarea "* הודעה אוטומטית * היי קסם 🧚 כיף שהגעת לפה, חשוב לי שתדע שאפשר לדבר איתי פה :) …"
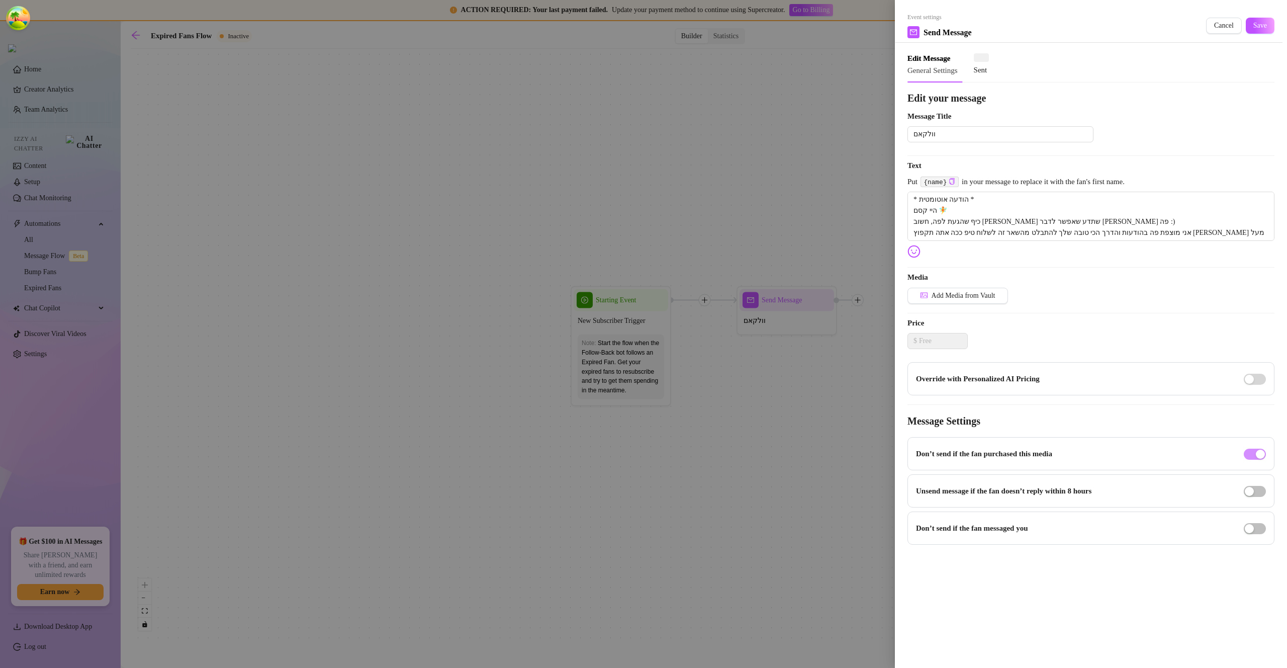
click at [901, 286] on div "Edit your message Message Title וולקאם Text Put {name} in your message to repla…" at bounding box center [1091, 318] width 367 height 454
click at [901, 290] on button "Add Media from Vault" at bounding box center [958, 296] width 101 height 16
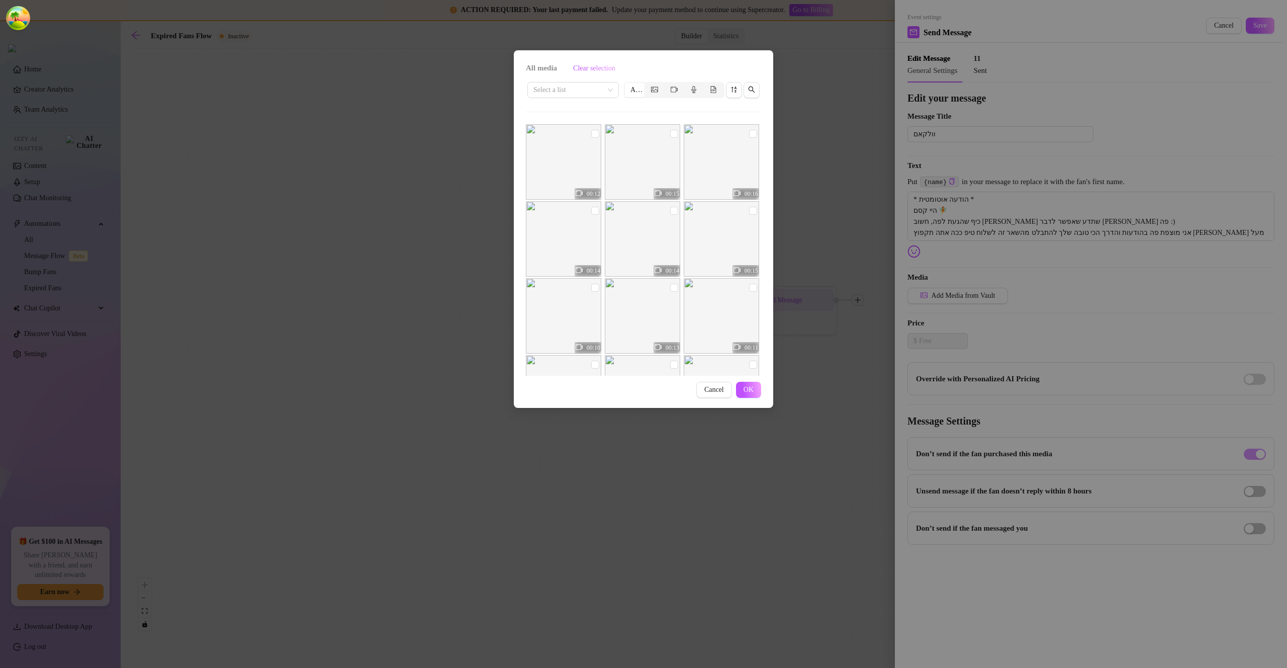
click at [654, 241] on img at bounding box center [642, 238] width 75 height 75
checkbox input "true"
click at [692, 177] on img at bounding box center [721, 161] width 75 height 75
checkbox input "true"
click at [751, 287] on img at bounding box center [721, 315] width 75 height 75
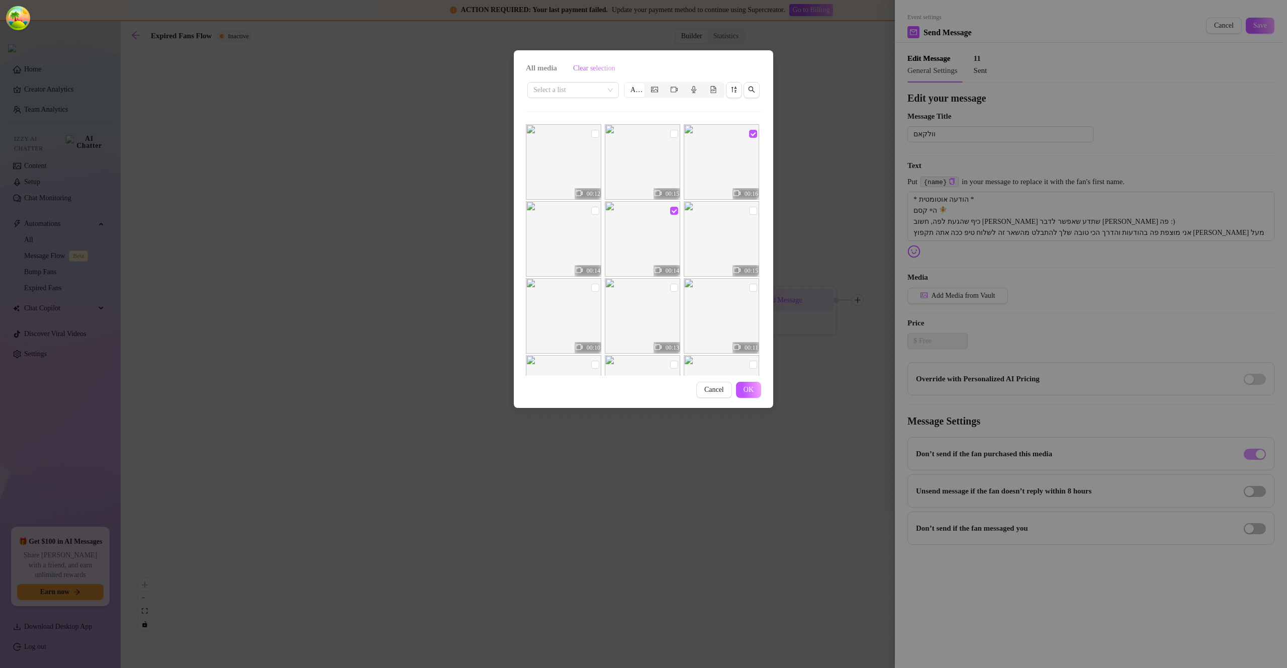
checkbox input "true"
click at [742, 213] on img at bounding box center [721, 238] width 75 height 75
checkbox input "true"
click at [549, 312] on img at bounding box center [563, 315] width 75 height 75
checkbox input "true"
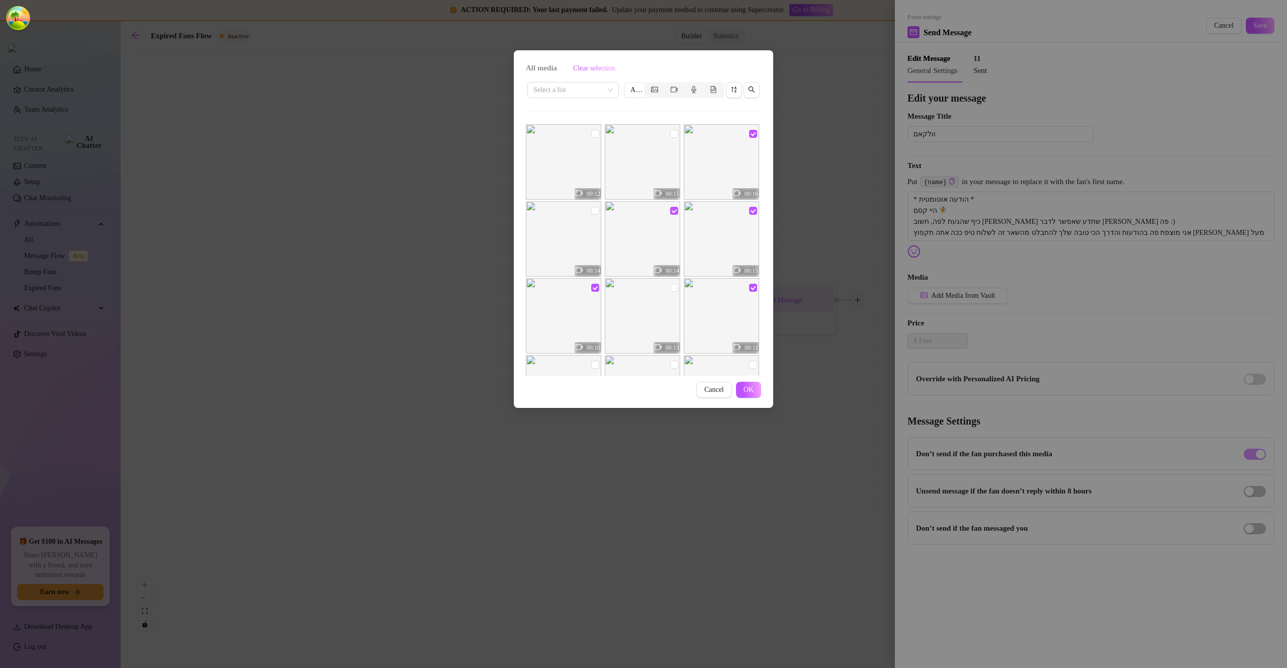
click at [556, 246] on img at bounding box center [563, 238] width 75 height 75
checkbox input "true"
click at [575, 172] on img at bounding box center [563, 161] width 75 height 75
checkbox input "true"
click at [646, 180] on img at bounding box center [642, 161] width 75 height 75
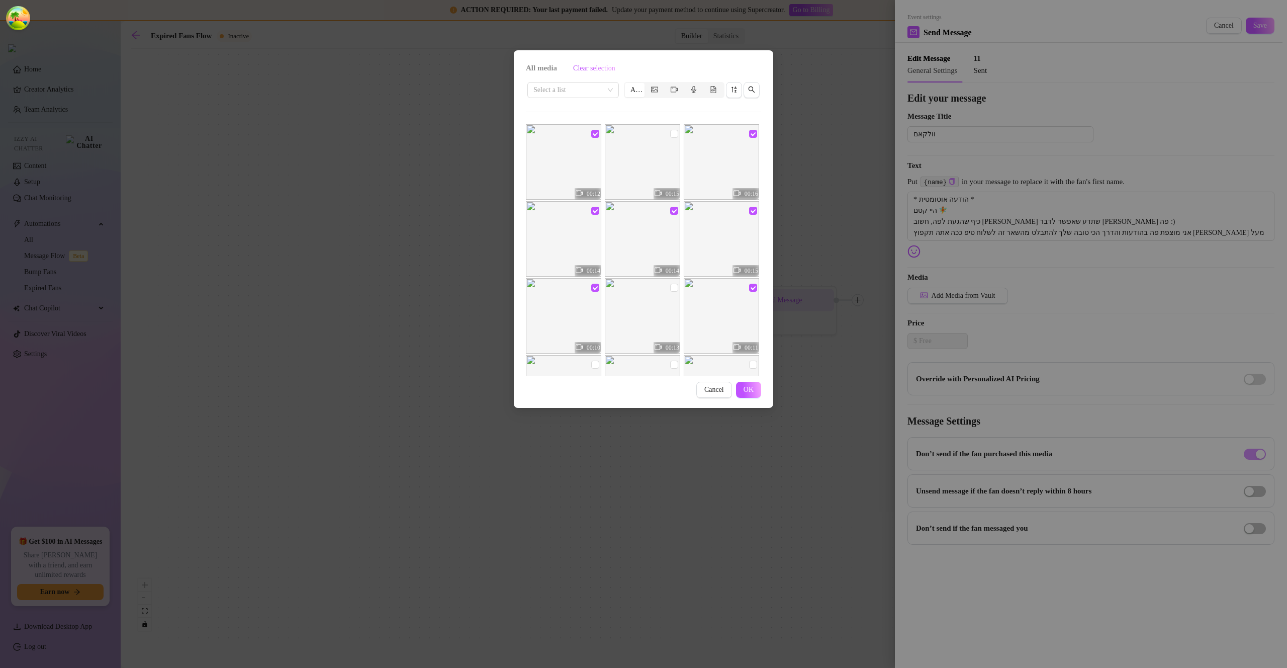
checkbox input "true"
click at [752, 384] on button "OK" at bounding box center [748, 390] width 25 height 16
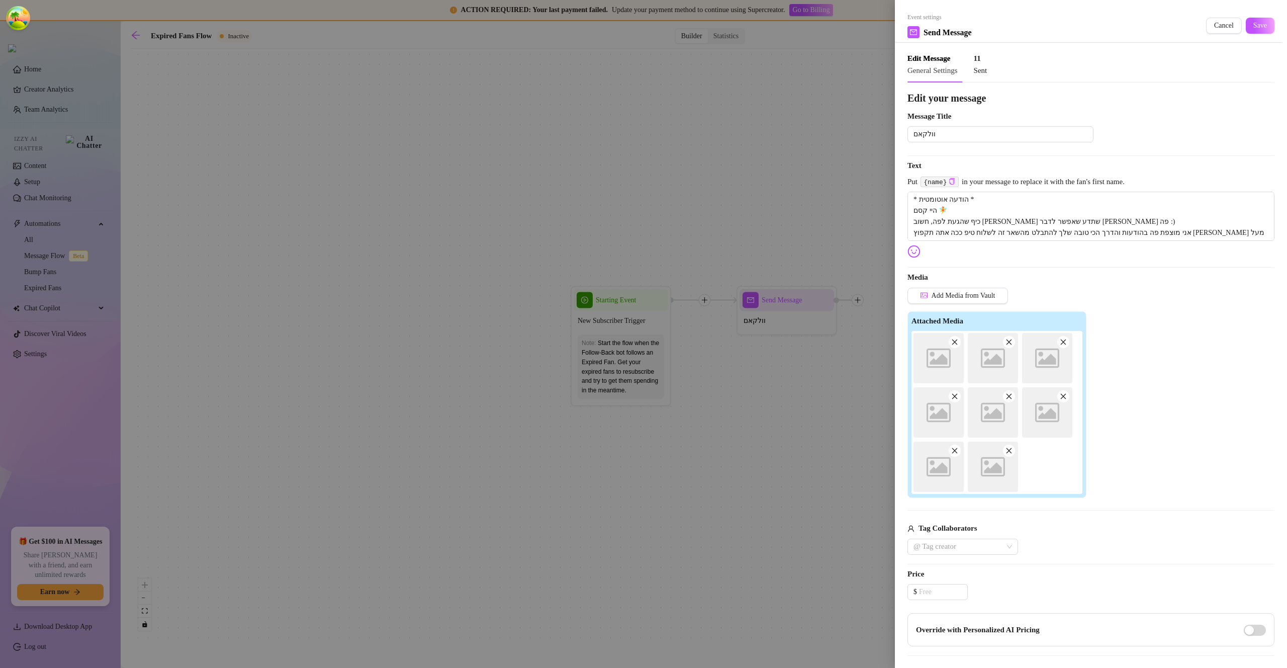
type textarea "* הודעה אוטומטית * היי קסם 🧚 כיף שהגעת לפה, חשוב לי שתדע שאפשר לדבר איתי פה :) …"
click at [901, 453] on icon "close" at bounding box center [1009, 450] width 7 height 7
click at [901, 452] on icon "close" at bounding box center [954, 450] width 7 height 7
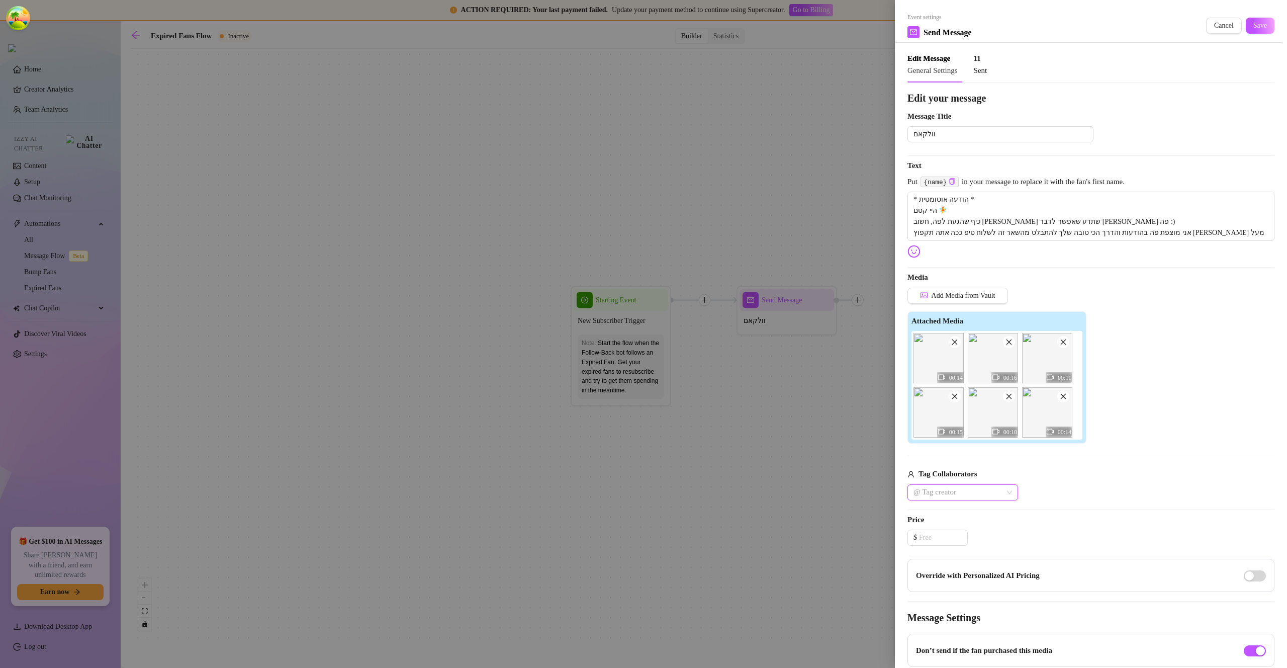
click at [901, 395] on icon "close" at bounding box center [954, 396] width 7 height 7
click at [901, 396] on icon "close" at bounding box center [954, 396] width 7 height 7
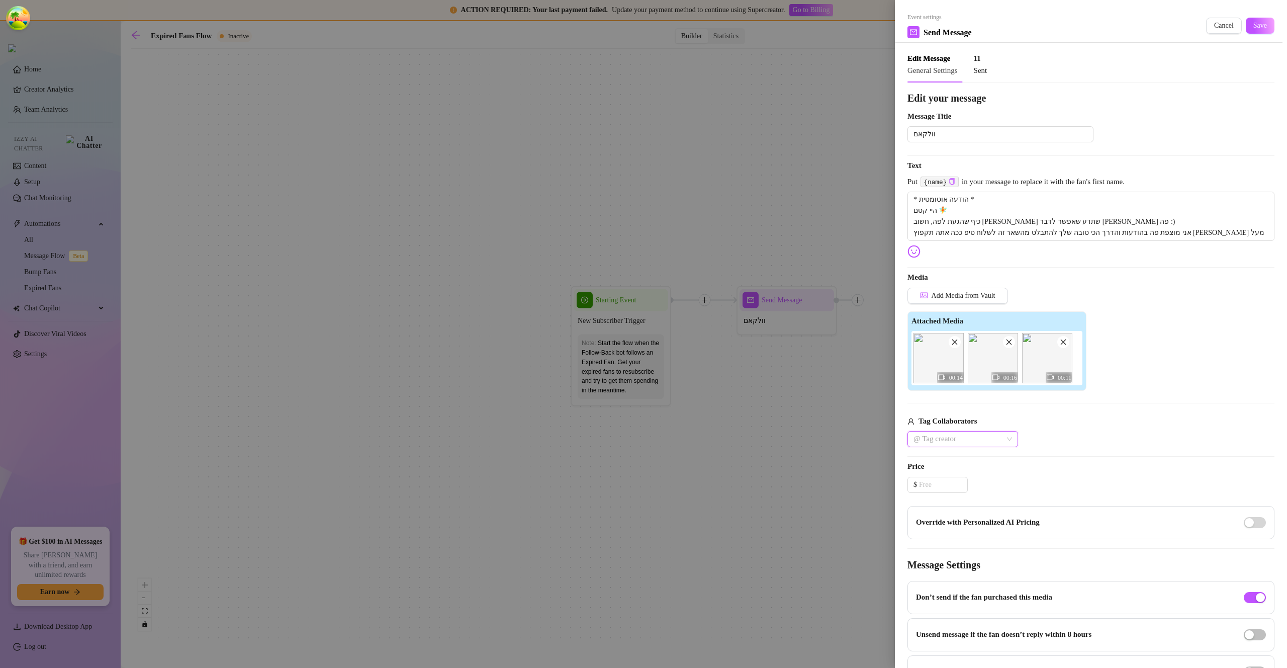
click at [901, 338] on icon "close" at bounding box center [954, 341] width 7 height 7
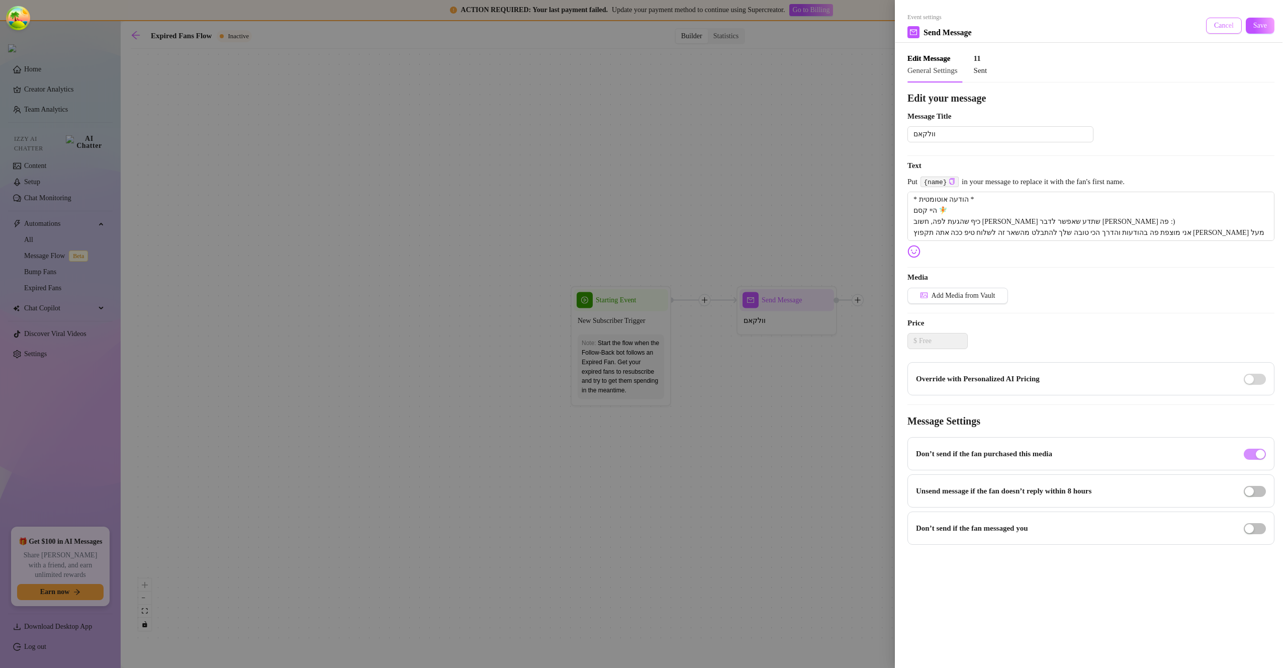
click at [901, 22] on span "Cancel" at bounding box center [1224, 26] width 20 height 8
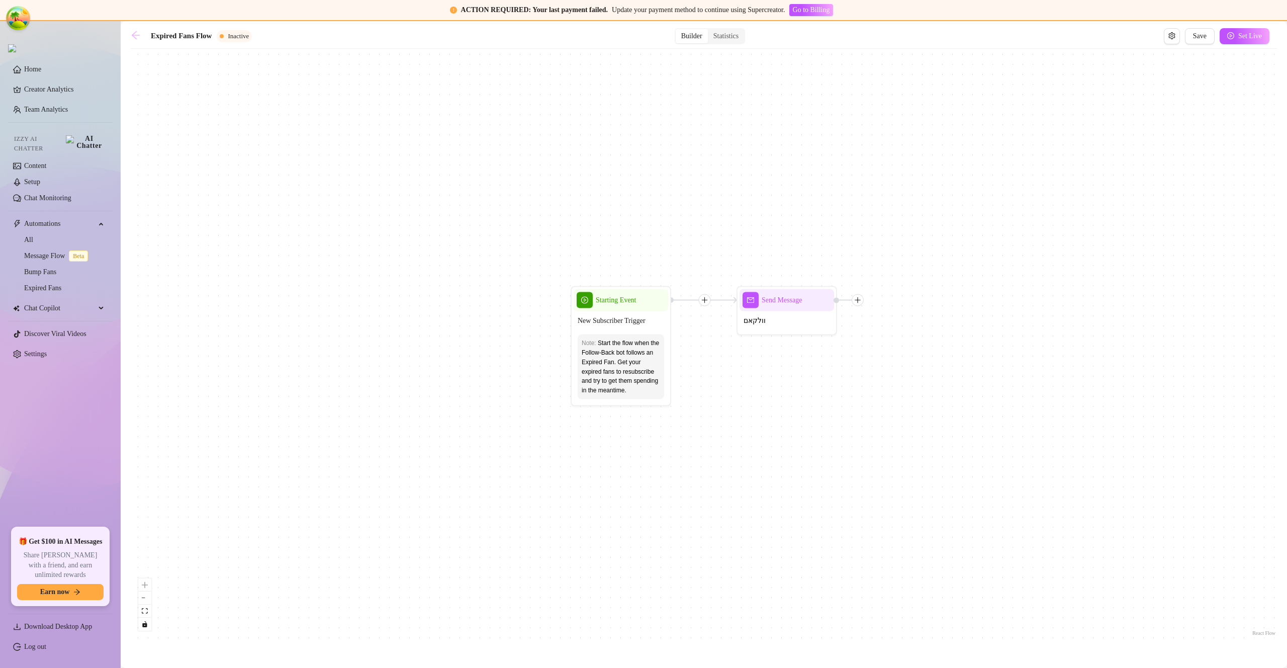
click at [138, 30] on icon "arrow-left" at bounding box center [136, 35] width 10 height 10
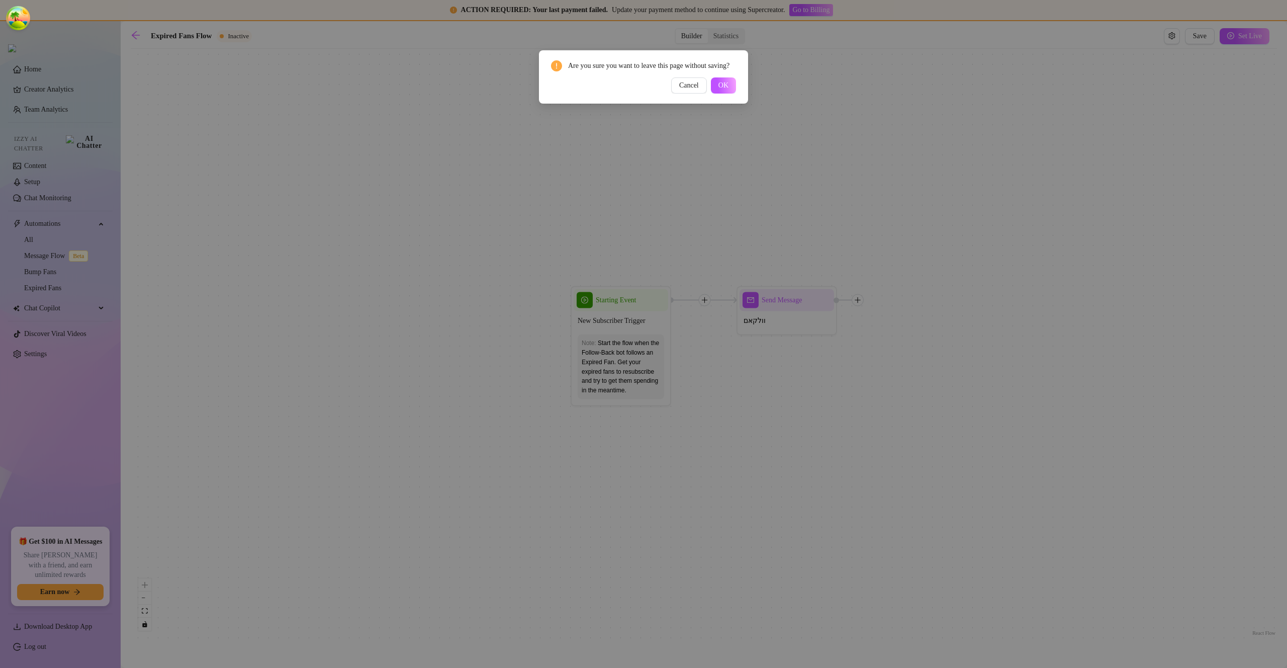
click at [710, 94] on div "Cancel OK" at bounding box center [643, 85] width 185 height 16
click at [712, 94] on button "OK" at bounding box center [723, 85] width 25 height 16
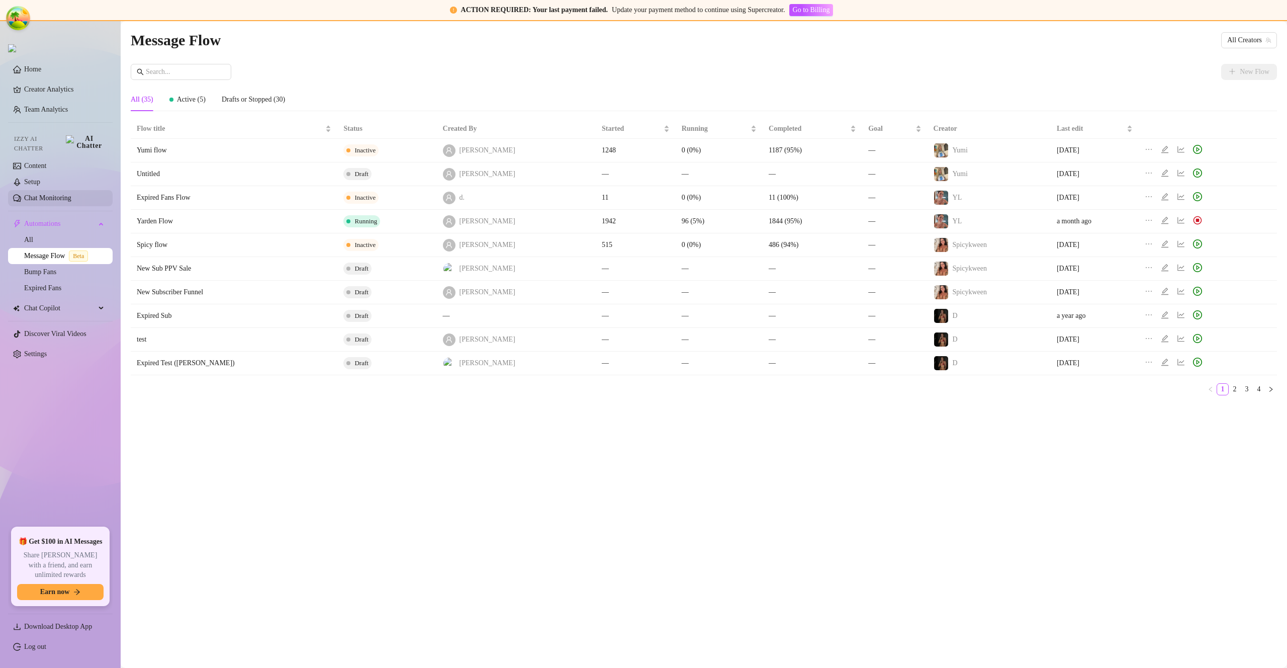
click at [50, 194] on link "Chat Monitoring" at bounding box center [47, 198] width 47 height 8
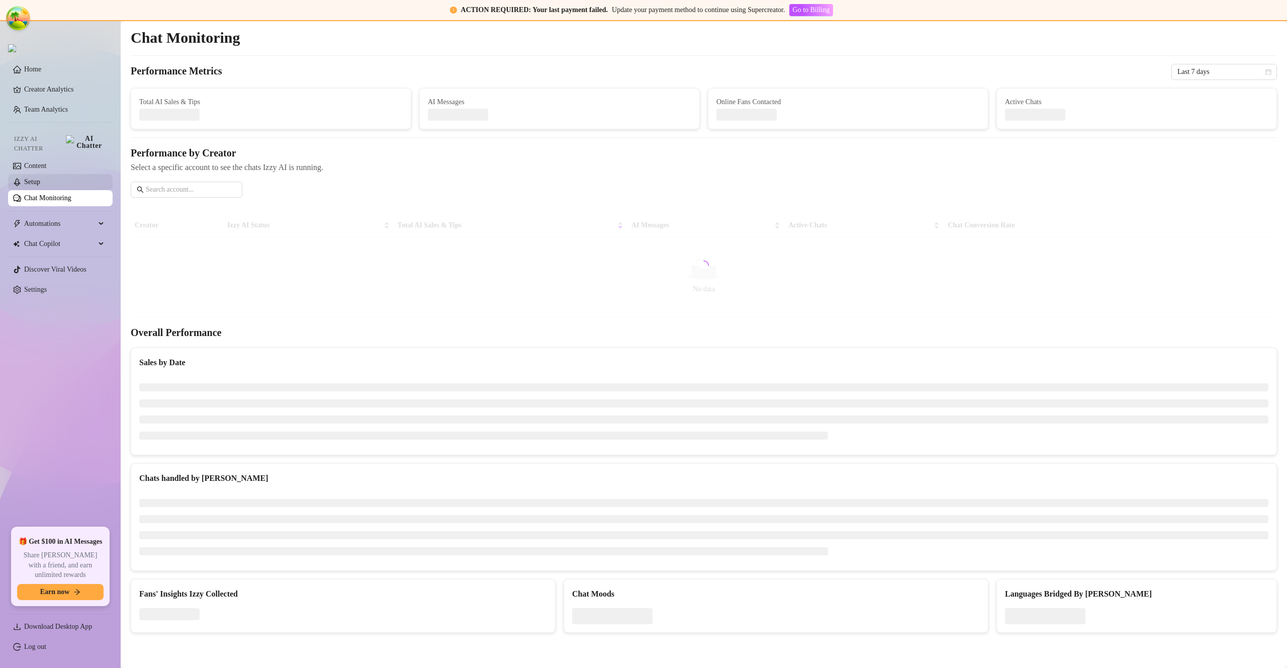
click at [40, 180] on link "Setup" at bounding box center [32, 182] width 16 height 8
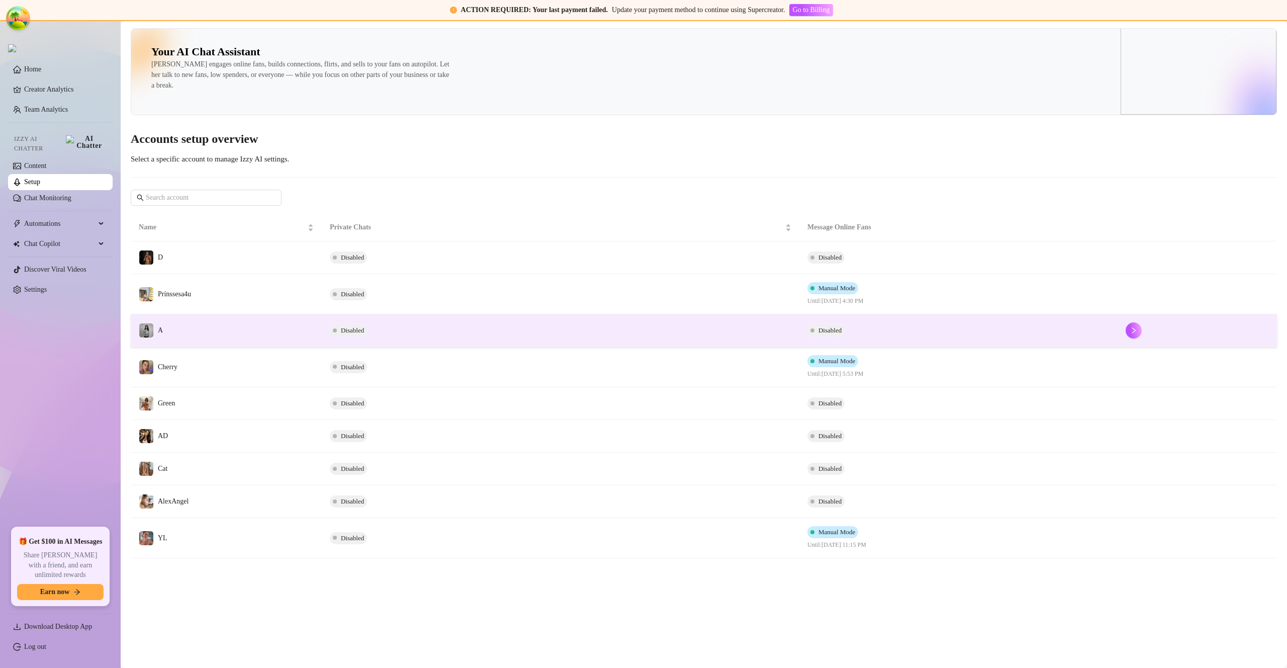
click at [283, 327] on td "A" at bounding box center [226, 330] width 191 height 33
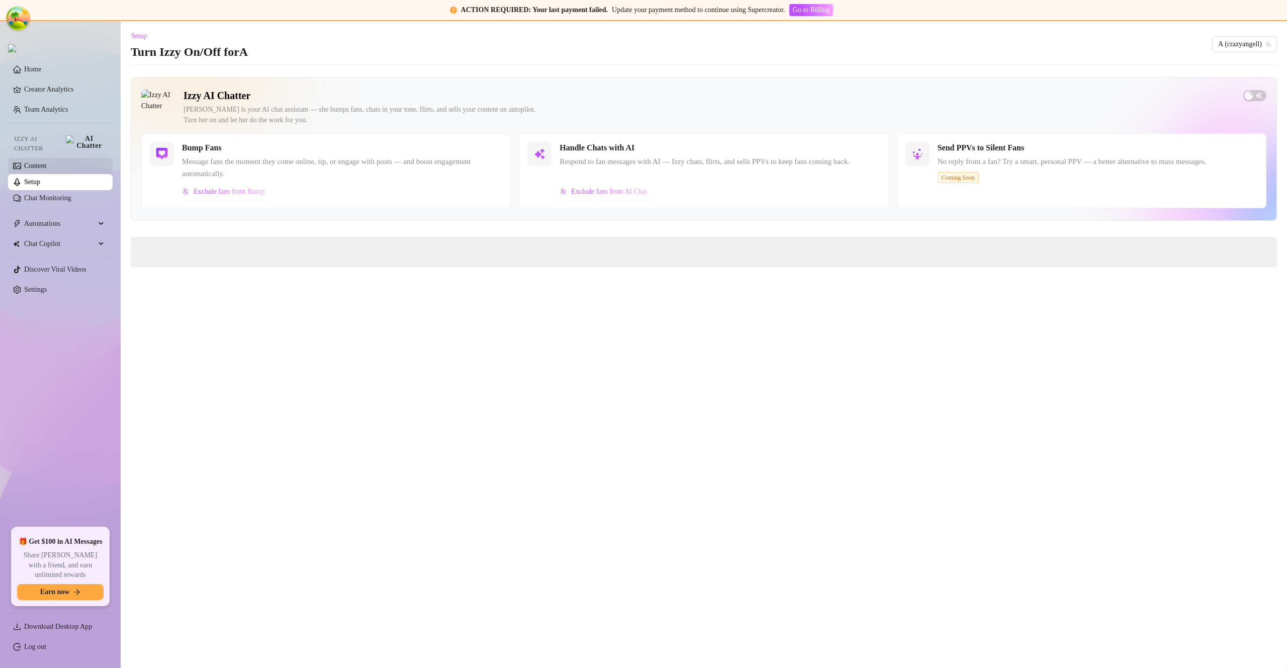
click at [46, 162] on link "Content" at bounding box center [35, 166] width 22 height 8
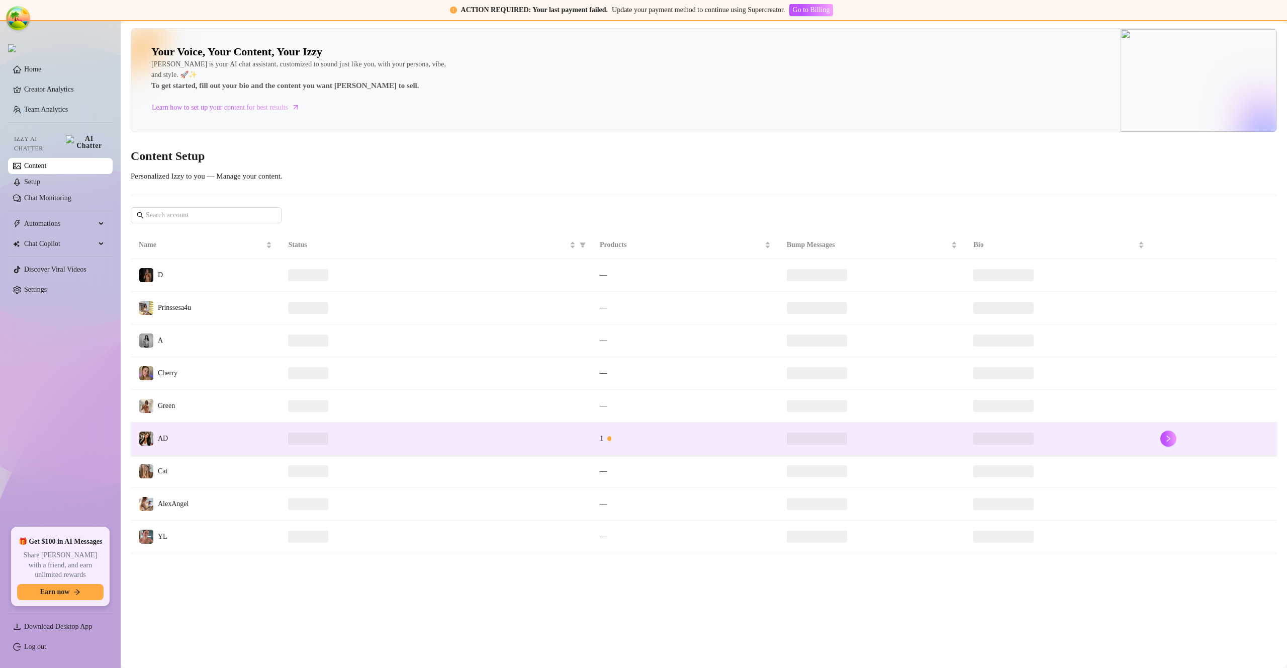
click at [219, 443] on td "AD" at bounding box center [205, 438] width 149 height 33
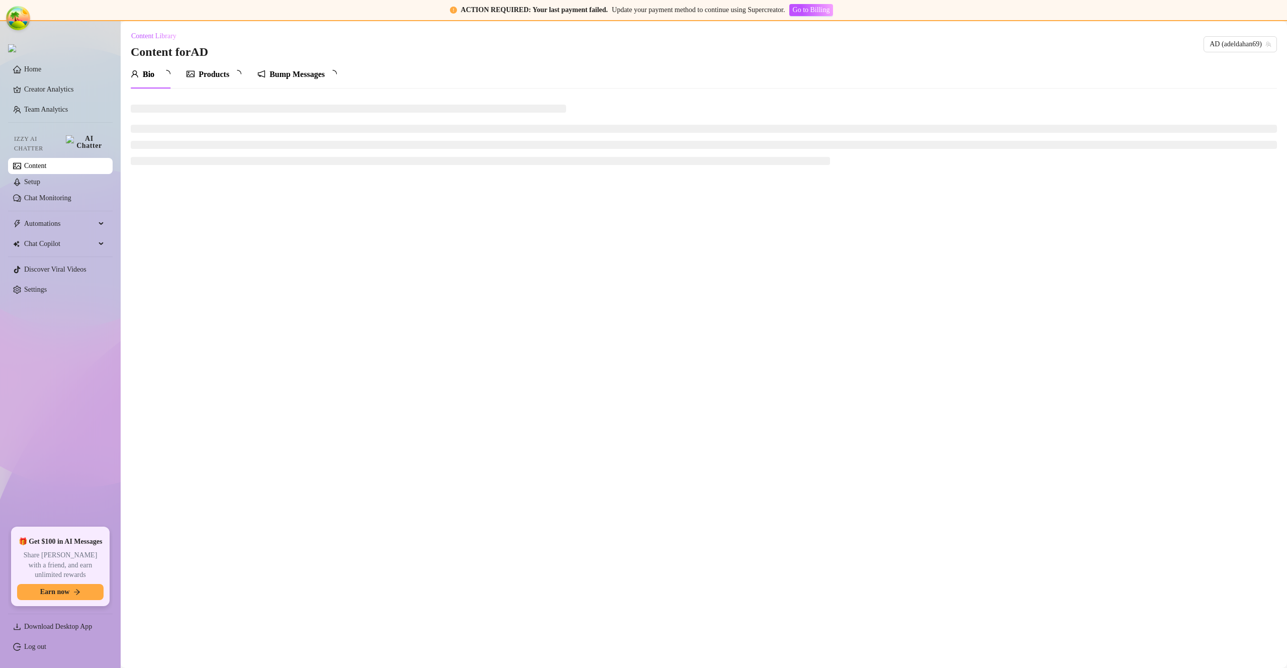
click at [205, 70] on div "Products" at bounding box center [214, 74] width 31 height 12
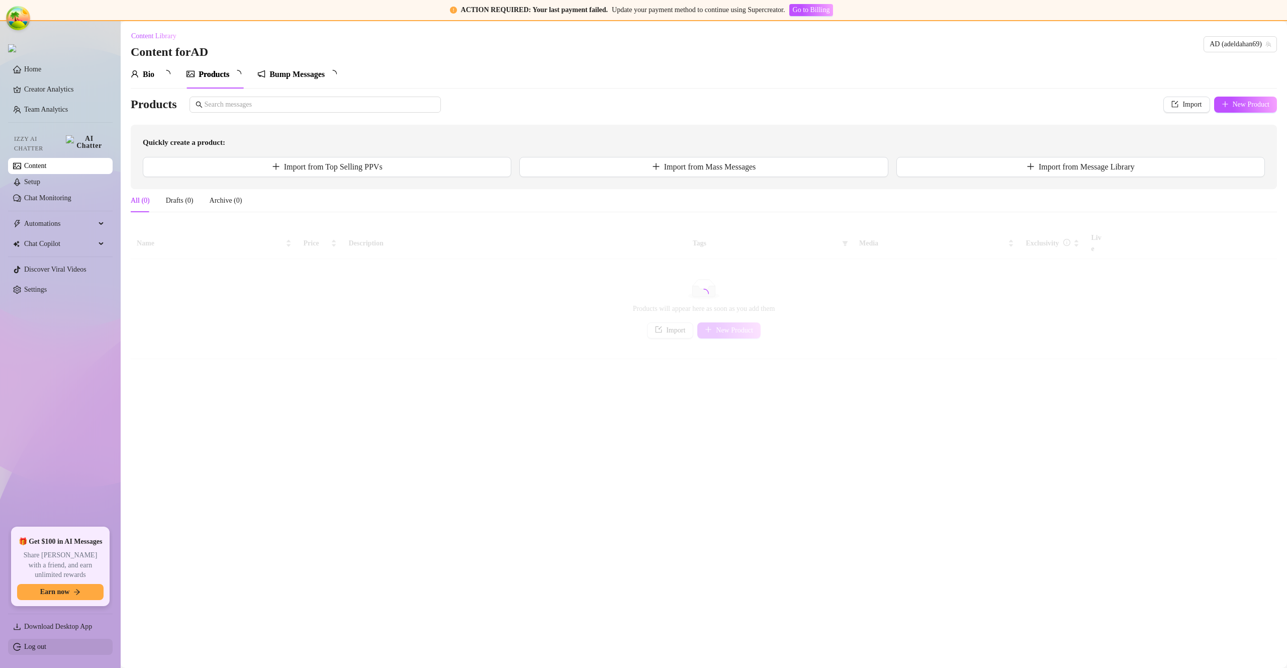
click at [46, 645] on link "Log out" at bounding box center [35, 647] width 22 height 8
click at [51, 645] on html "ACTION REQUIRED: Your last payment failed. Update your payment method to contin…" at bounding box center [643, 334] width 1287 height 668
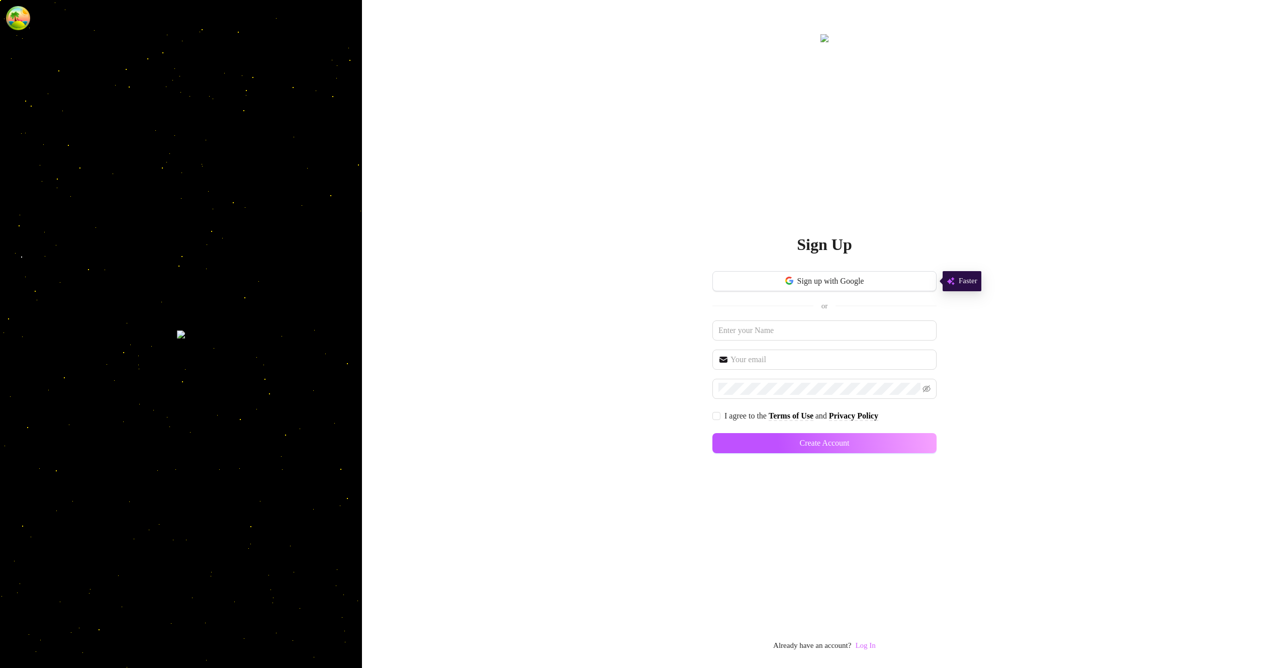
click at [873, 645] on link "Log In" at bounding box center [865, 645] width 20 height 8
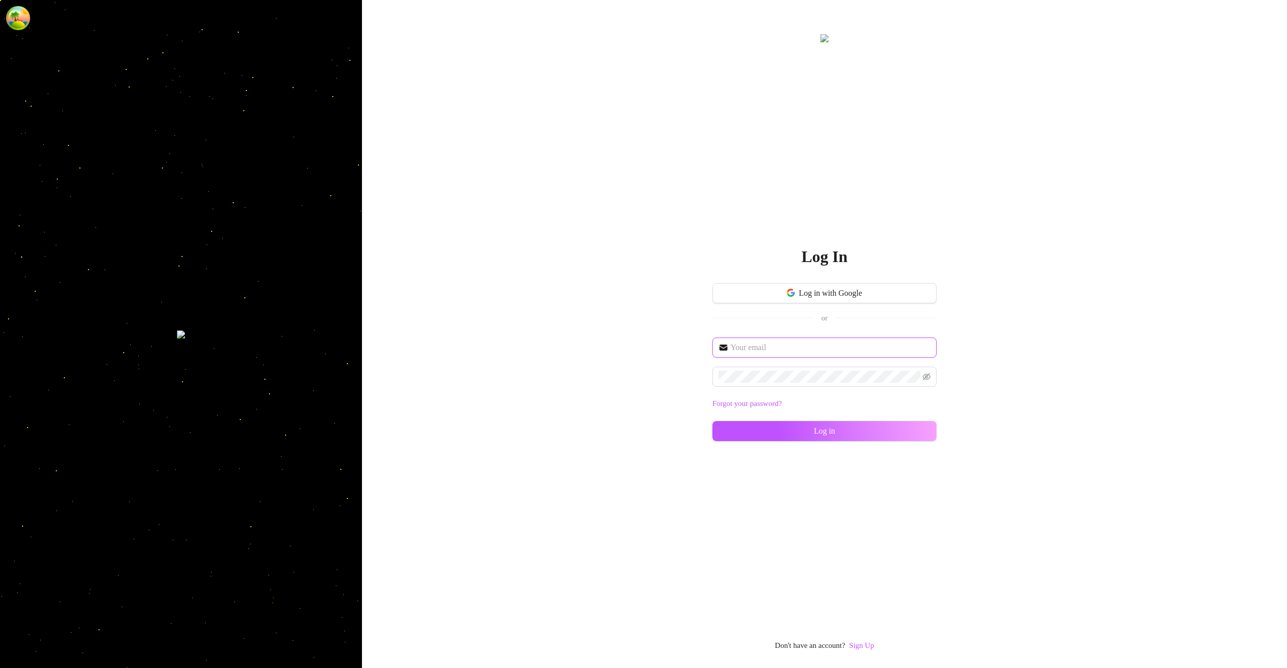
click at [777, 344] on input "text" at bounding box center [831, 347] width 200 height 12
type input "[EMAIL_ADDRESS][DOMAIN_NAME]"
click at [916, 428] on button "Log in" at bounding box center [825, 431] width 224 height 20
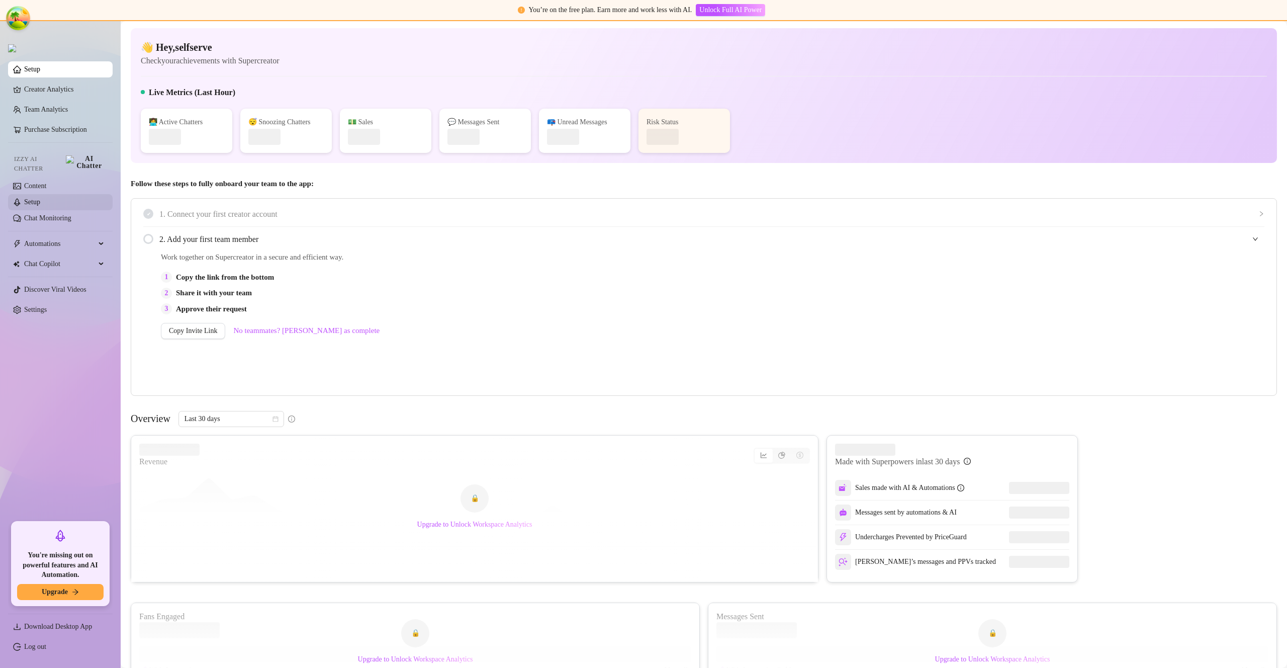
click at [54, 214] on link "Chat Monitoring" at bounding box center [47, 218] width 47 height 8
click at [40, 202] on link "Setup" at bounding box center [32, 202] width 16 height 8
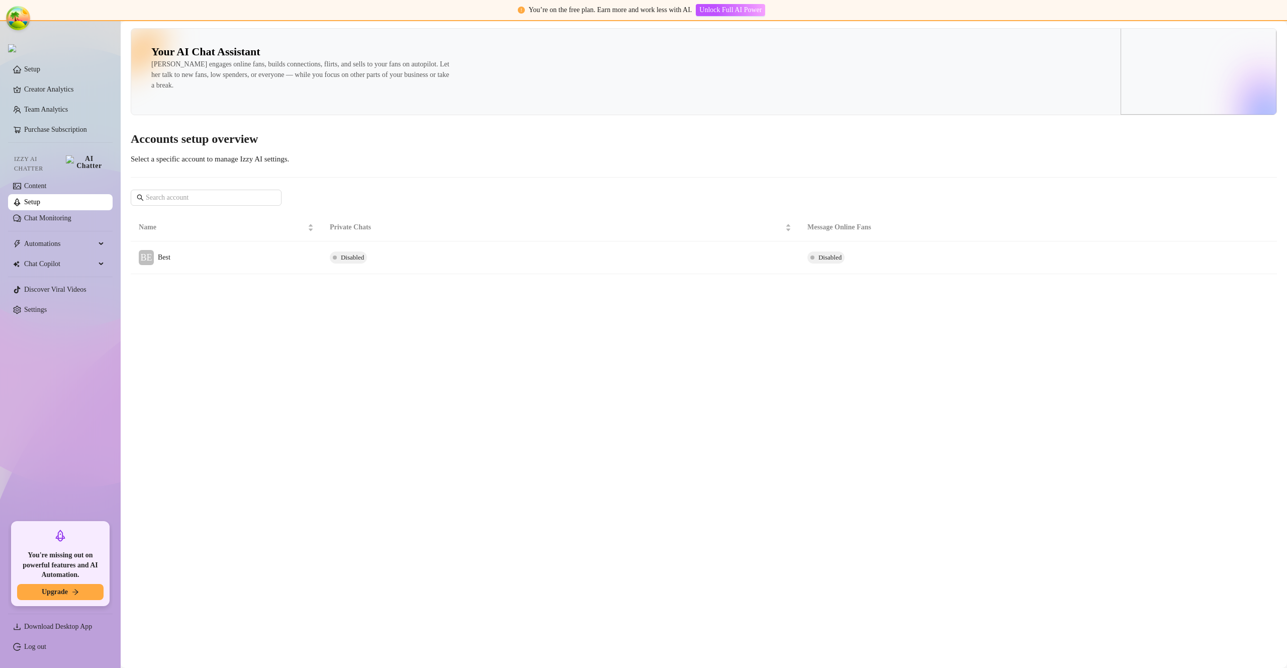
click at [272, 253] on td "BE Best" at bounding box center [226, 257] width 191 height 33
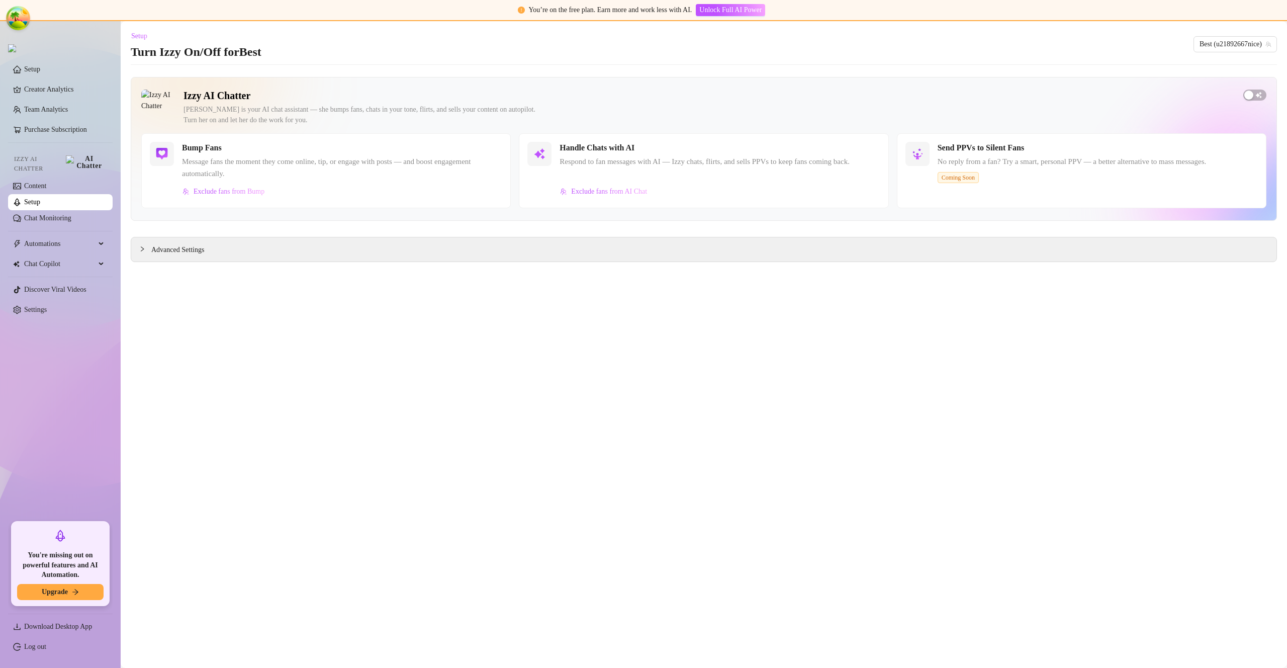
click at [1256, 87] on div "Izzy AI Chatter [PERSON_NAME] is your AI chat assistant — she bumps fans, chats…" at bounding box center [704, 149] width 1147 height 144
click at [1257, 92] on span "button" at bounding box center [1255, 95] width 23 height 11
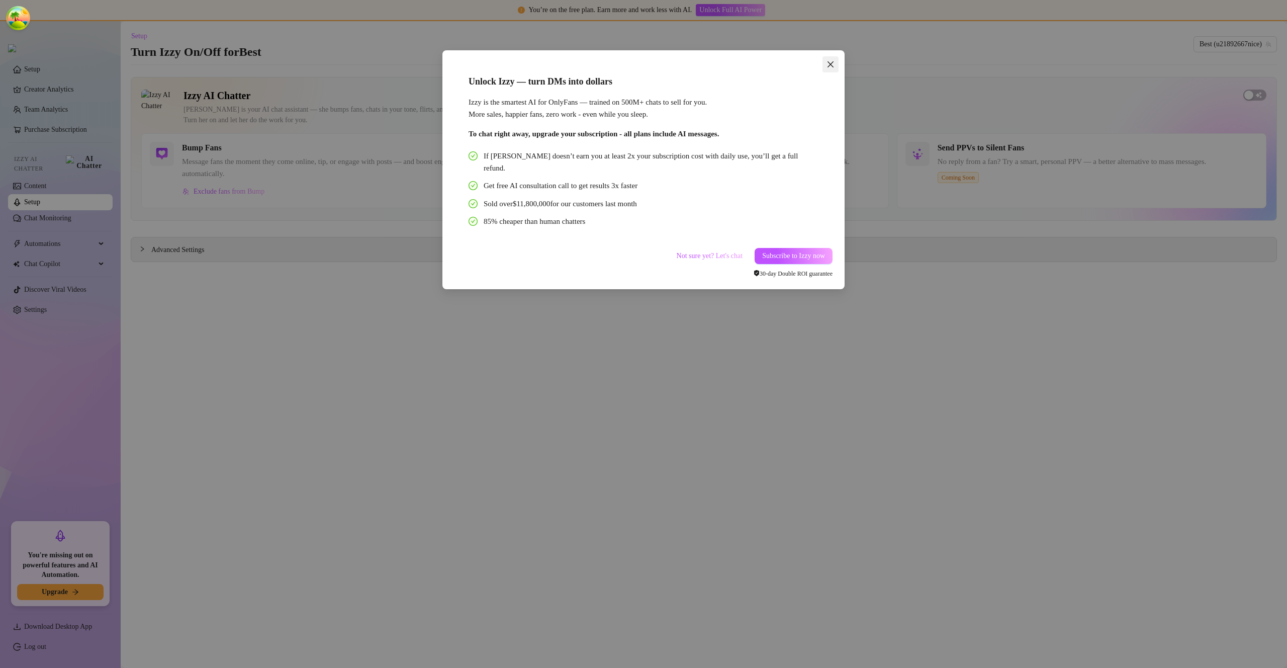
click at [828, 60] on icon "close" at bounding box center [831, 64] width 8 height 8
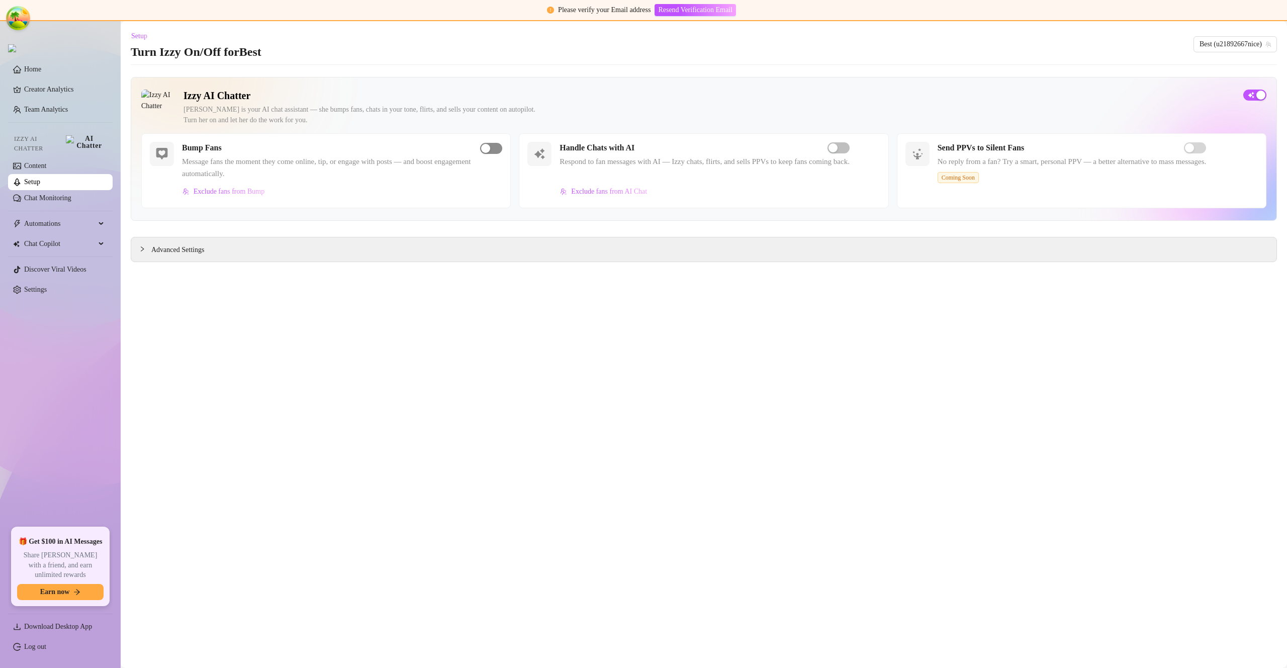
click at [486, 147] on div "button" at bounding box center [485, 148] width 9 height 9
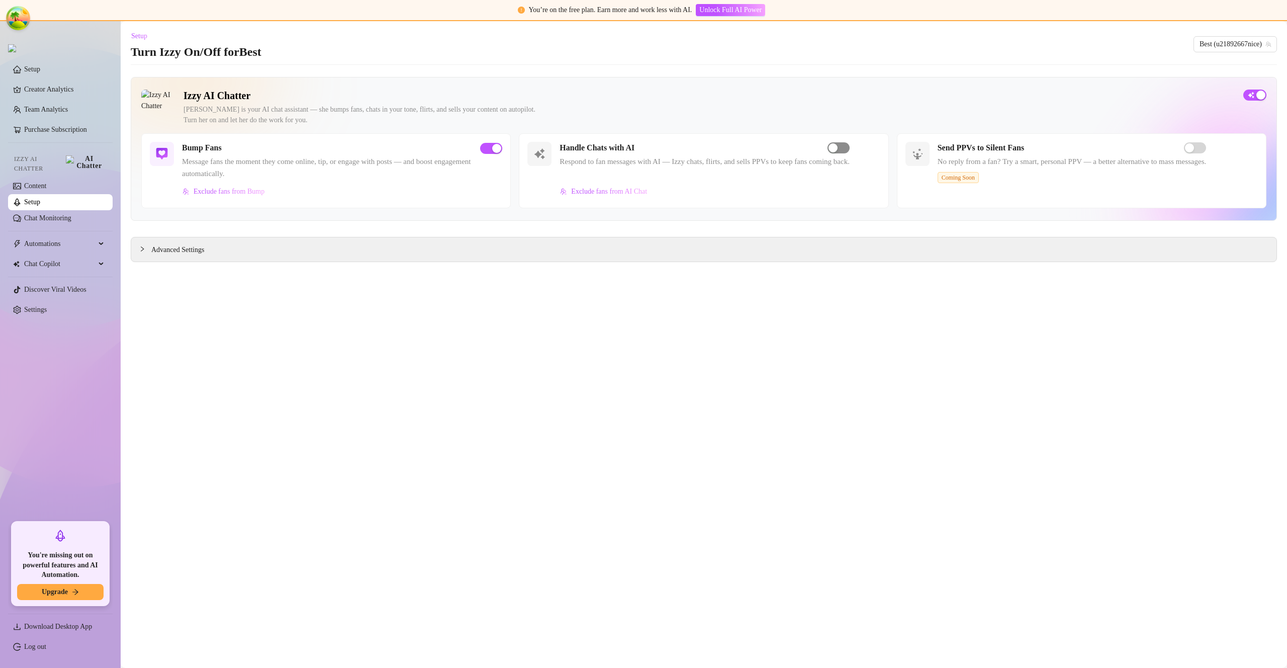
click at [838, 148] on div "button" at bounding box center [833, 147] width 9 height 9
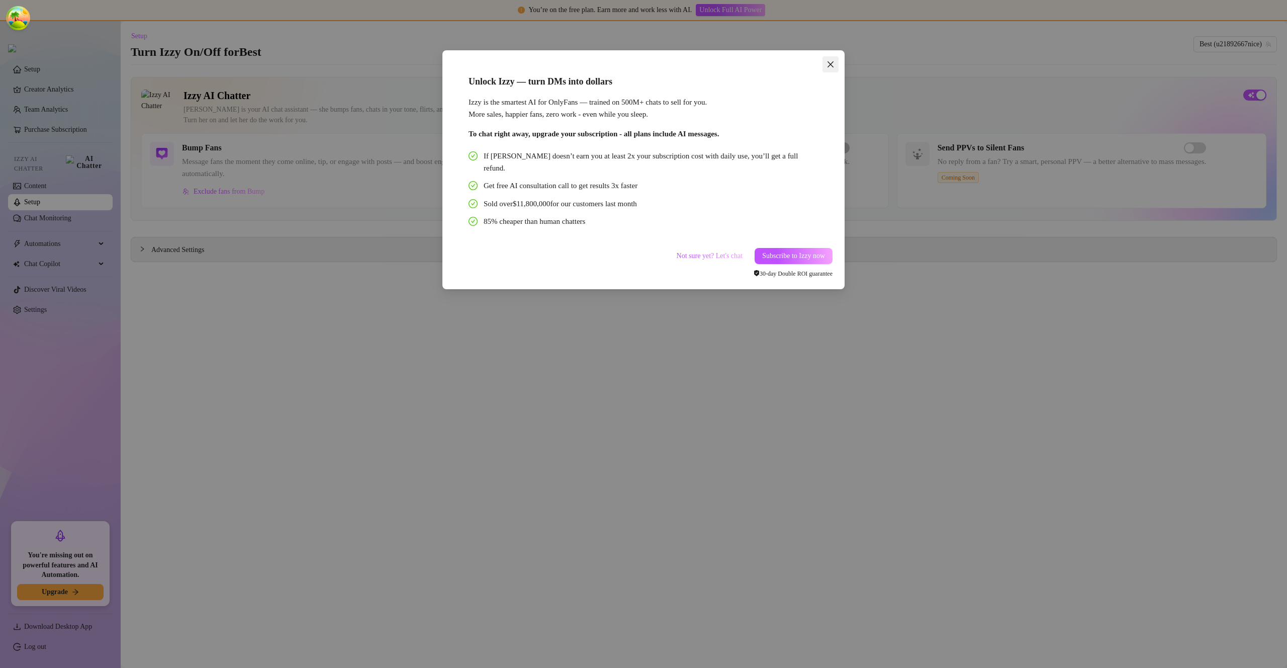
click at [834, 67] on icon "close" at bounding box center [831, 64] width 8 height 8
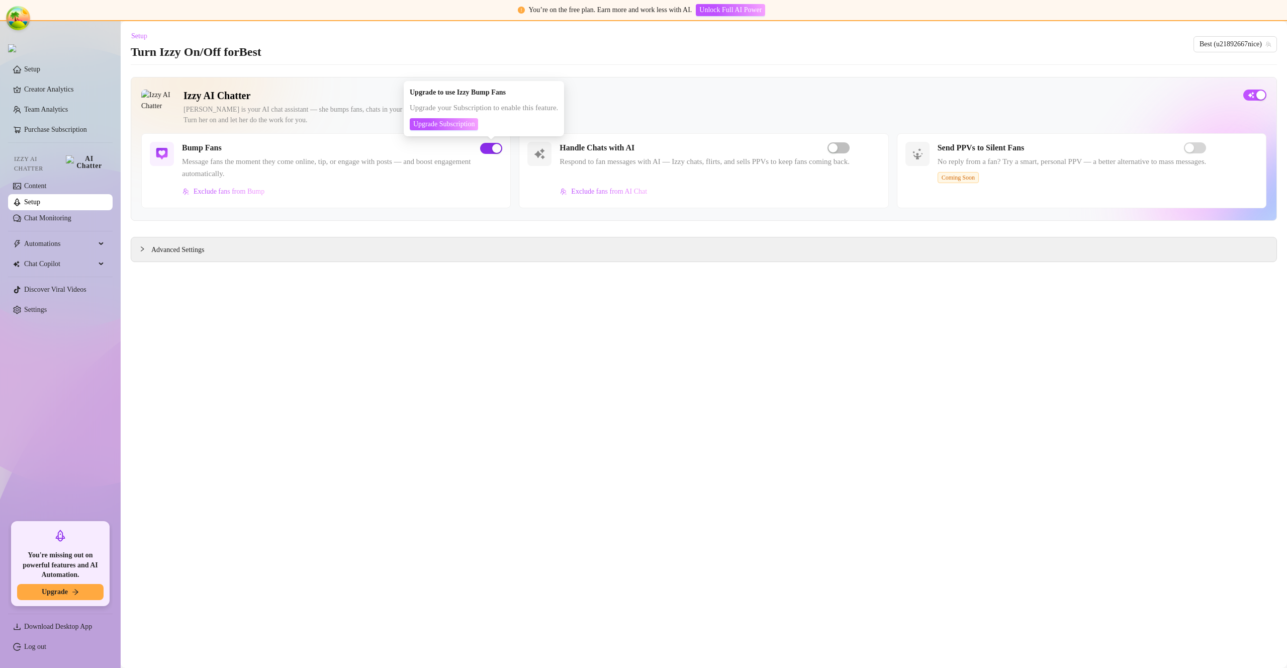
click at [486, 147] on span "button" at bounding box center [491, 148] width 22 height 11
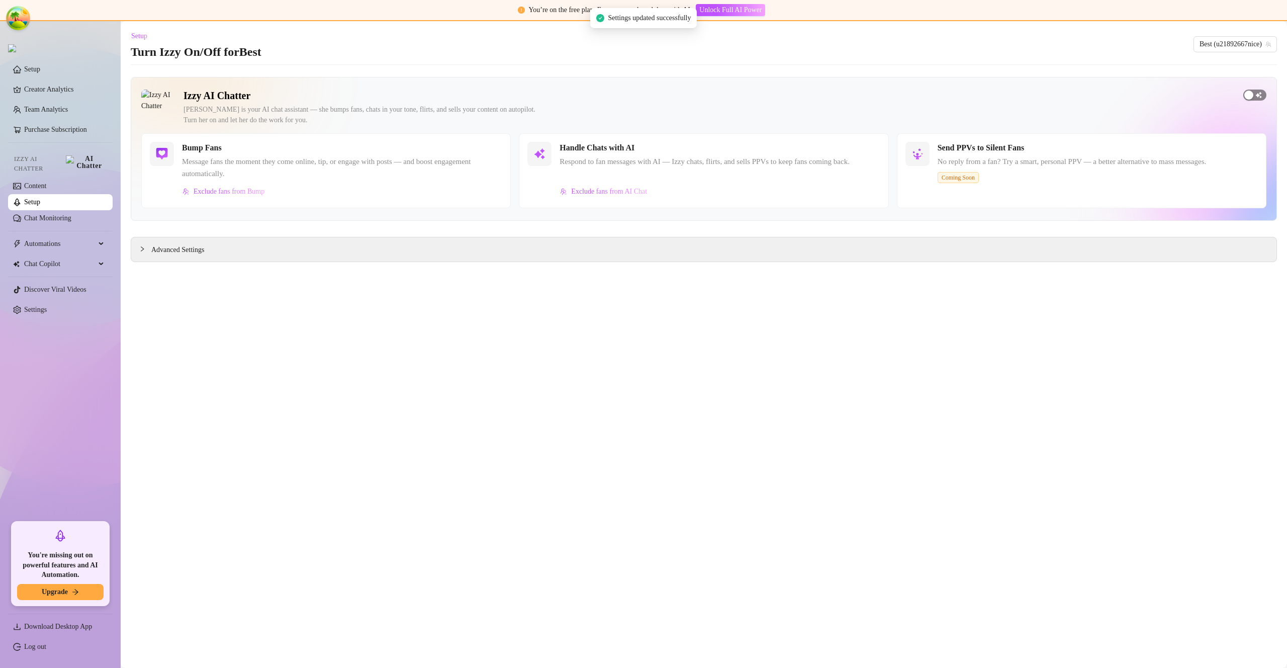
click at [1261, 88] on div "Izzy AI Chatter [PERSON_NAME] is your AI chat assistant — she bumps fans, chats…" at bounding box center [704, 149] width 1147 height 144
click at [1257, 93] on span "button" at bounding box center [1255, 95] width 23 height 11
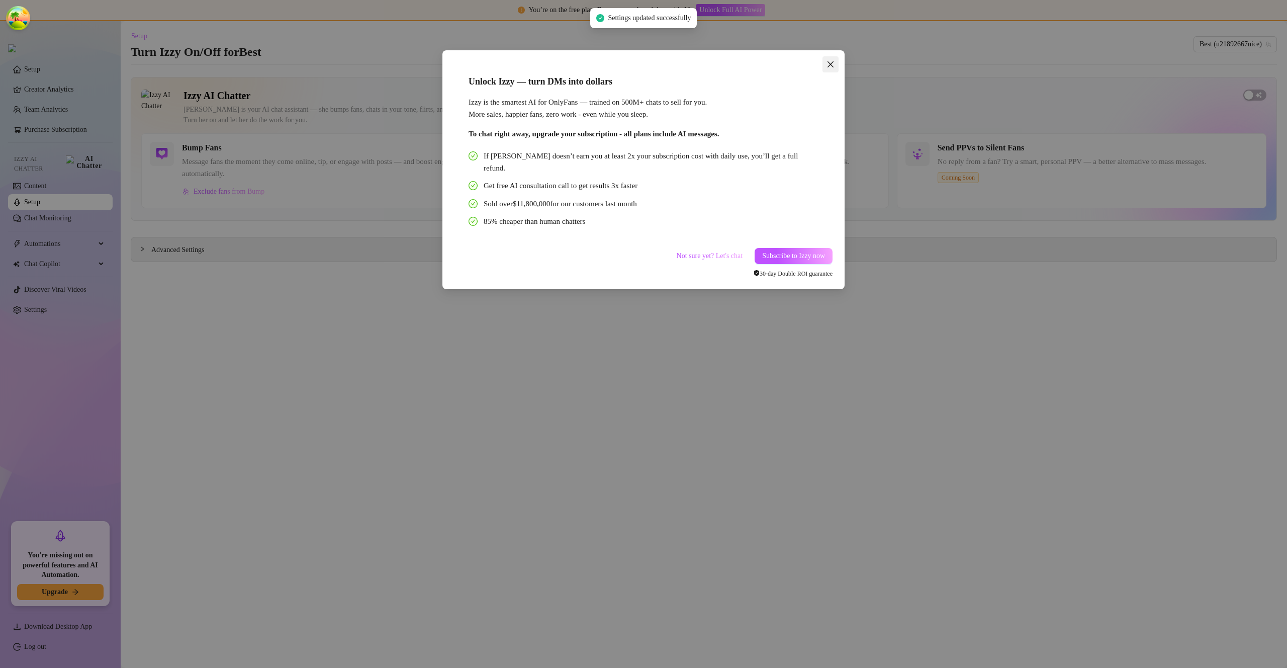
click at [827, 65] on icon "close" at bounding box center [831, 64] width 8 height 8
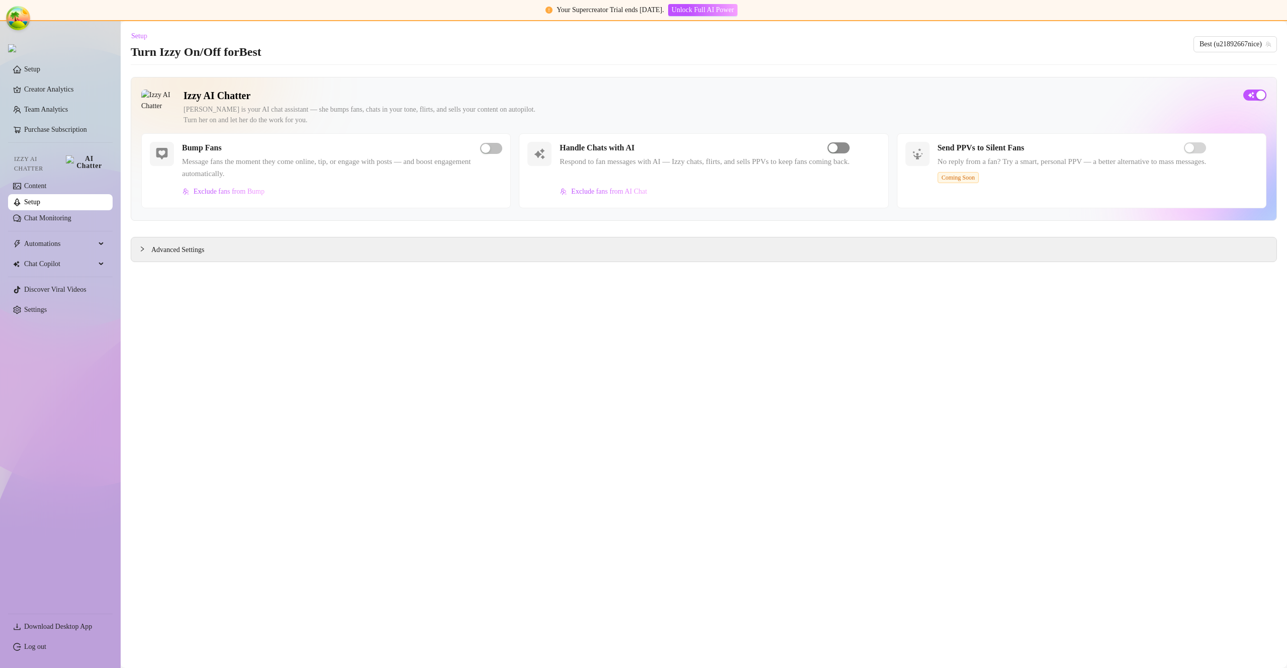
click at [838, 148] on div "button" at bounding box center [833, 147] width 9 height 9
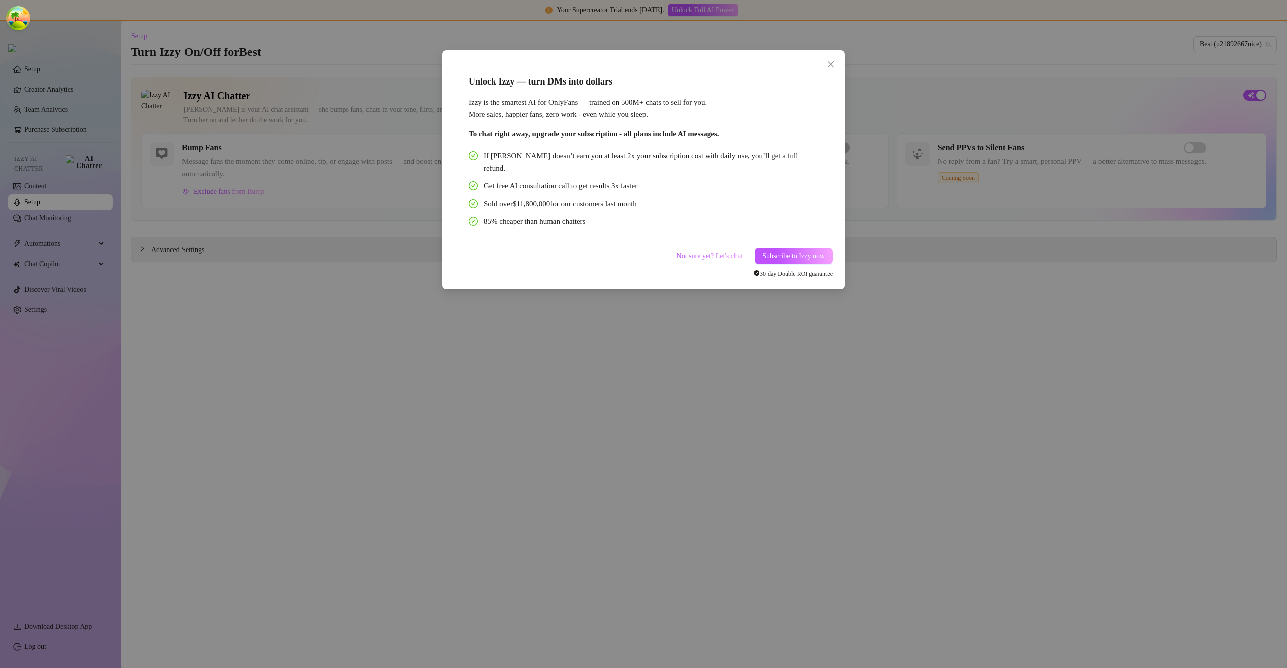
click at [849, 149] on div "Unlock Izzy — turn DMs into dollars Izzy is the smartest AI for OnlyFans — trai…" at bounding box center [643, 334] width 1287 height 668
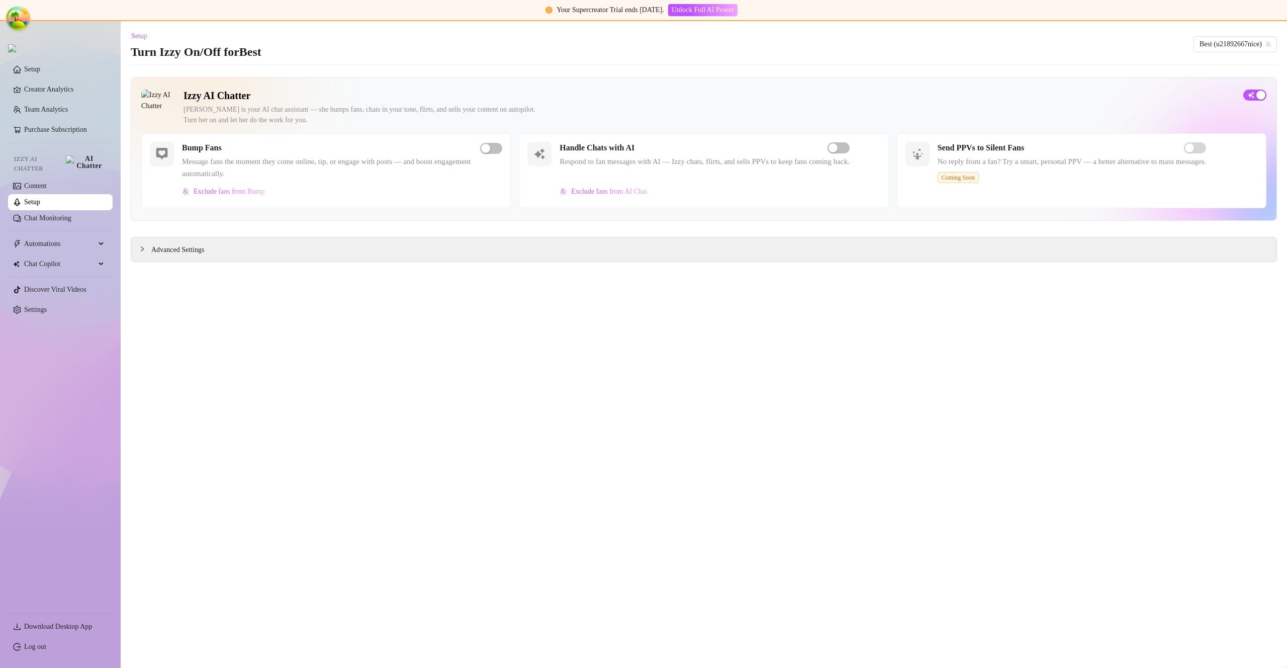
click at [495, 154] on div "Bump Fans Message fans the moment they come online, tip, or engage with posts —…" at bounding box center [342, 171] width 320 height 58
click at [492, 151] on span "button" at bounding box center [491, 148] width 22 height 11
click at [489, 150] on span "button" at bounding box center [491, 148] width 22 height 11
click at [1250, 93] on div "button" at bounding box center [1249, 95] width 9 height 9
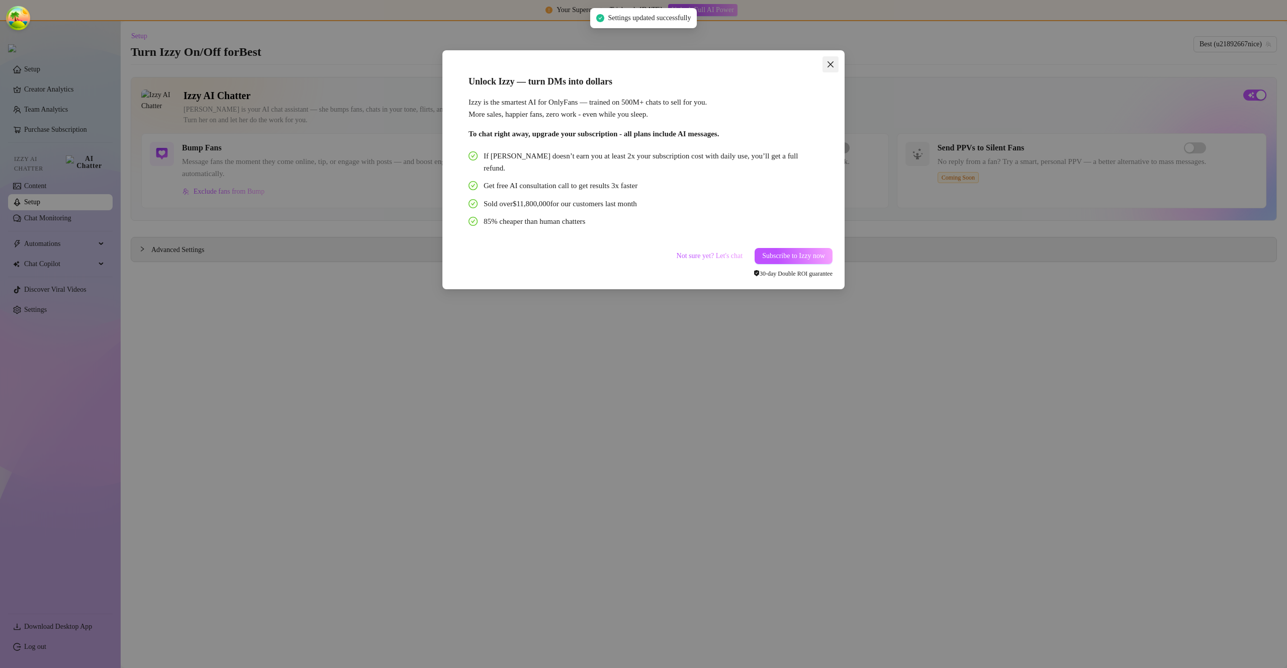
click at [829, 65] on icon "close" at bounding box center [831, 64] width 6 height 6
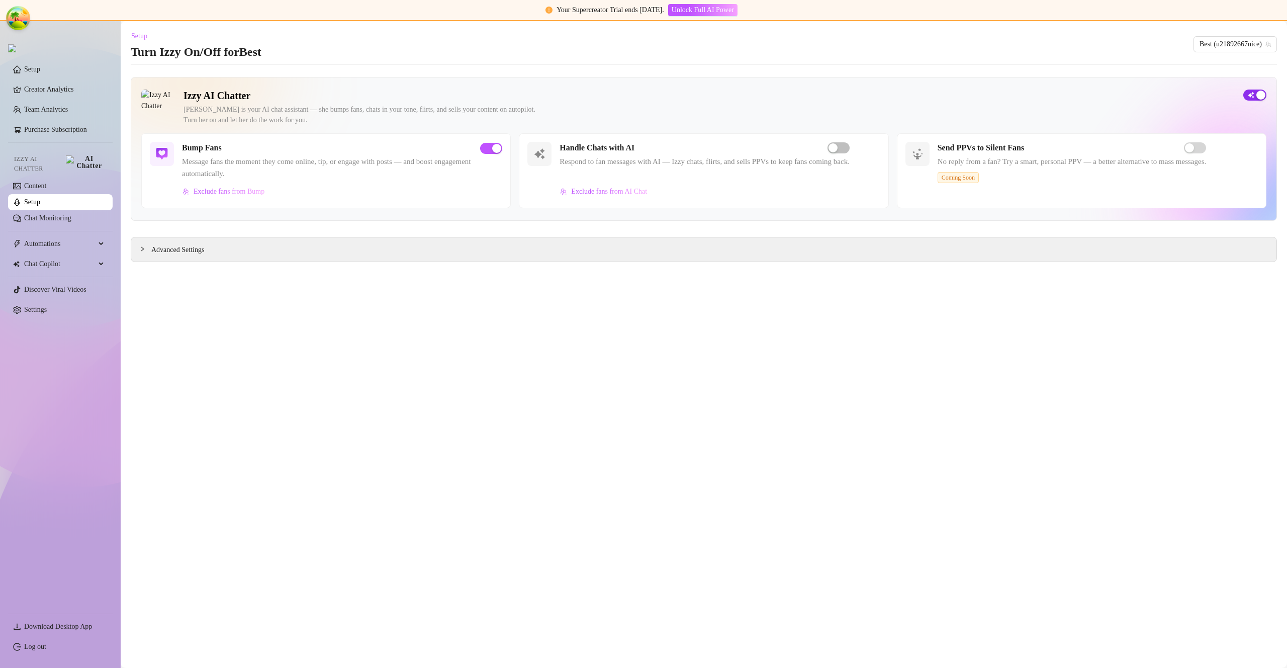
click at [1259, 94] on div "button" at bounding box center [1261, 95] width 9 height 9
click at [1253, 94] on div "button" at bounding box center [1249, 95] width 9 height 9
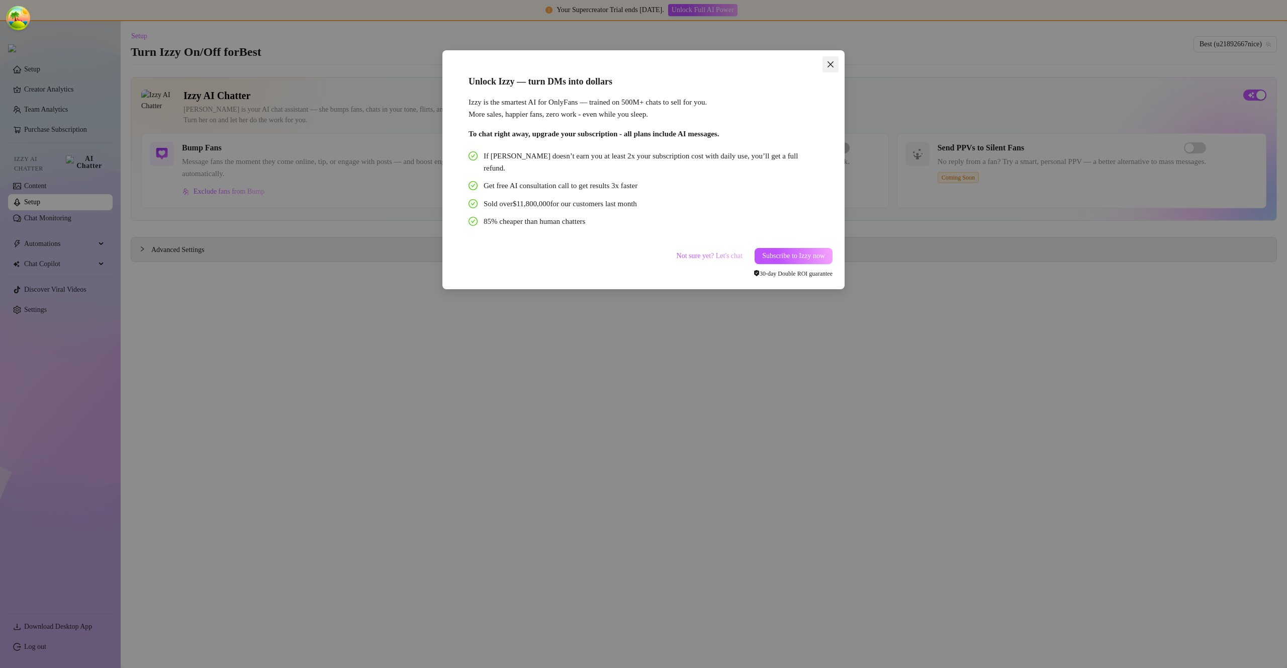
click at [832, 66] on icon "close" at bounding box center [831, 64] width 8 height 8
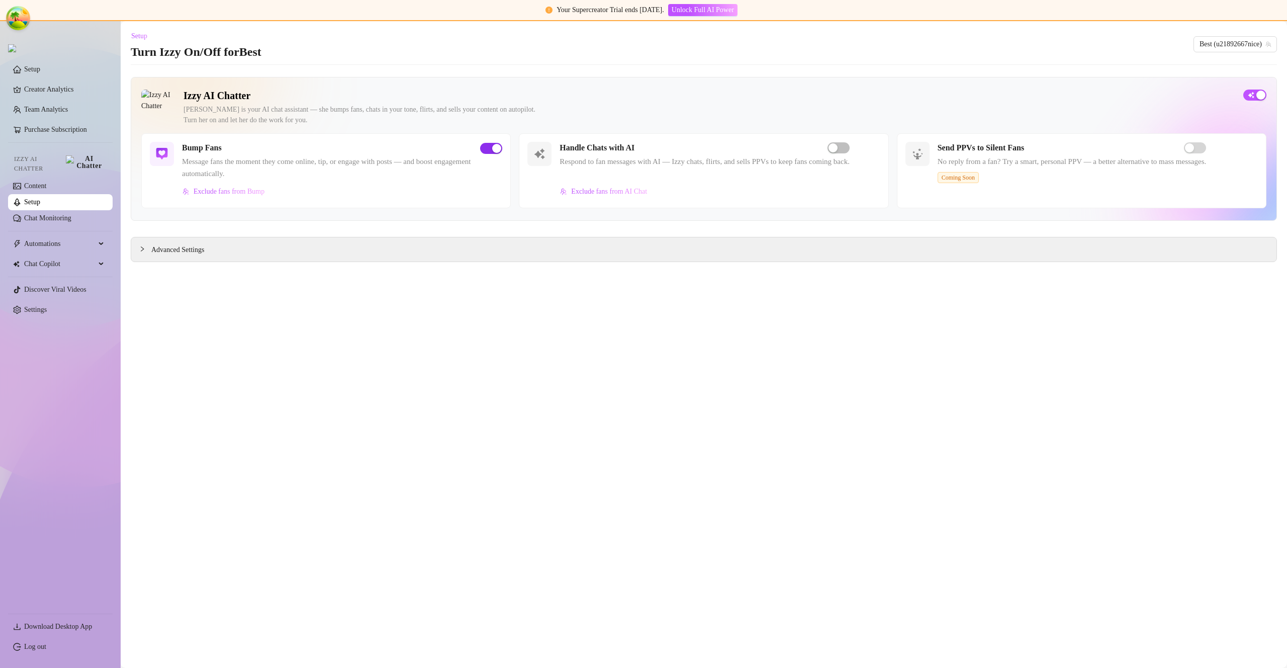
click at [493, 148] on div "button" at bounding box center [496, 148] width 9 height 9
click at [1253, 91] on div "button" at bounding box center [1249, 95] width 9 height 9
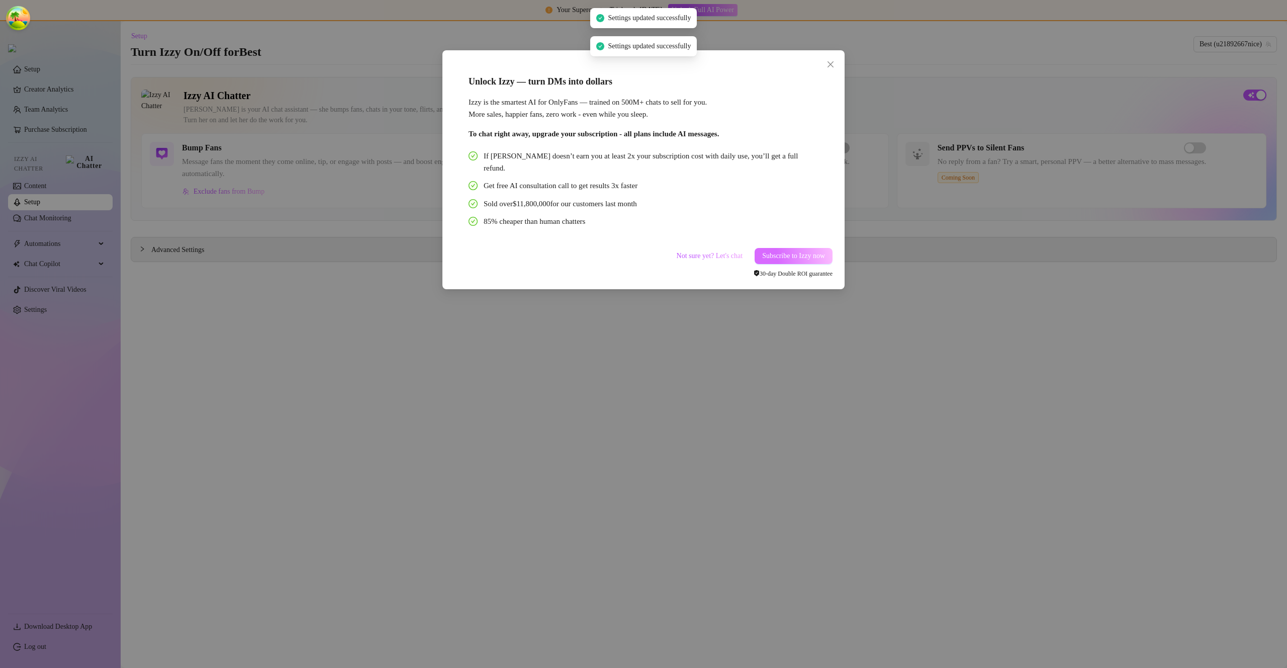
click at [762, 252] on span "Subscribe to Izzy now" at bounding box center [793, 256] width 63 height 8
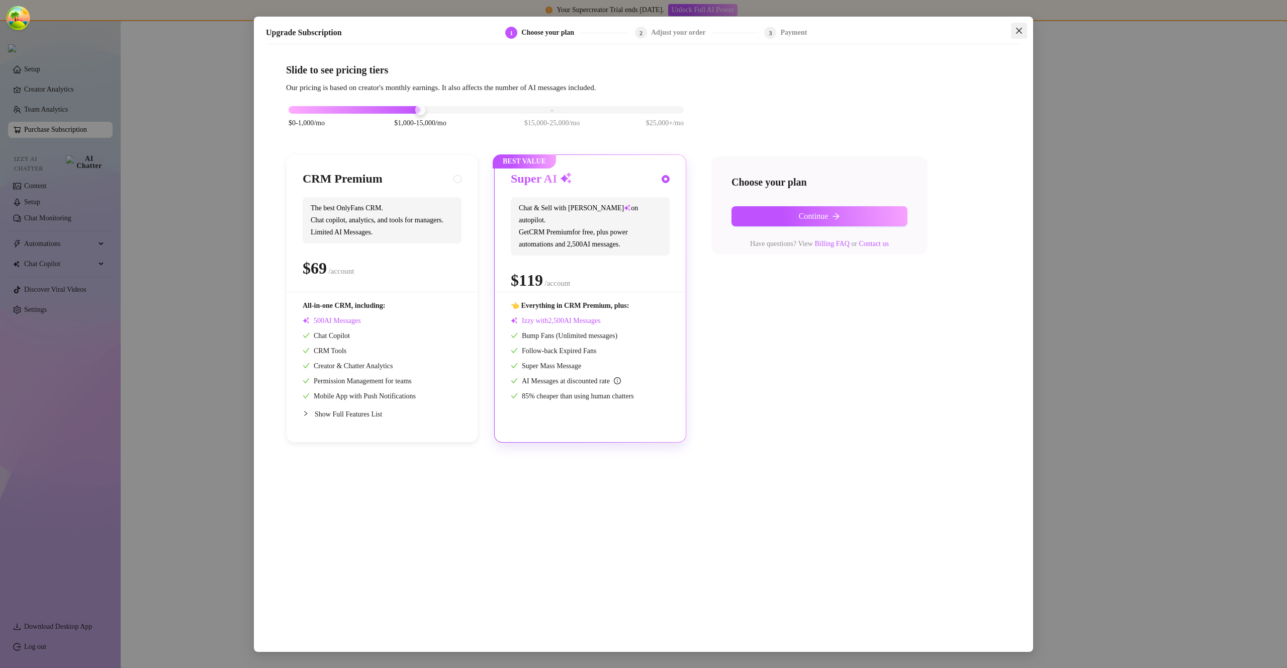
click at [1020, 32] on icon "close" at bounding box center [1019, 31] width 6 height 6
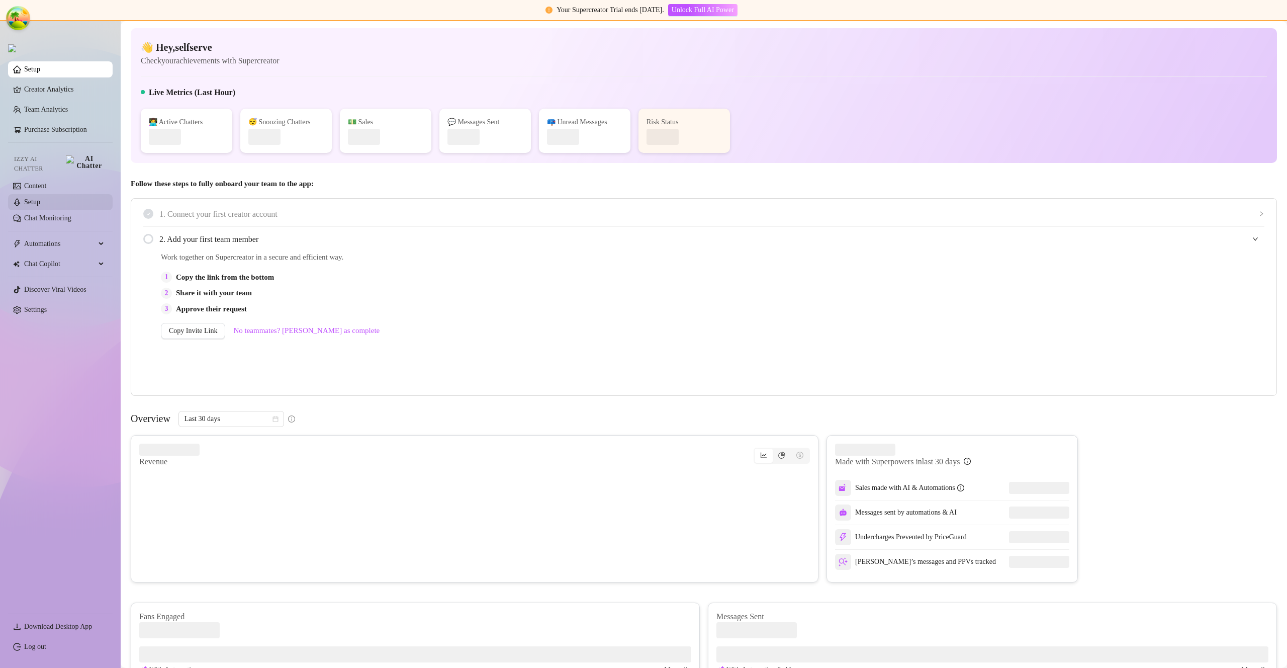
click at [40, 198] on link "Setup" at bounding box center [32, 202] width 16 height 8
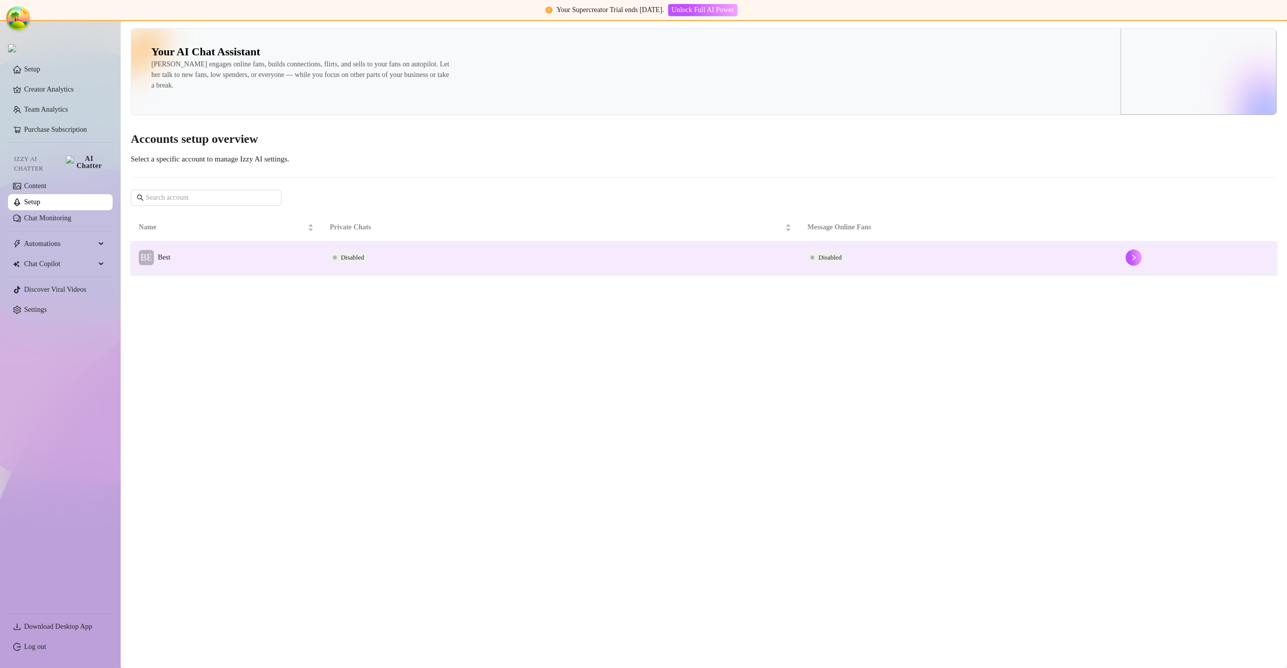
click at [178, 246] on td "BE Best" at bounding box center [226, 257] width 191 height 33
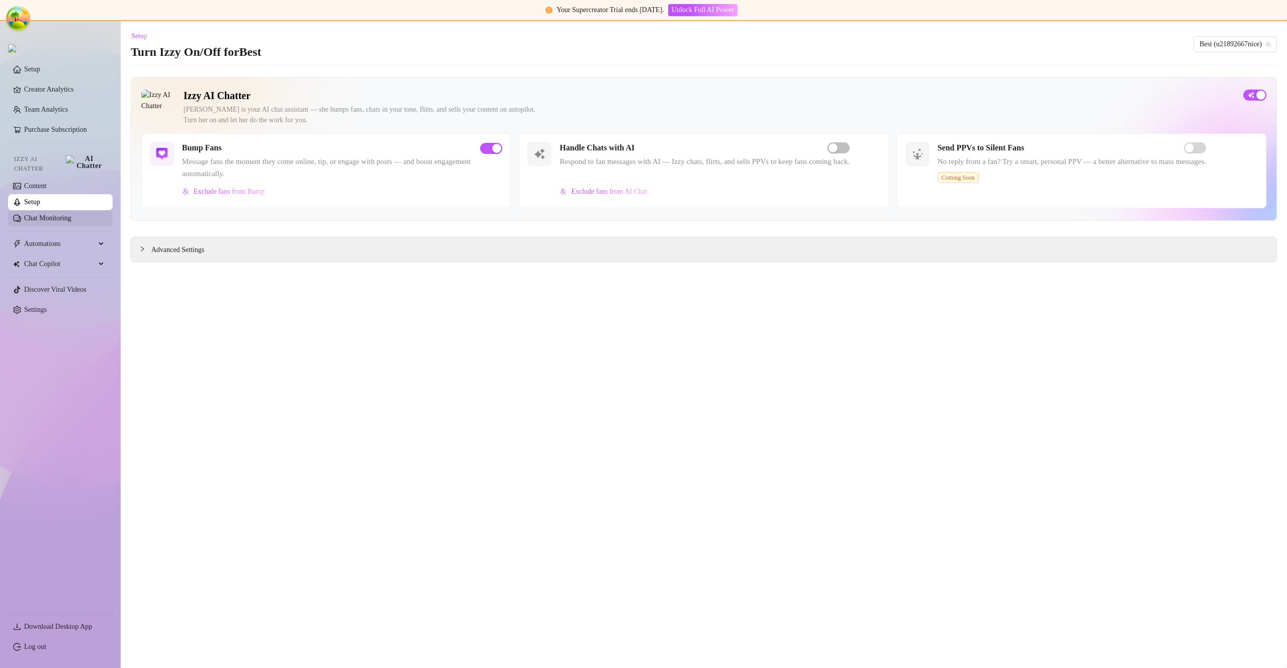
click at [61, 216] on link "Chat Monitoring" at bounding box center [47, 218] width 47 height 8
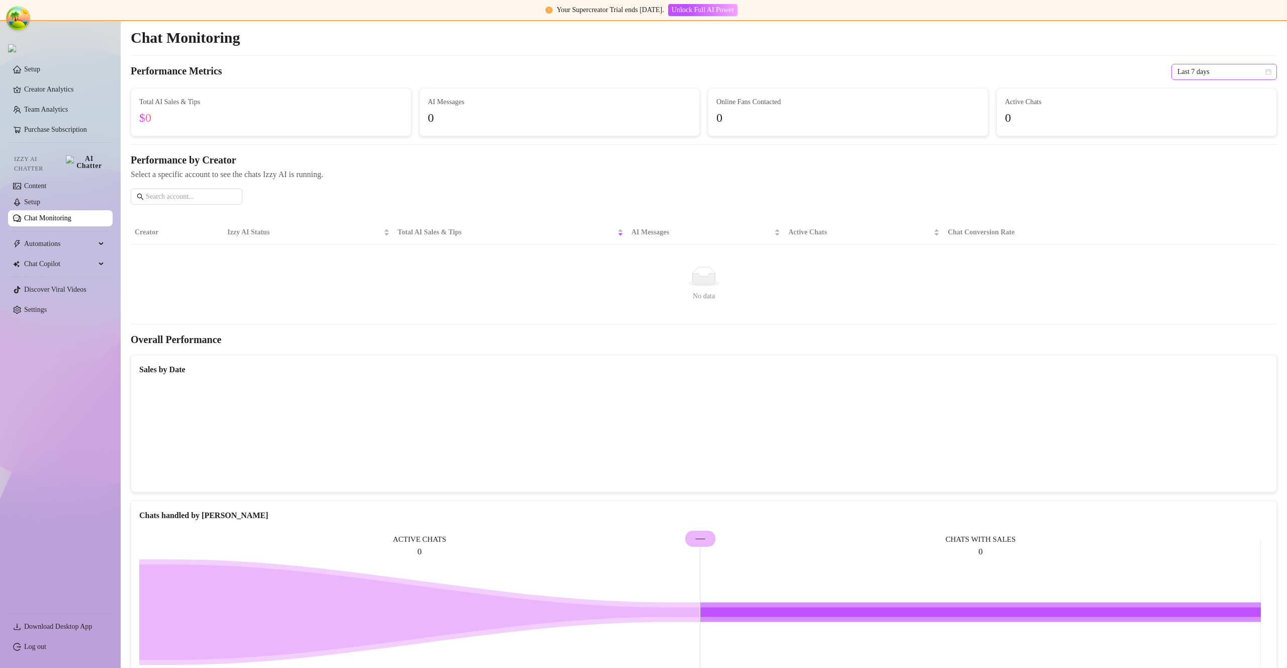
click at [1205, 64] on span "Last 7 days" at bounding box center [1225, 71] width 94 height 15
click at [1193, 100] on div "Last 7 days" at bounding box center [1217, 108] width 102 height 16
click at [1193, 98] on span "Active Chats" at bounding box center [1136, 102] width 263 height 11
click at [1193, 76] on span "Last 7 days" at bounding box center [1225, 71] width 94 height 15
click at [1191, 90] on div "Last 24 hours" at bounding box center [1217, 91] width 90 height 11
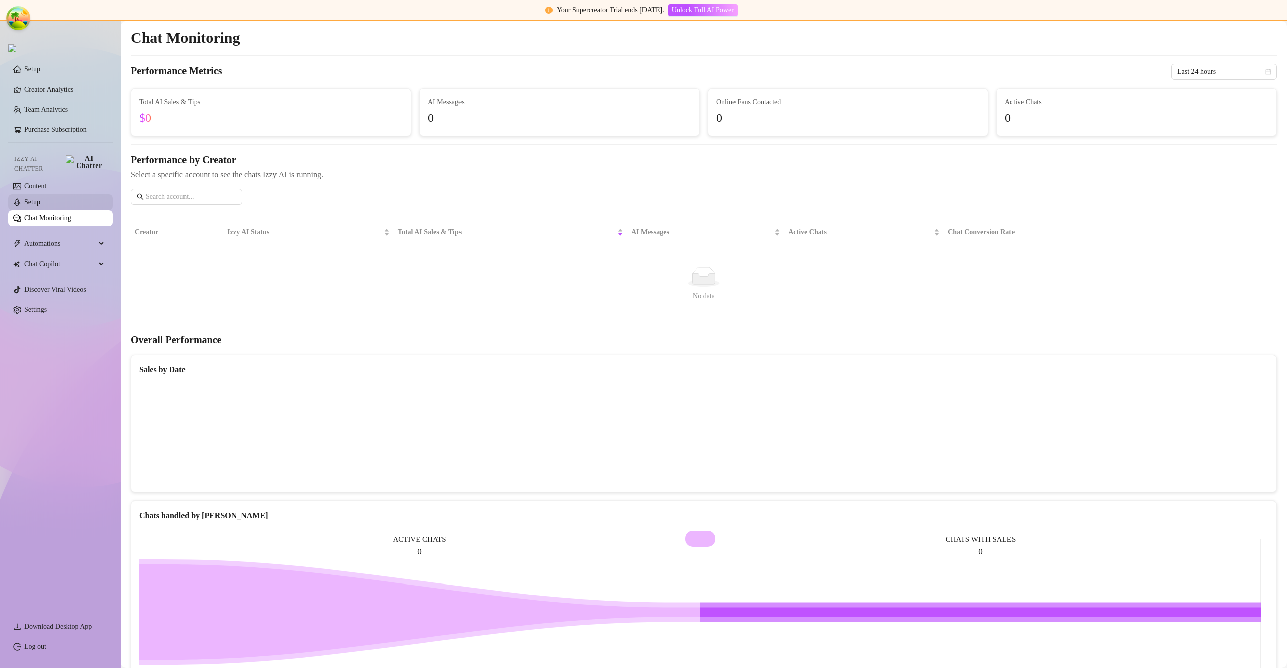
click at [40, 198] on link "Setup" at bounding box center [32, 202] width 16 height 8
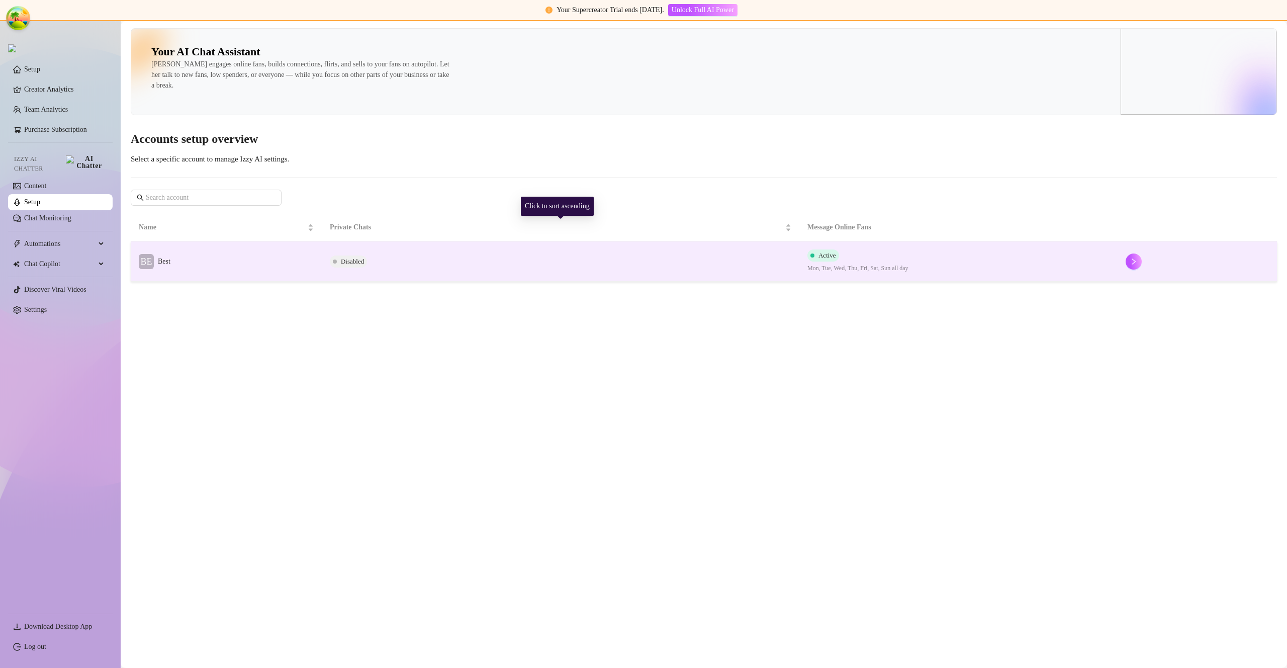
click at [286, 261] on td "BE Best" at bounding box center [226, 261] width 191 height 40
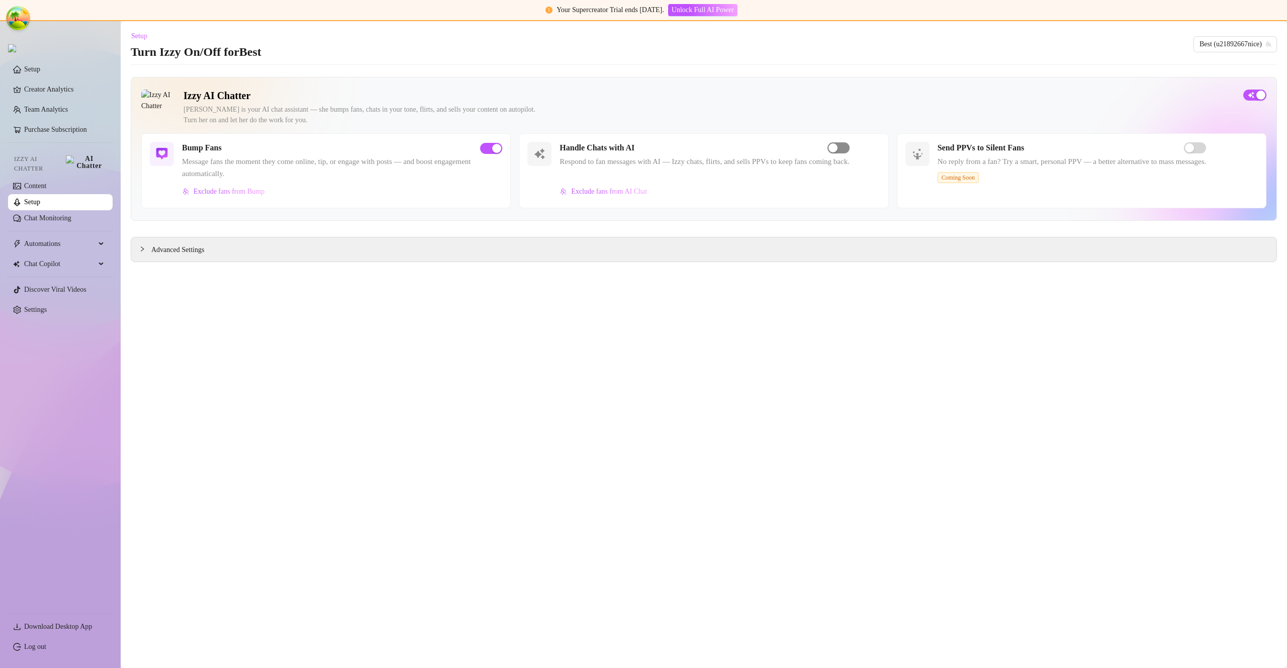
click at [838, 149] on div "button" at bounding box center [833, 147] width 9 height 9
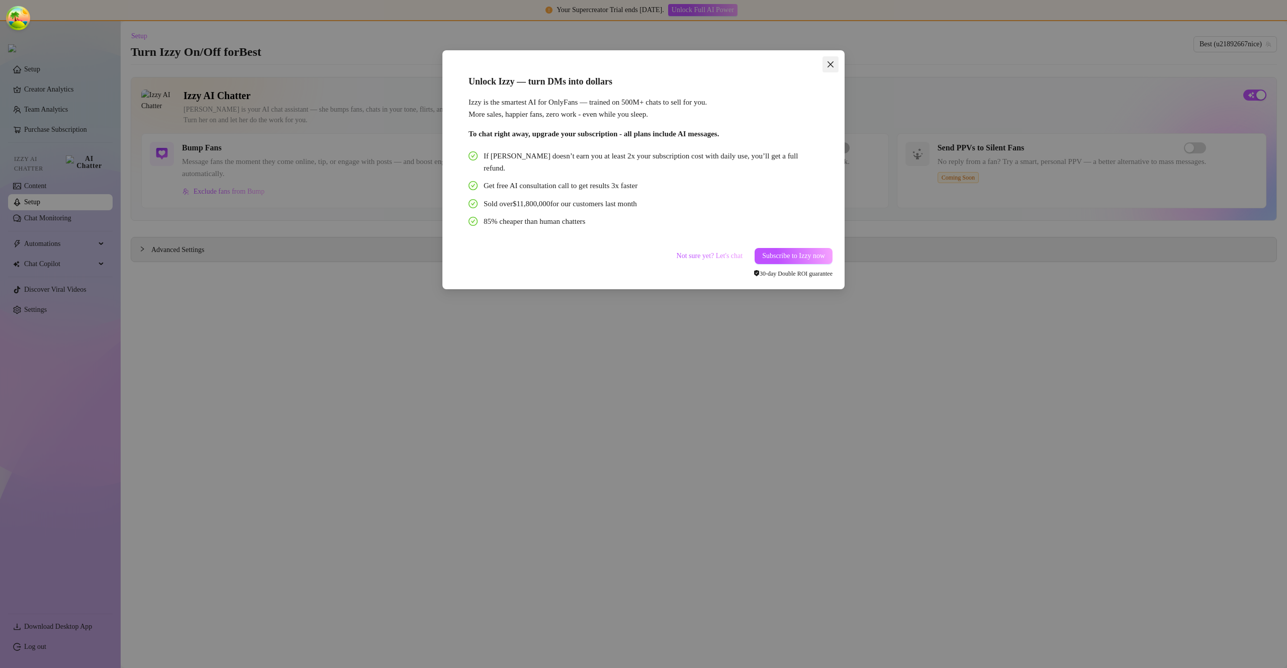
click at [834, 67] on icon "close" at bounding box center [831, 64] width 8 height 8
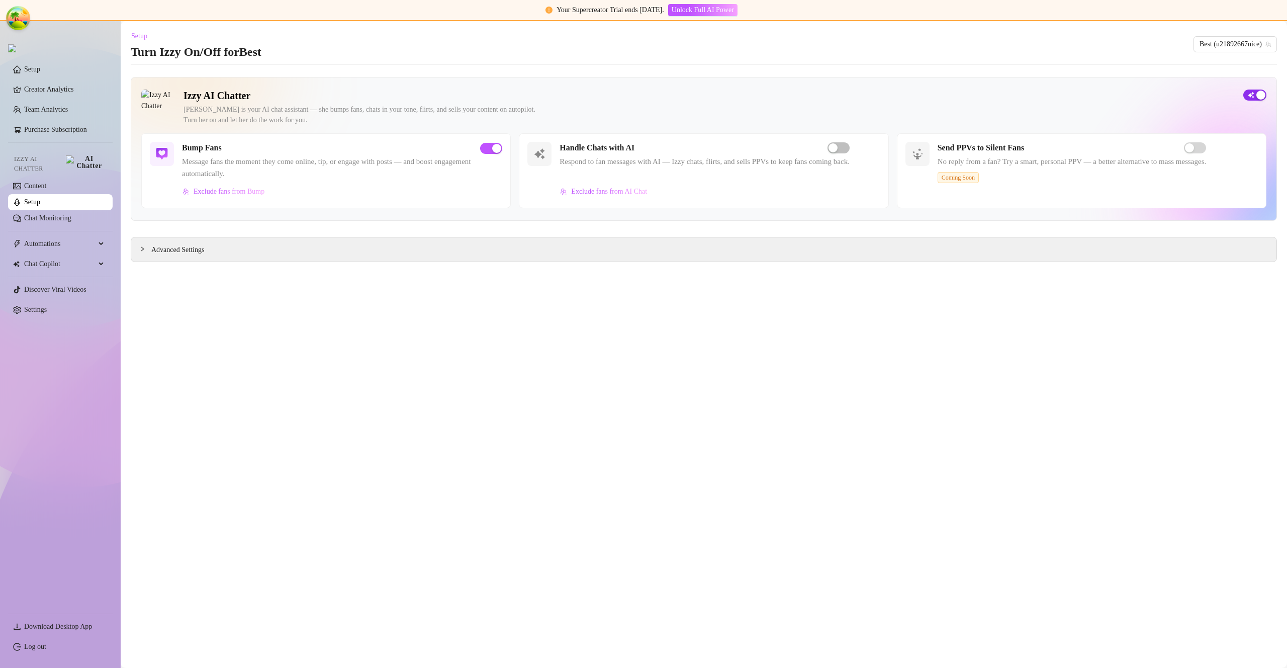
click at [1255, 93] on span "button" at bounding box center [1255, 95] width 23 height 11
click at [1254, 95] on div "button" at bounding box center [1249, 95] width 9 height 9
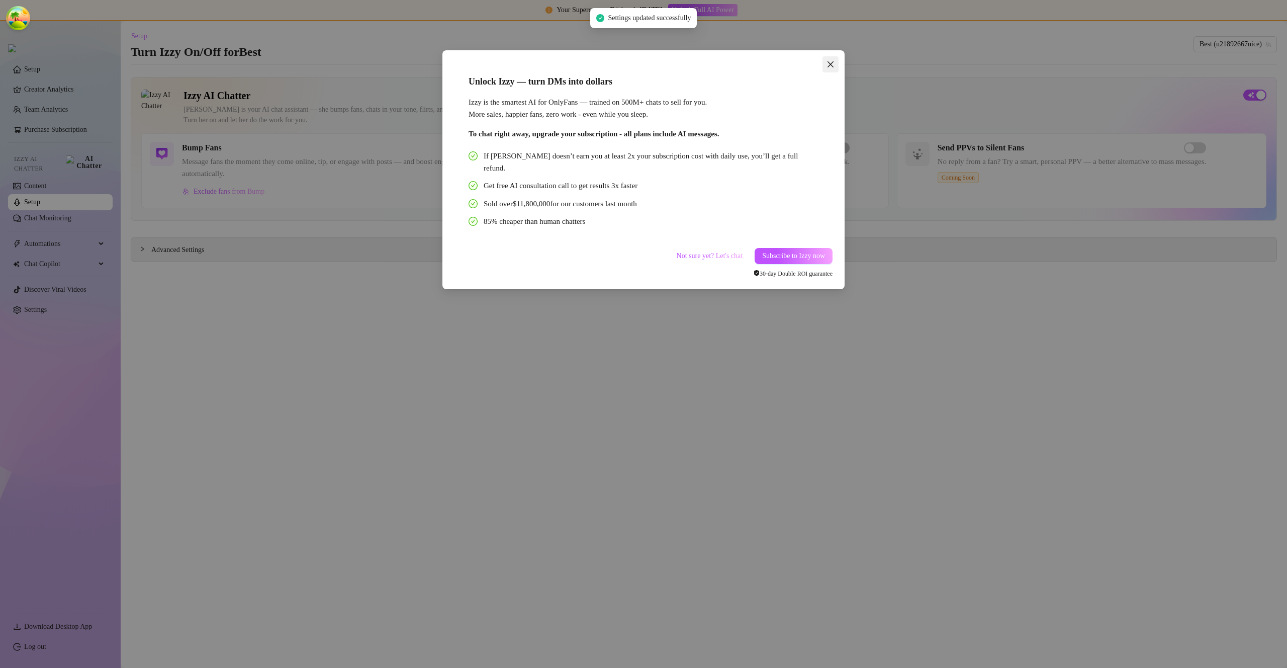
click at [829, 68] on button "Close" at bounding box center [831, 64] width 16 height 16
